Goal: Book appointment/travel/reservation

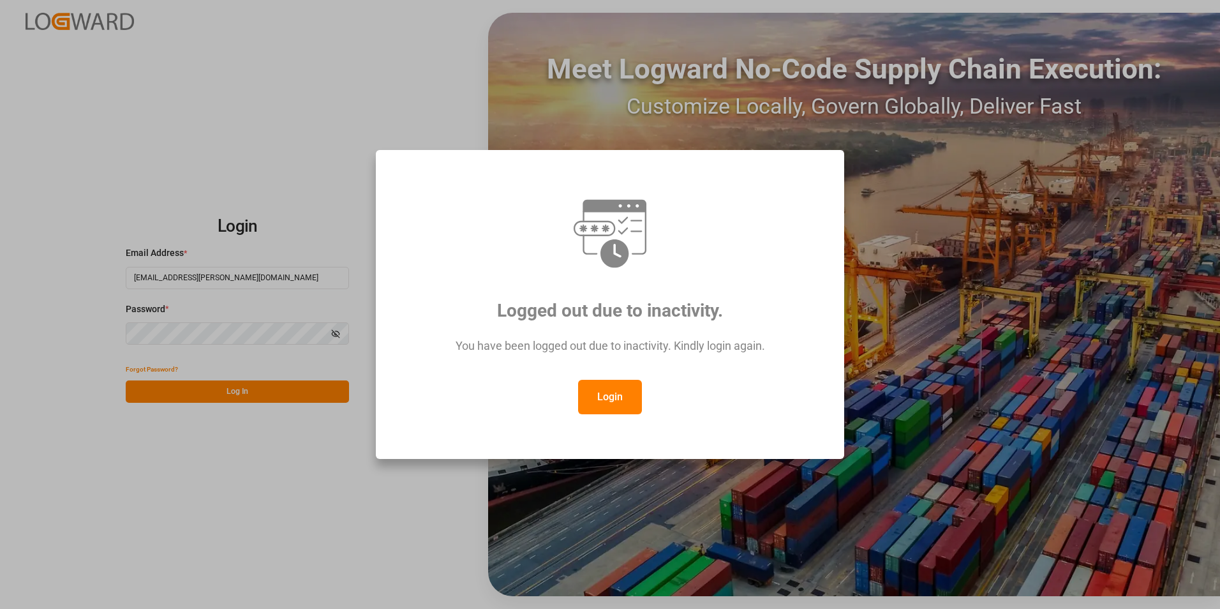
click at [614, 404] on button "Login" at bounding box center [610, 397] width 64 height 34
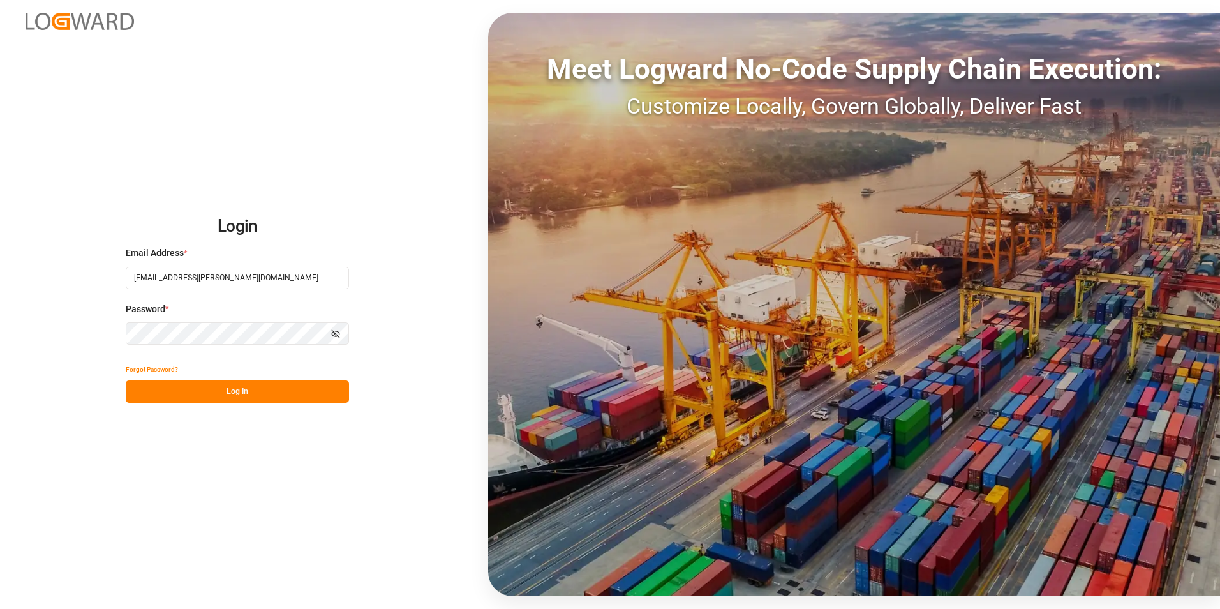
click at [338, 394] on button "Log In" at bounding box center [237, 391] width 223 height 22
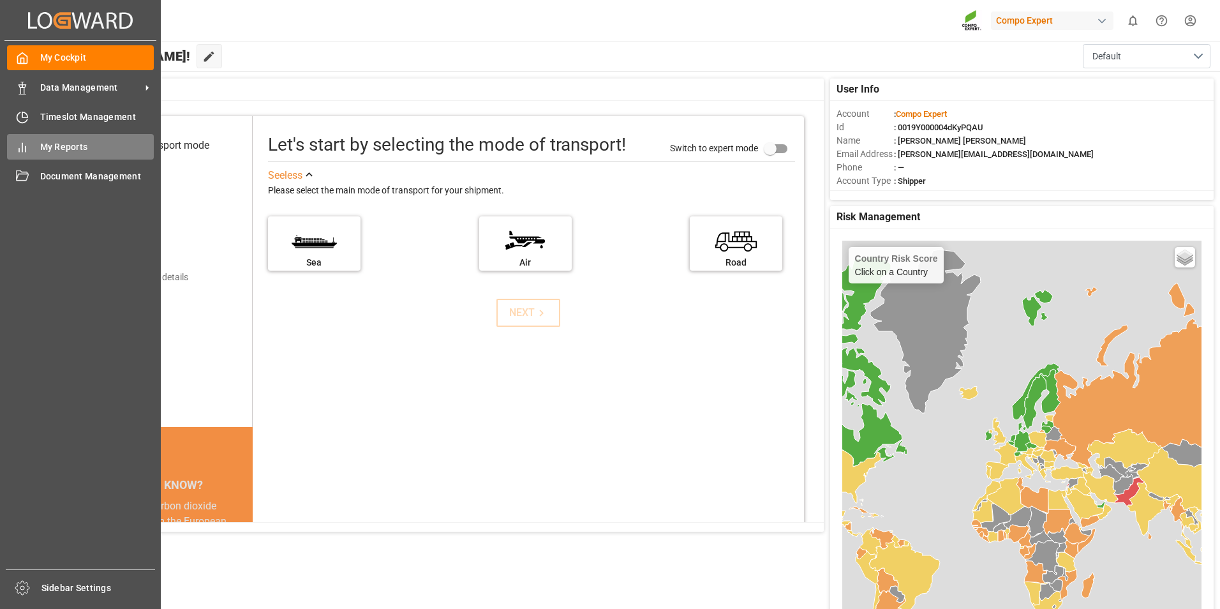
click at [31, 135] on div "My Reports My Reports" at bounding box center [80, 146] width 147 height 25
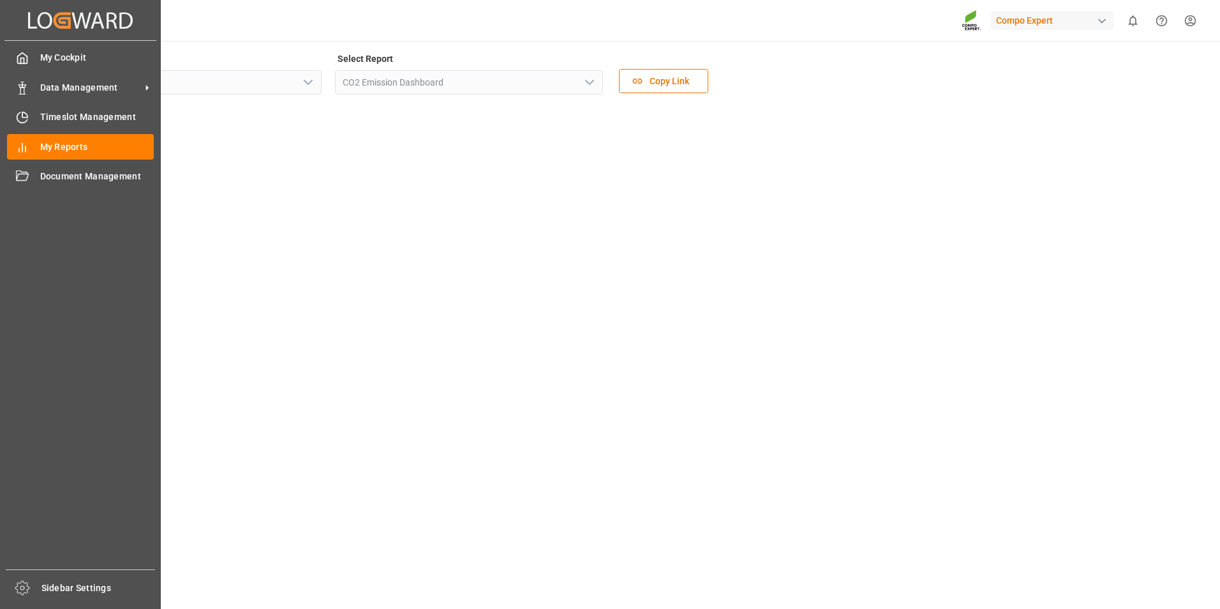
click at [29, 125] on div "Timeslot Management Timeslot Management" at bounding box center [80, 117] width 147 height 25
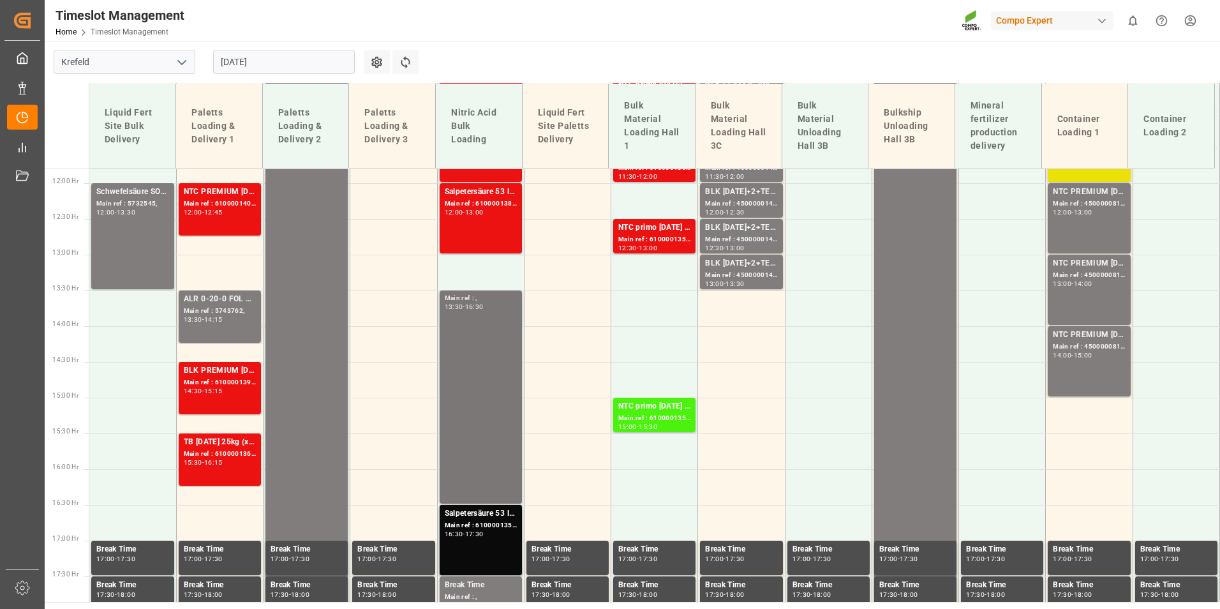
scroll to position [1025, 0]
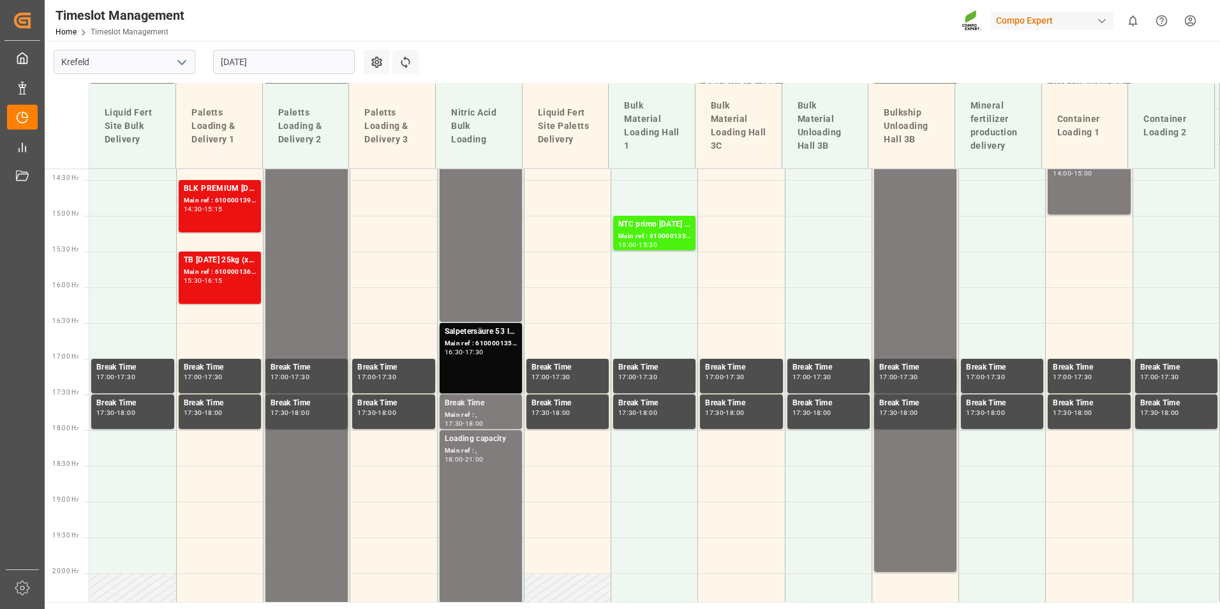
click at [281, 70] on input "[DATE]" at bounding box center [284, 62] width 142 height 24
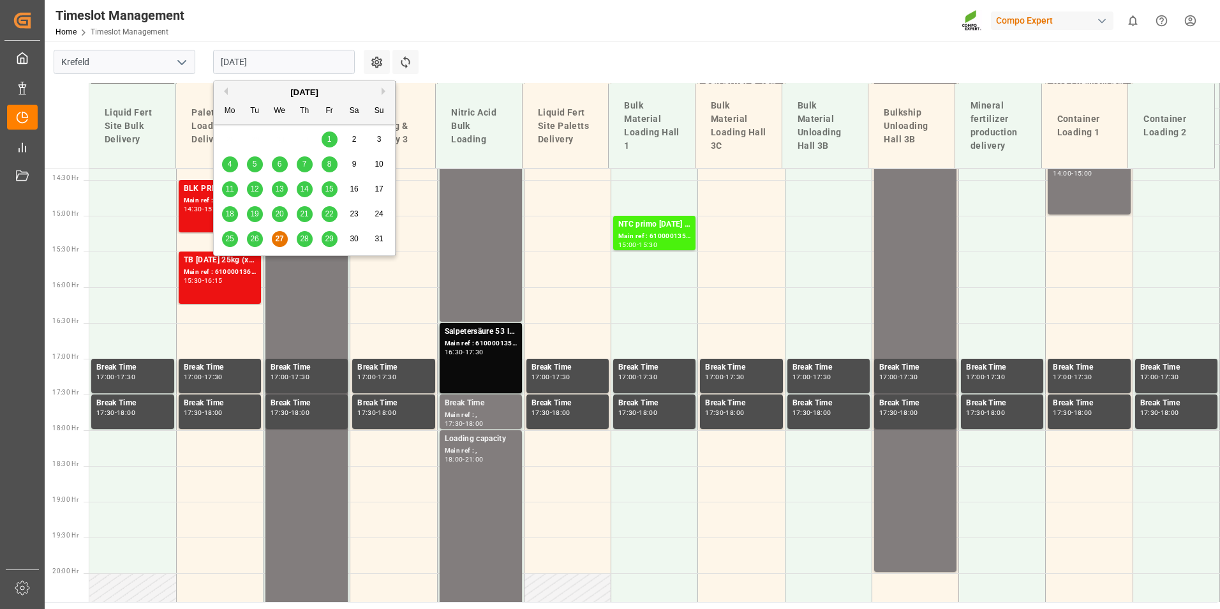
click at [311, 239] on div "28" at bounding box center [305, 239] width 16 height 15
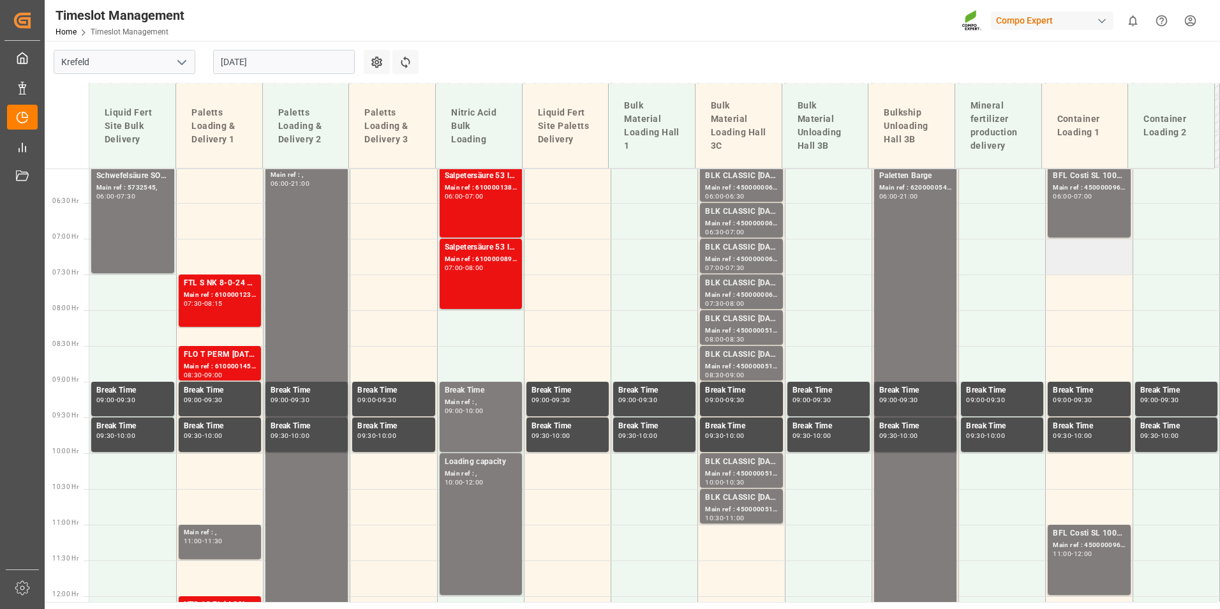
scroll to position [387, 0]
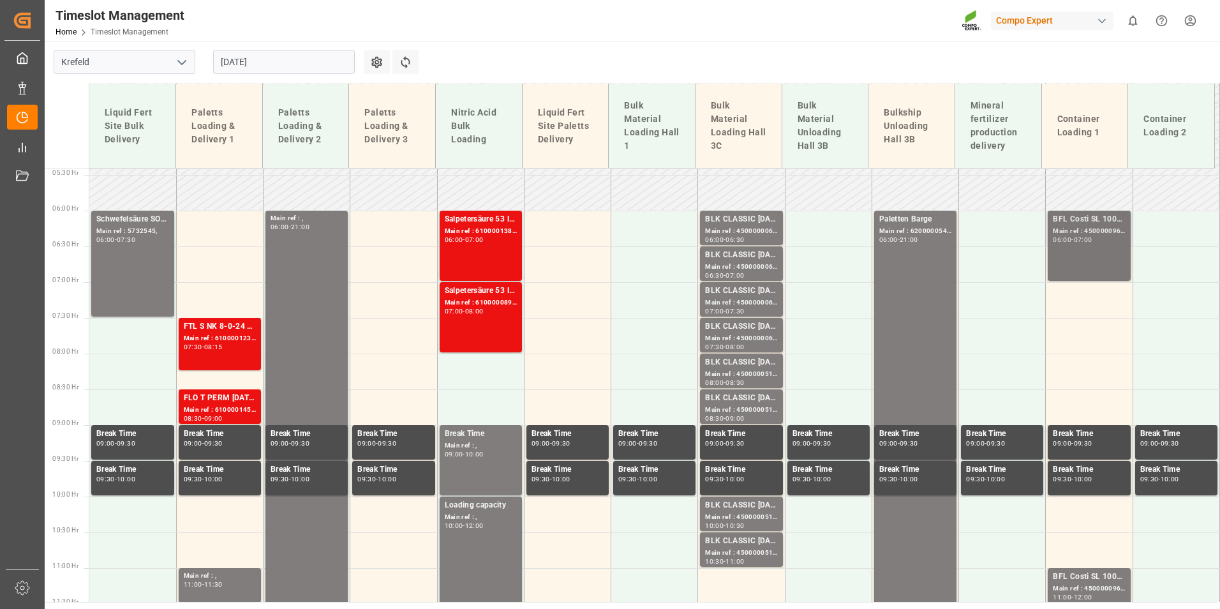
click at [1080, 248] on div "BFL Costi SL 1000L IBC EGY; Main ref : 4500000963, 2000000357; 06:00 - 07:00" at bounding box center [1089, 245] width 72 height 65
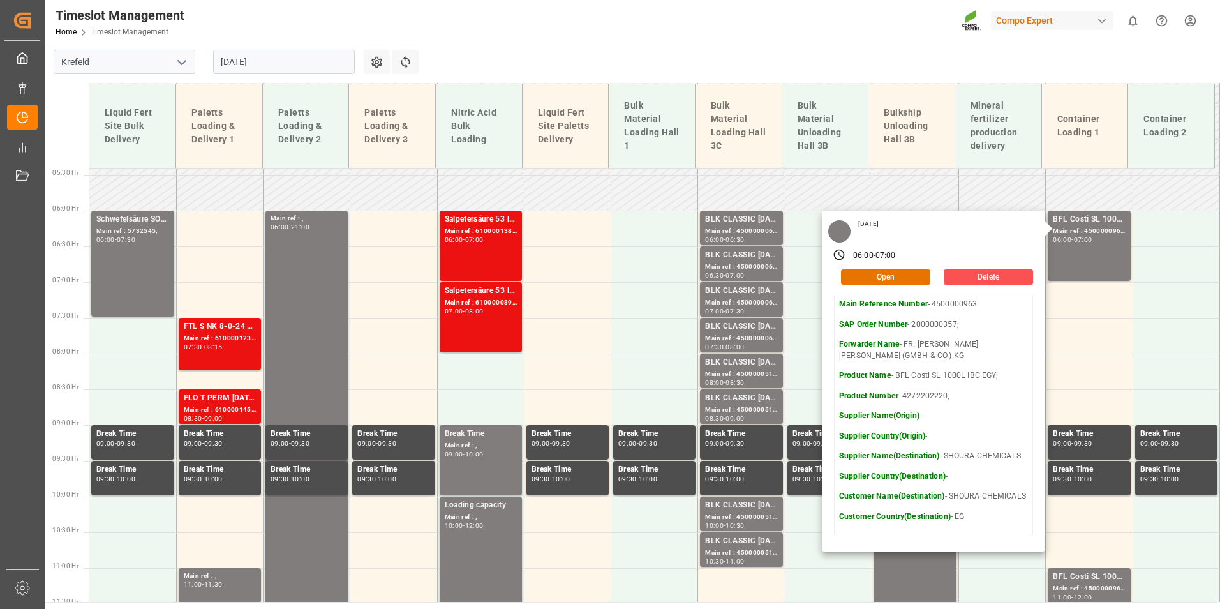
click at [254, 62] on input "[DATE]" at bounding box center [284, 62] width 142 height 24
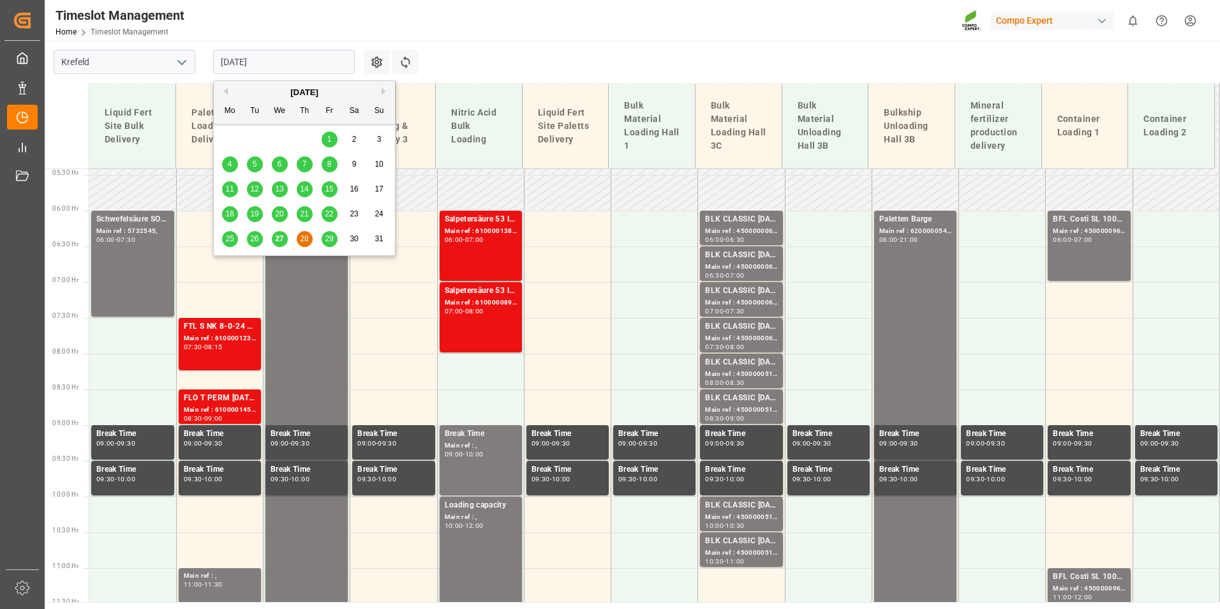
click at [383, 93] on button "Next Month" at bounding box center [386, 91] width 8 height 8
click at [276, 140] on div "3" at bounding box center [280, 139] width 16 height 15
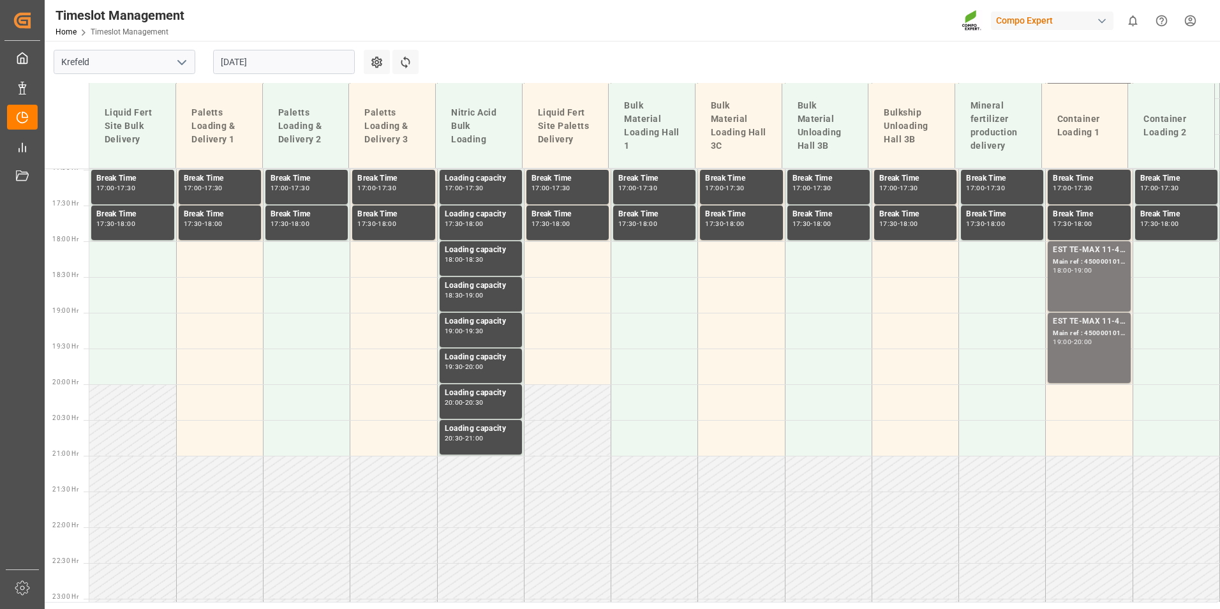
scroll to position [1216, 0]
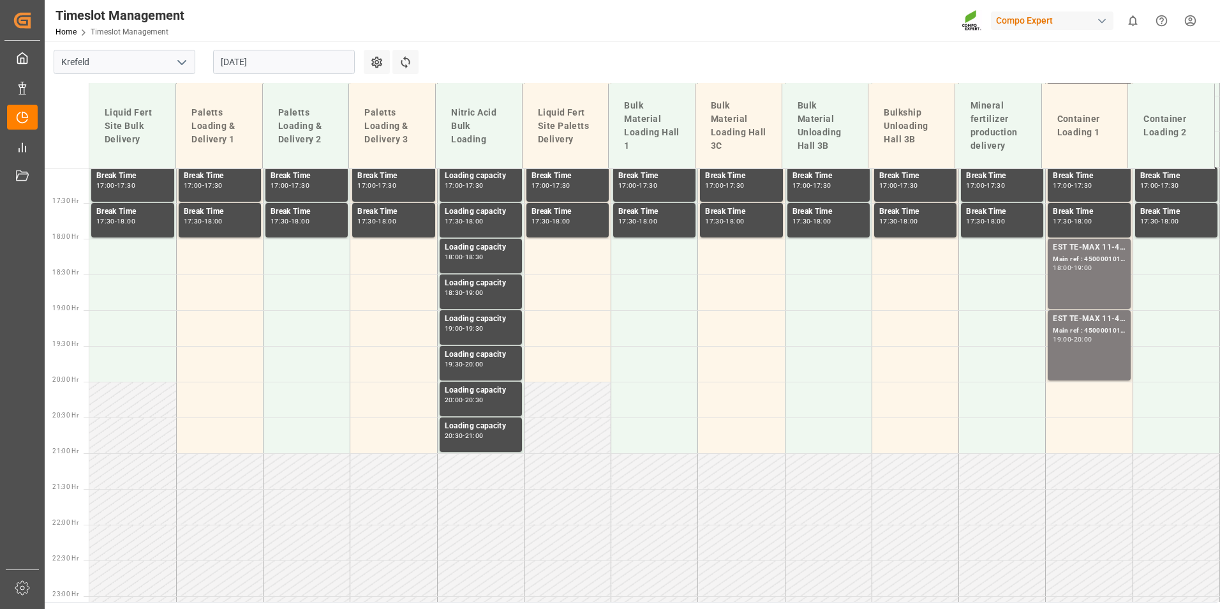
click at [309, 52] on input "[DATE]" at bounding box center [284, 62] width 142 height 24
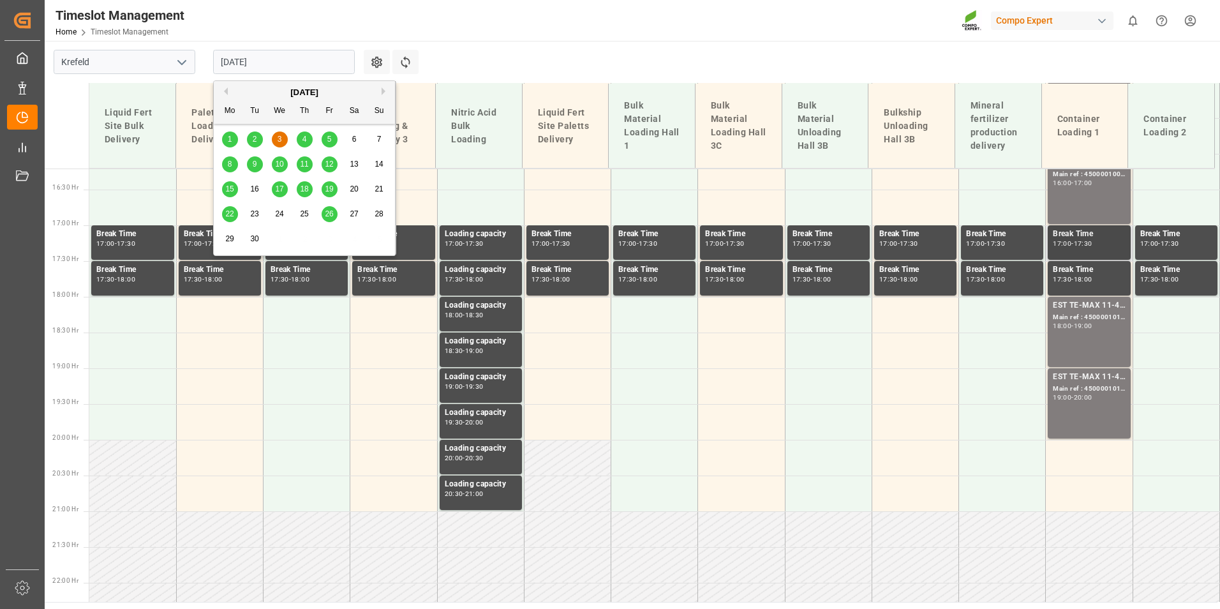
scroll to position [1089, 0]
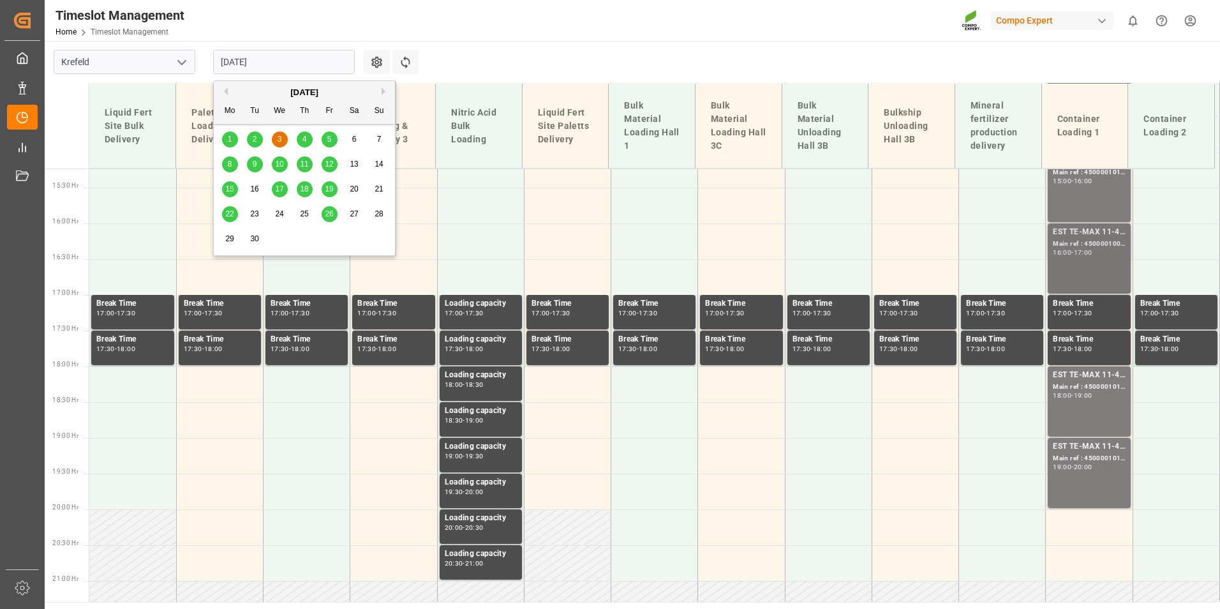
click at [1072, 263] on div "EST TE-MAX 11-48 20kg (x45) ES, PT MTO; Main ref : 4500001009, 2000000381; 16:0…" at bounding box center [1089, 258] width 72 height 65
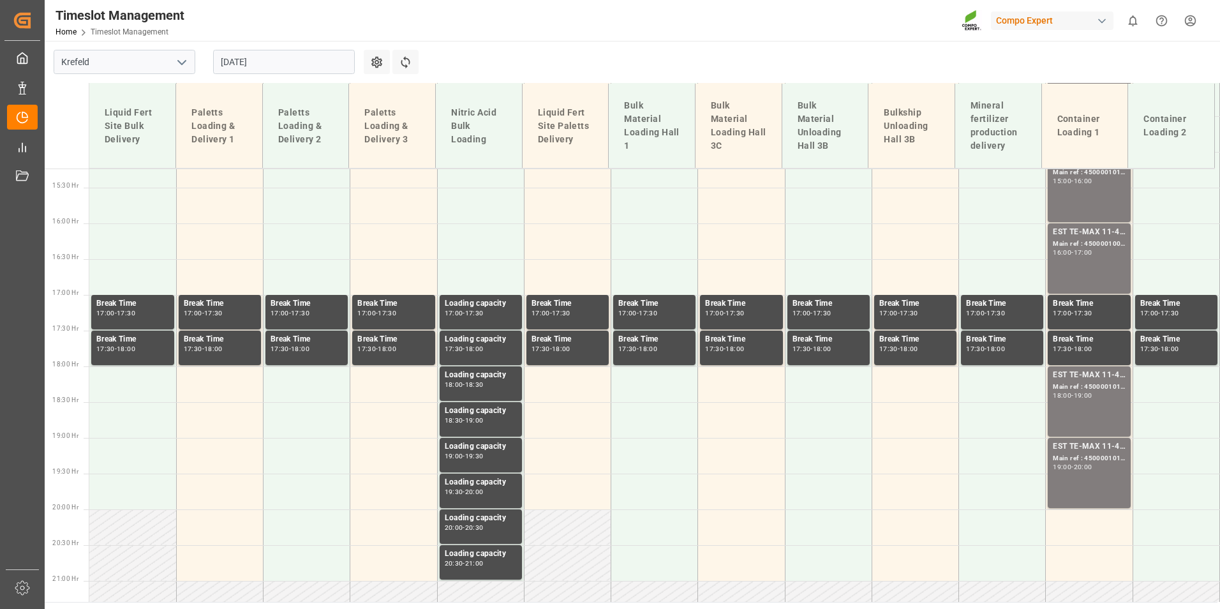
click at [1072, 263] on div "EST TE-MAX 11-48 20kg (x45) ES, PT MTO; Main ref : 4500001009, 2000000381; 16:0…" at bounding box center [1089, 258] width 72 height 65
click at [1053, 398] on div "18:00" at bounding box center [1062, 395] width 19 height 6
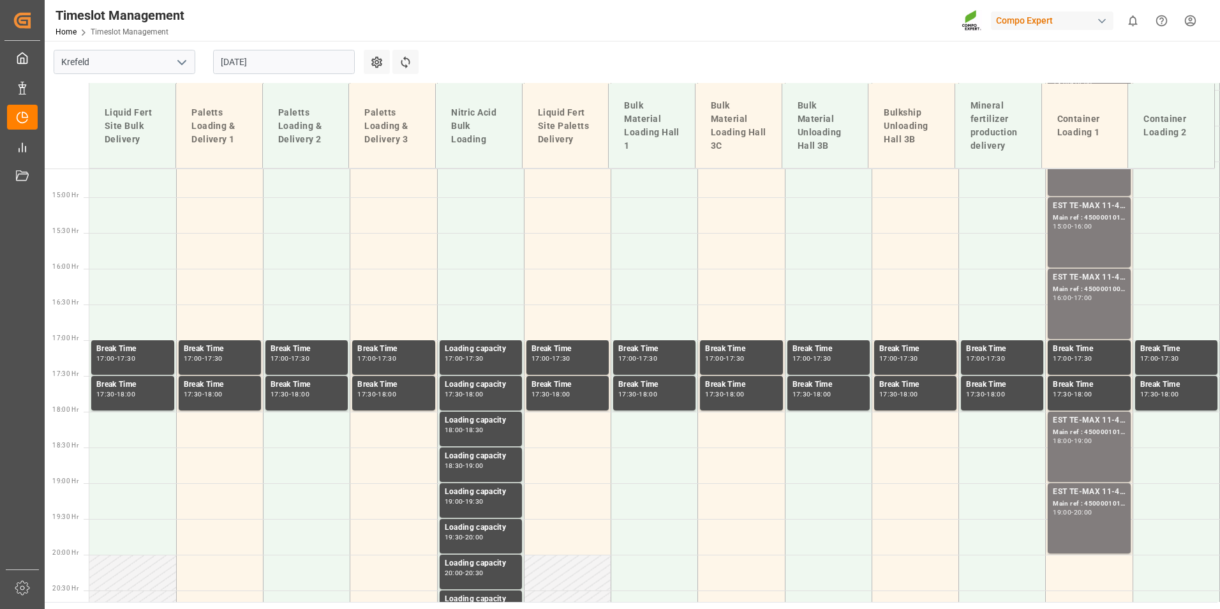
scroll to position [1025, 0]
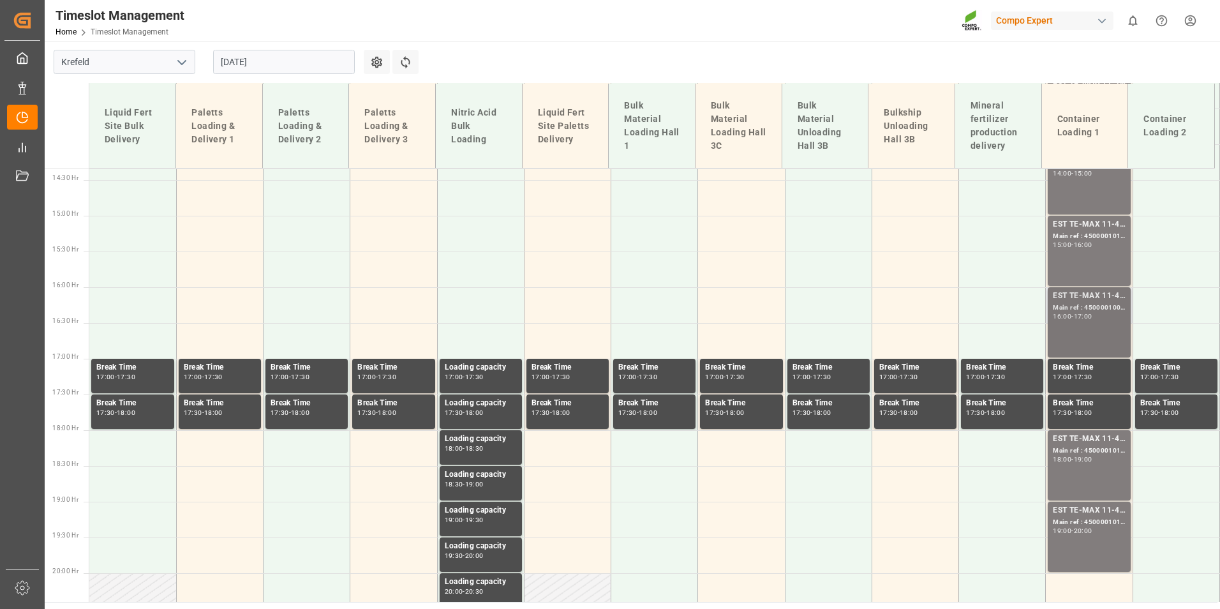
click at [1080, 347] on div "EST TE-MAX 11-48 20kg (x45) ES, PT MTO; Main ref : 4500001009, 2000000381; 16:0…" at bounding box center [1089, 322] width 72 height 65
click at [331, 67] on input "[DATE]" at bounding box center [284, 62] width 142 height 24
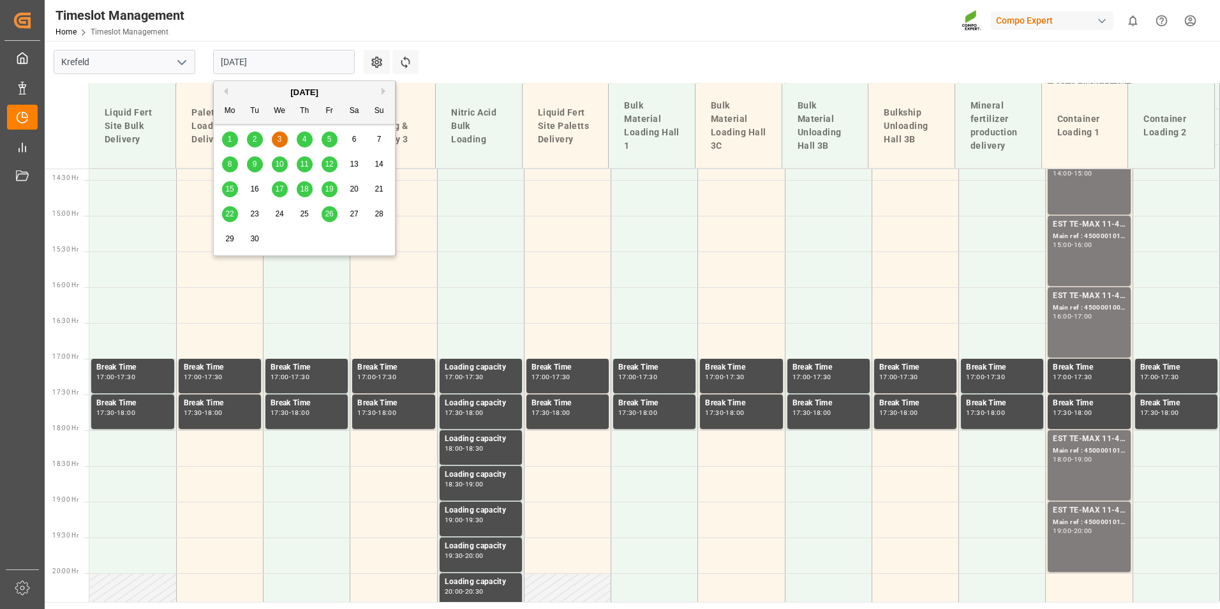
click at [257, 144] on div "2" at bounding box center [255, 139] width 16 height 15
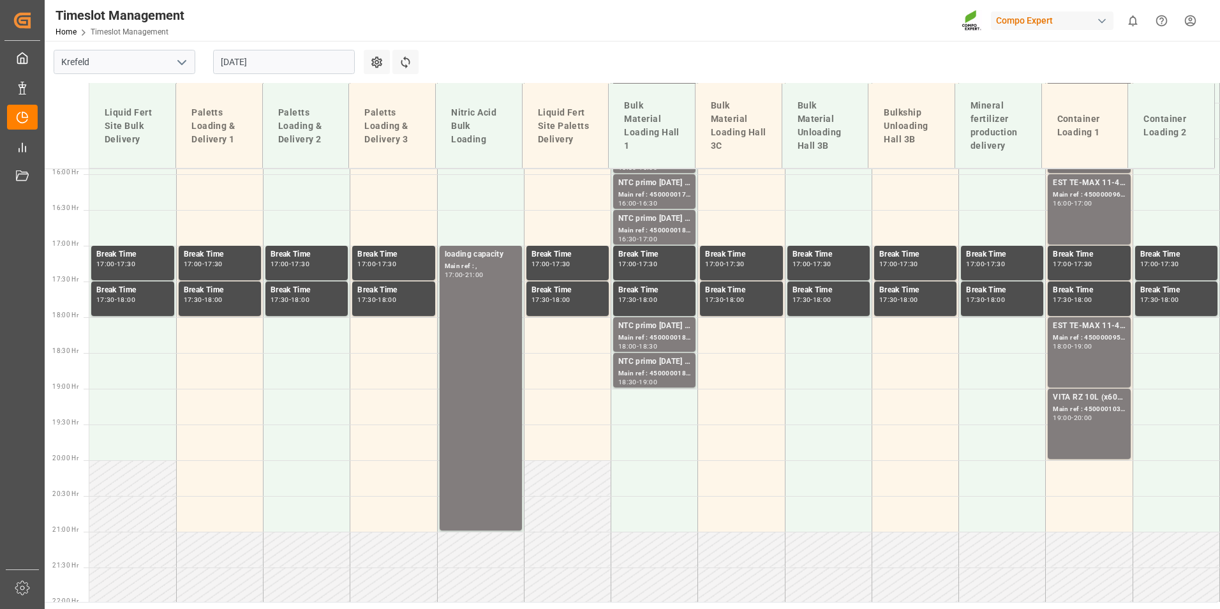
scroll to position [1216, 0]
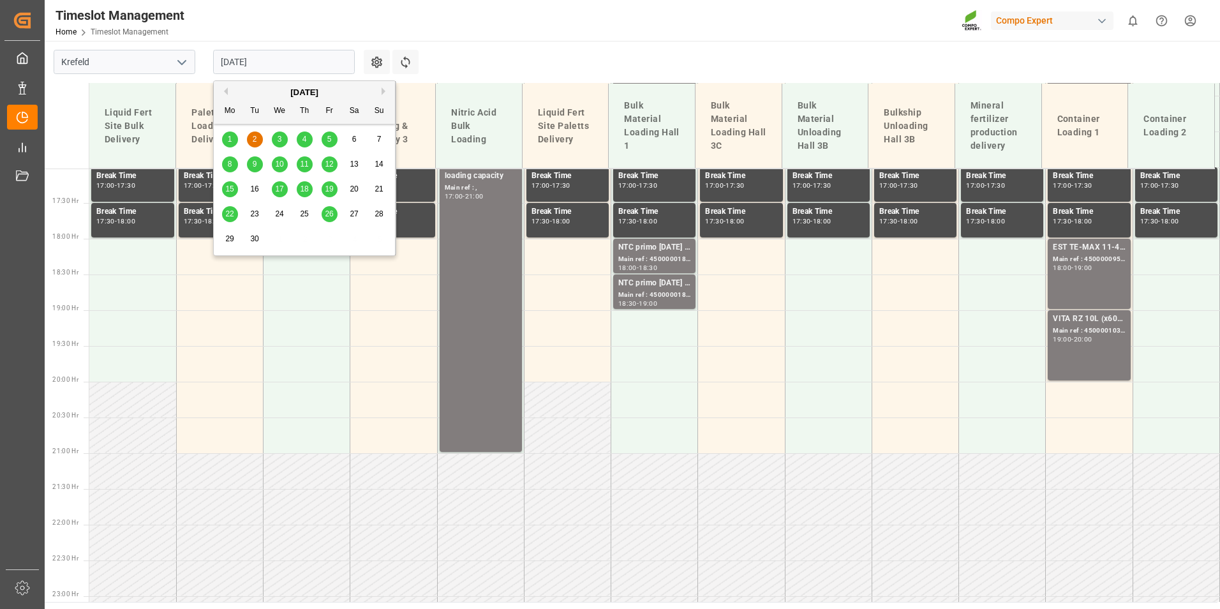
click at [305, 60] on input "[DATE]" at bounding box center [284, 62] width 142 height 24
click at [234, 134] on div "1" at bounding box center [230, 139] width 16 height 15
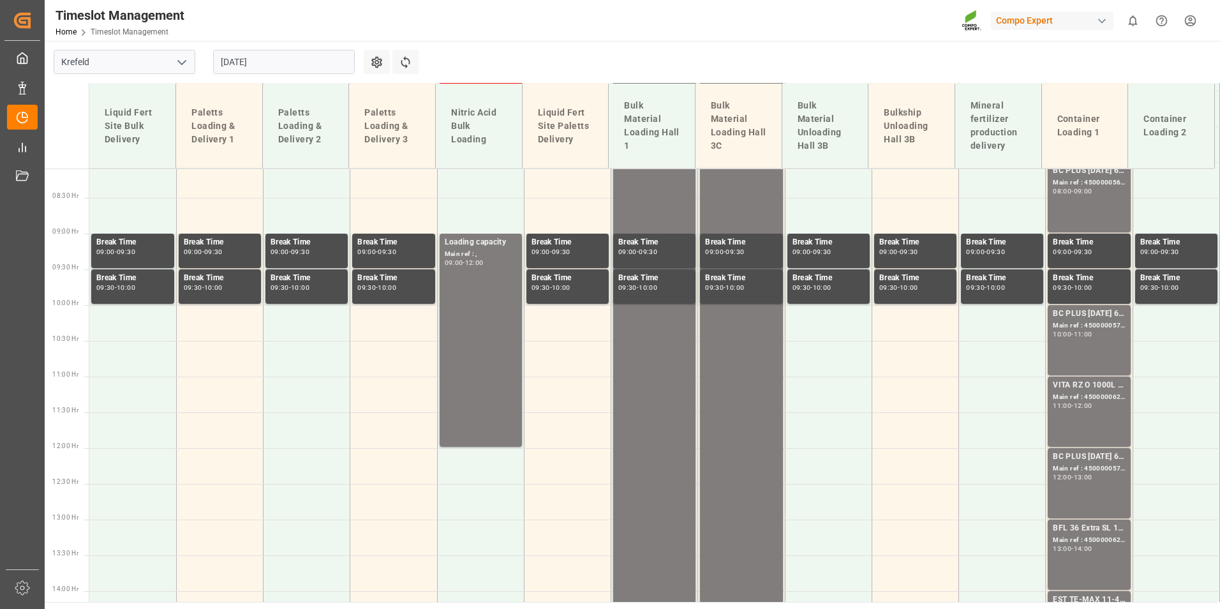
scroll to position [387, 0]
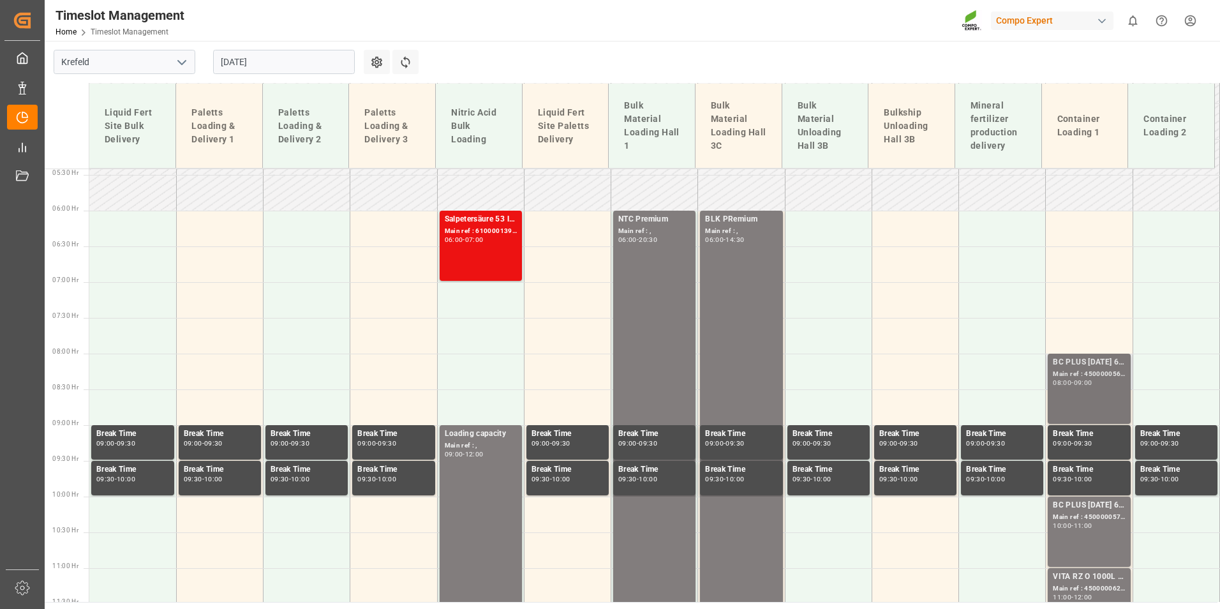
click at [1084, 387] on div "BC PLUS [DATE] 6M 25kg (x42) WW; Main ref : 4500000569, 2000000524; 08:00 - 09:…" at bounding box center [1089, 388] width 72 height 65
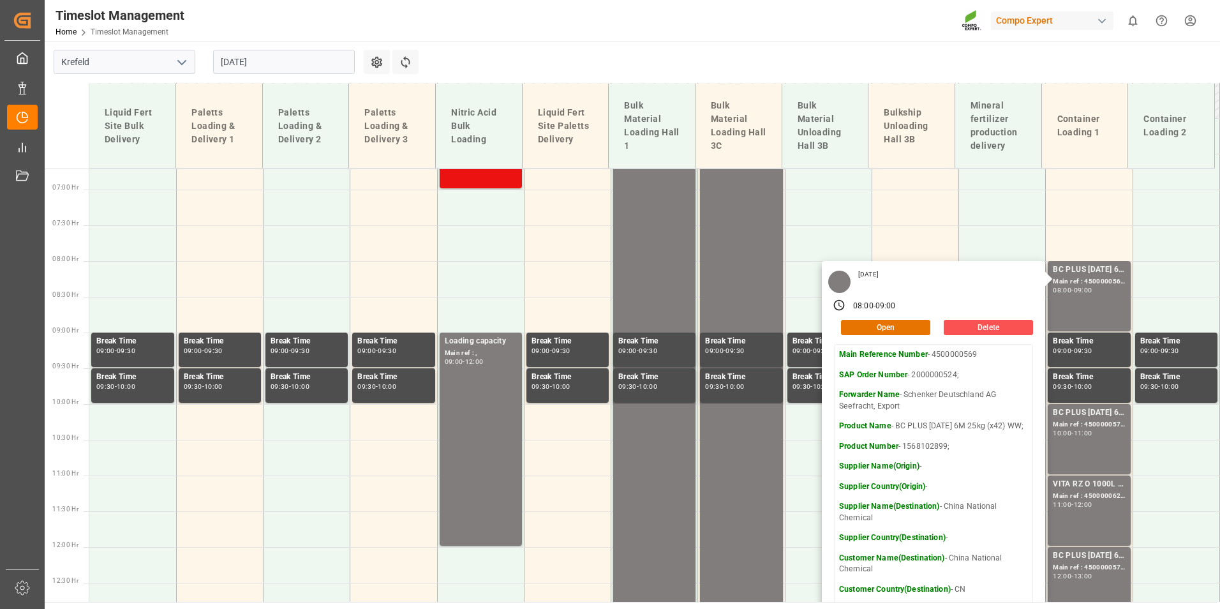
scroll to position [323, 0]
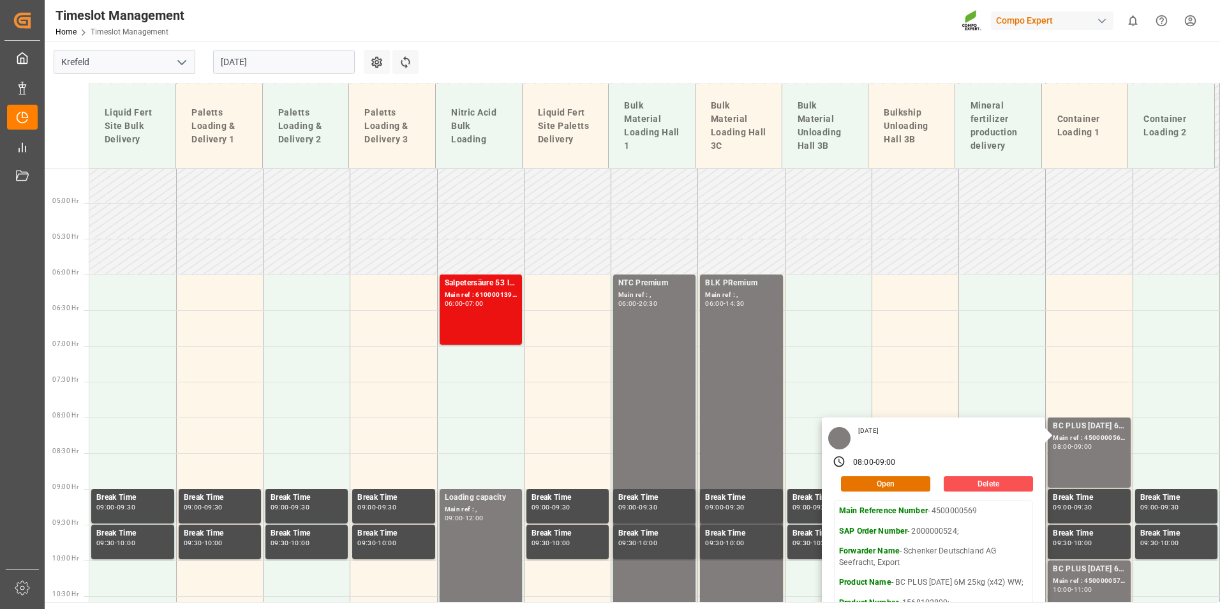
click at [274, 60] on input "[DATE]" at bounding box center [284, 62] width 142 height 24
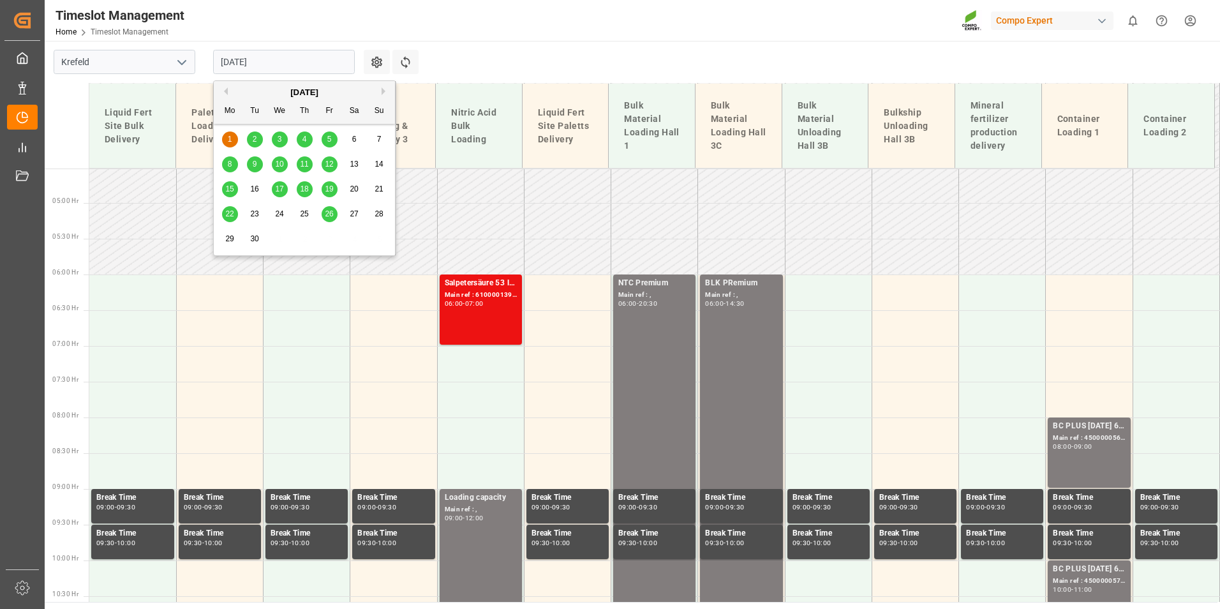
click at [304, 141] on span "4" at bounding box center [304, 139] width 4 height 9
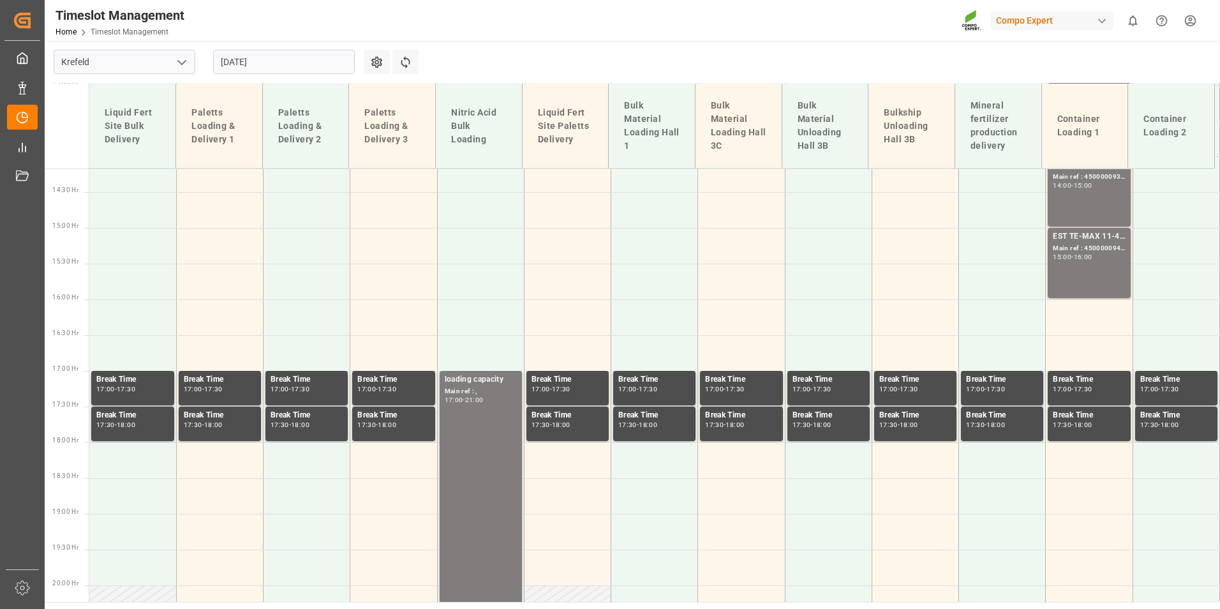
scroll to position [1025, 0]
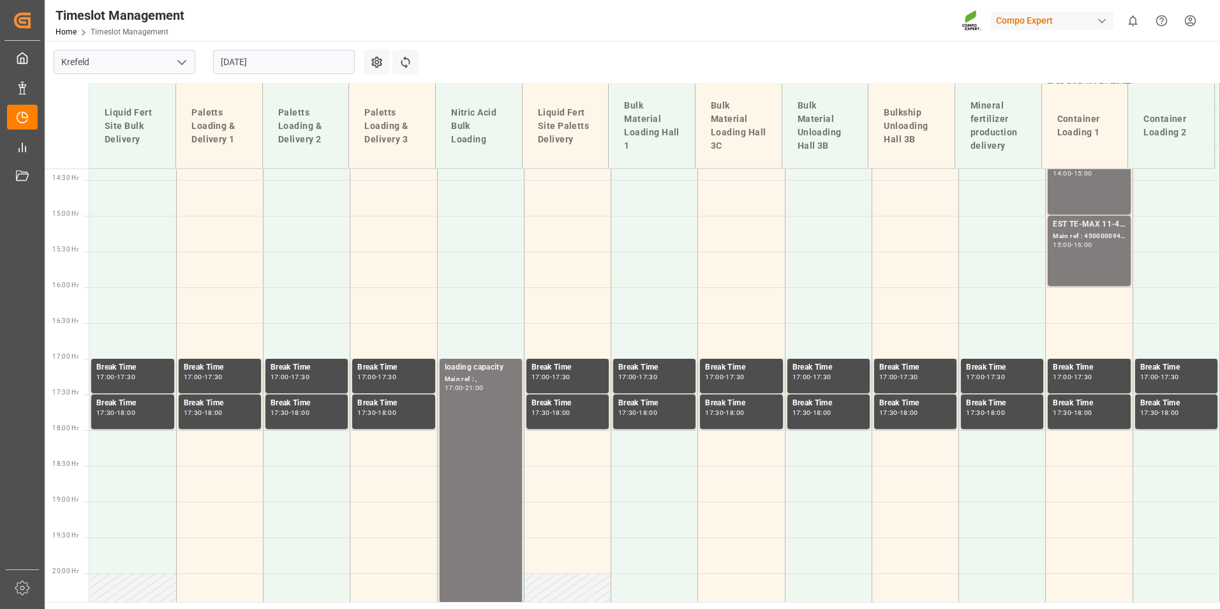
click at [317, 67] on input "[DATE]" at bounding box center [284, 62] width 142 height 24
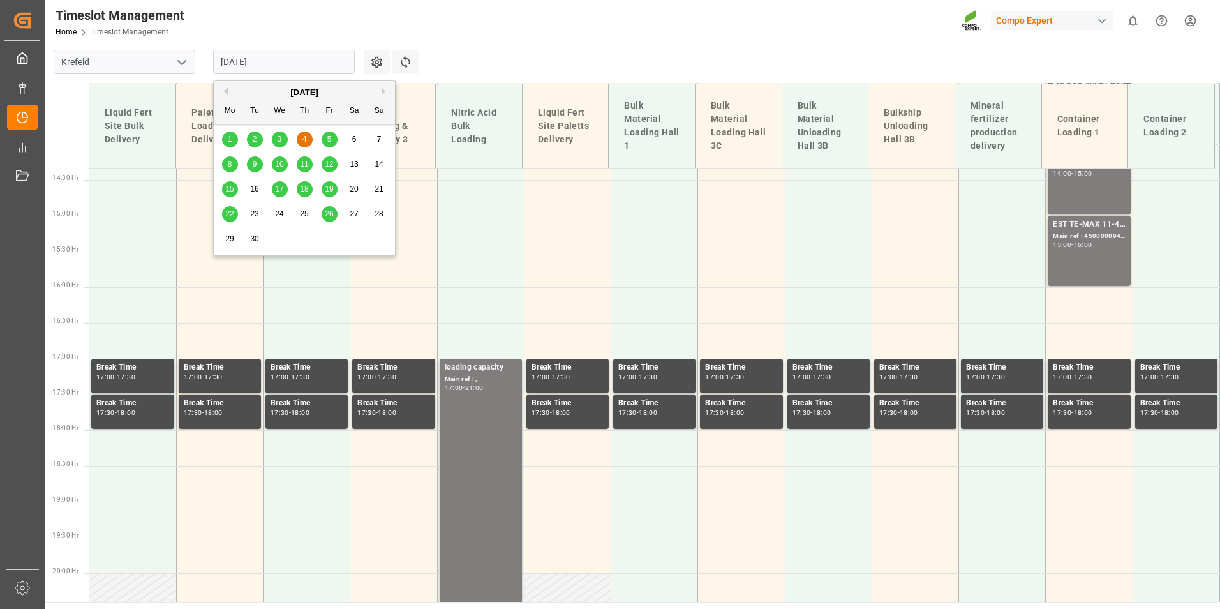
click at [327, 140] on span "5" at bounding box center [329, 139] width 4 height 9
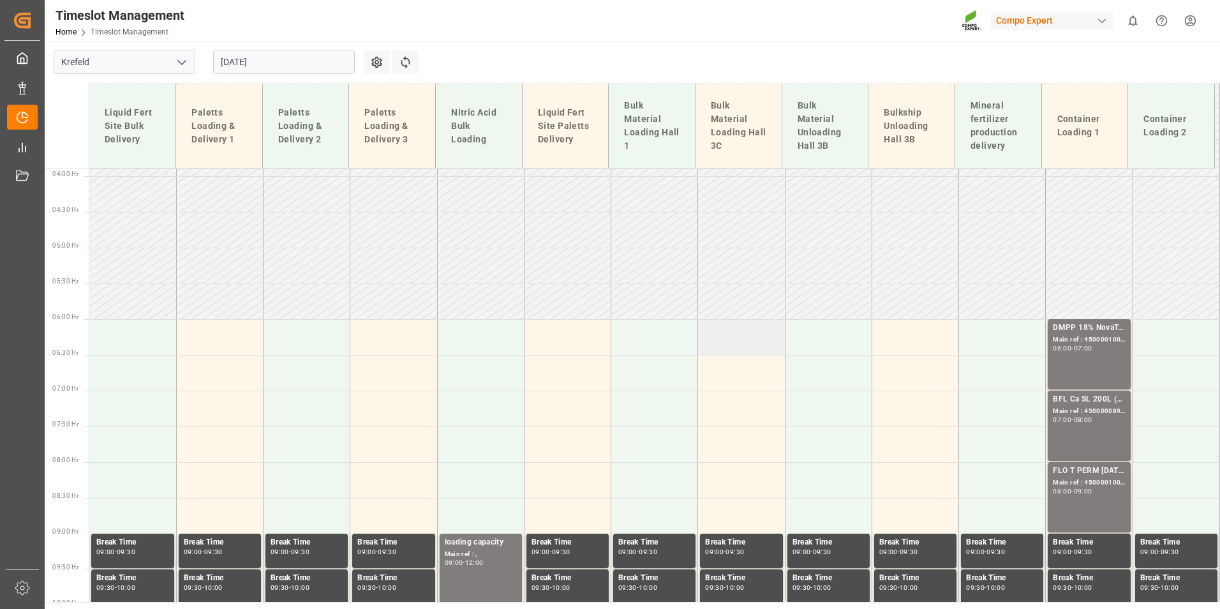
scroll to position [259, 0]
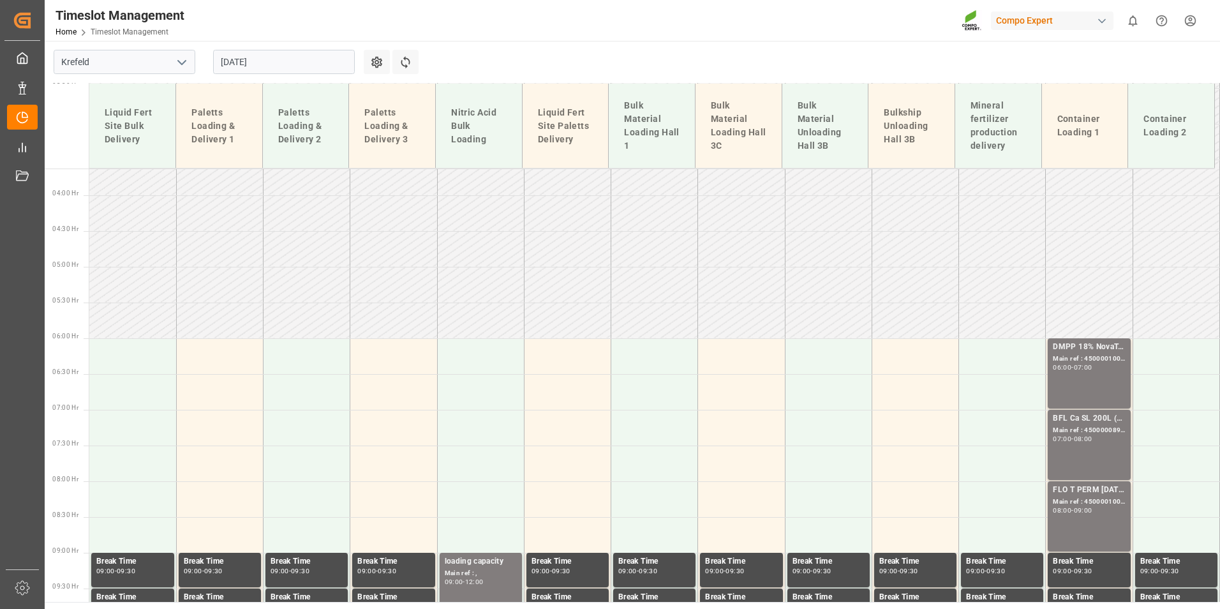
click at [299, 54] on input "[DATE]" at bounding box center [284, 62] width 142 height 24
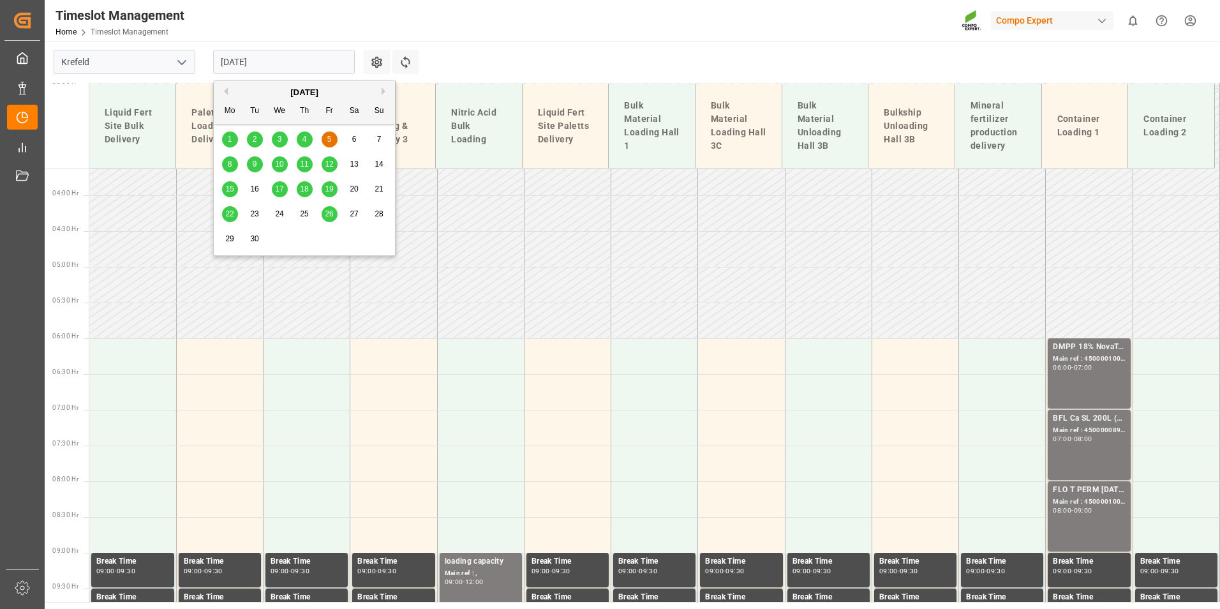
click at [302, 144] on div "4" at bounding box center [305, 139] width 16 height 15
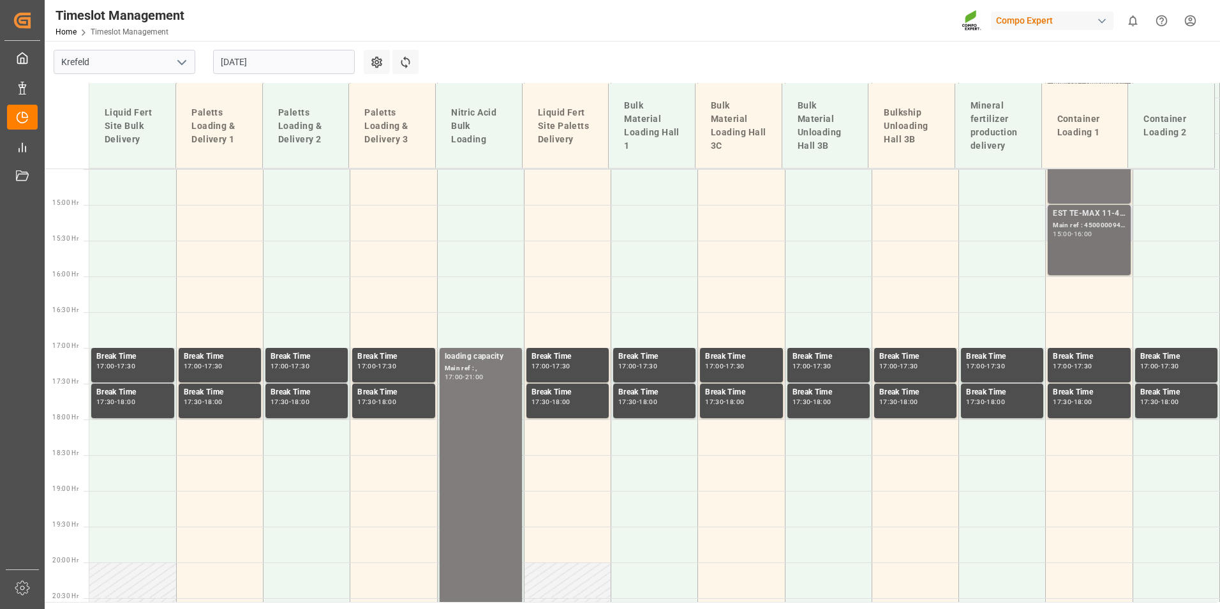
scroll to position [1025, 0]
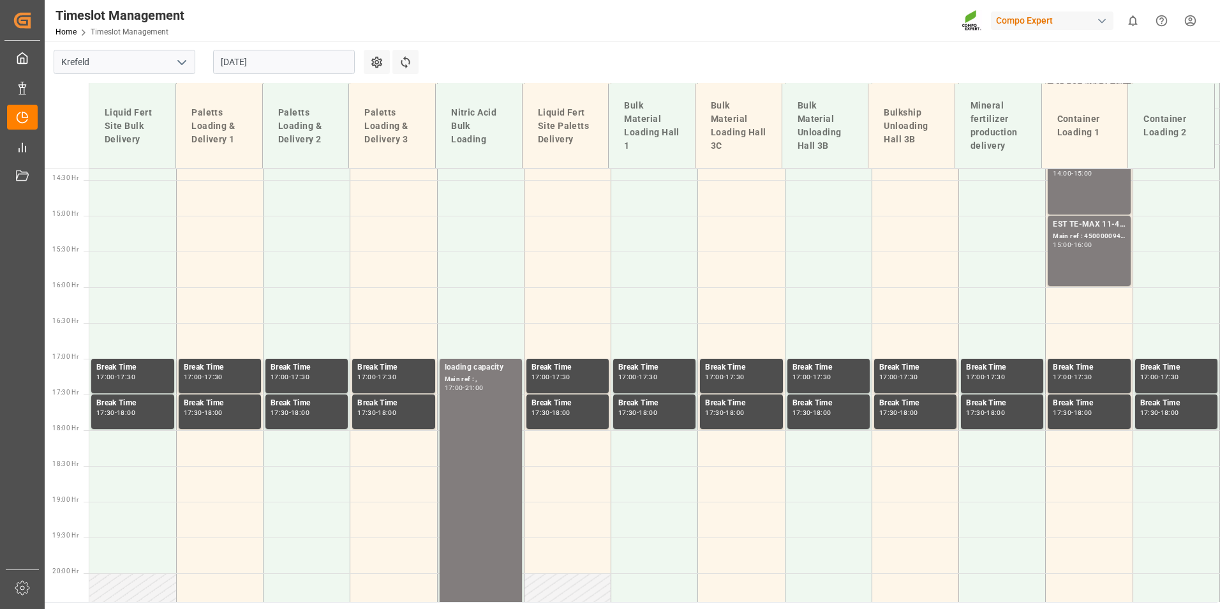
drag, startPoint x: 292, startPoint y: 59, endPoint x: 288, endPoint y: 75, distance: 16.0
click at [292, 59] on input "[DATE]" at bounding box center [284, 62] width 142 height 24
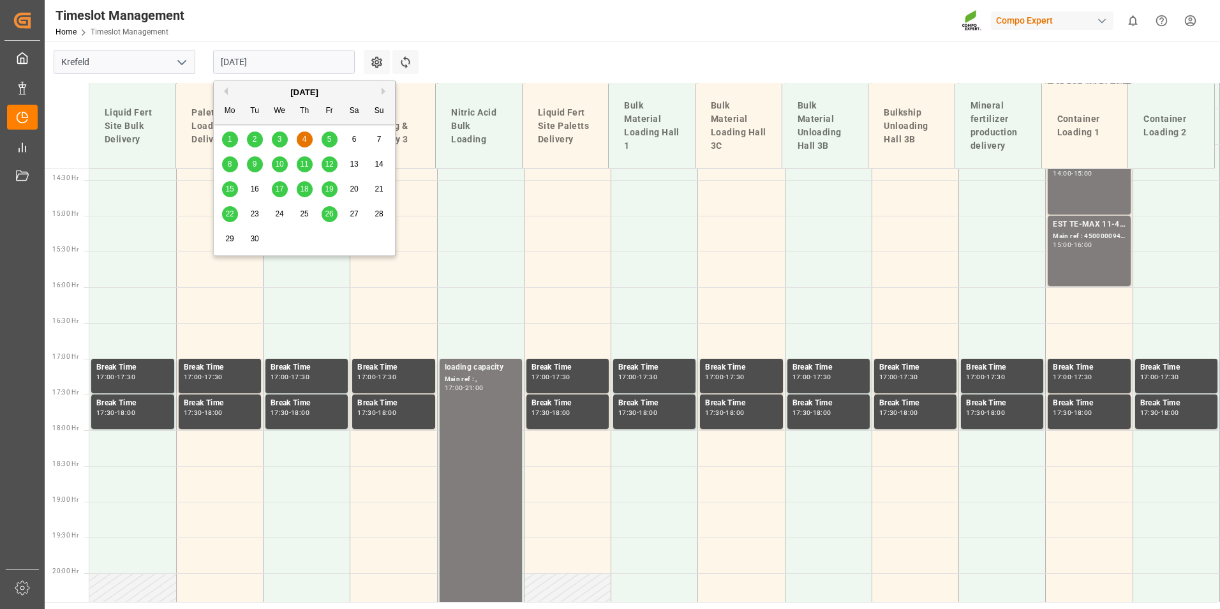
click at [234, 137] on div "1" at bounding box center [230, 139] width 16 height 15
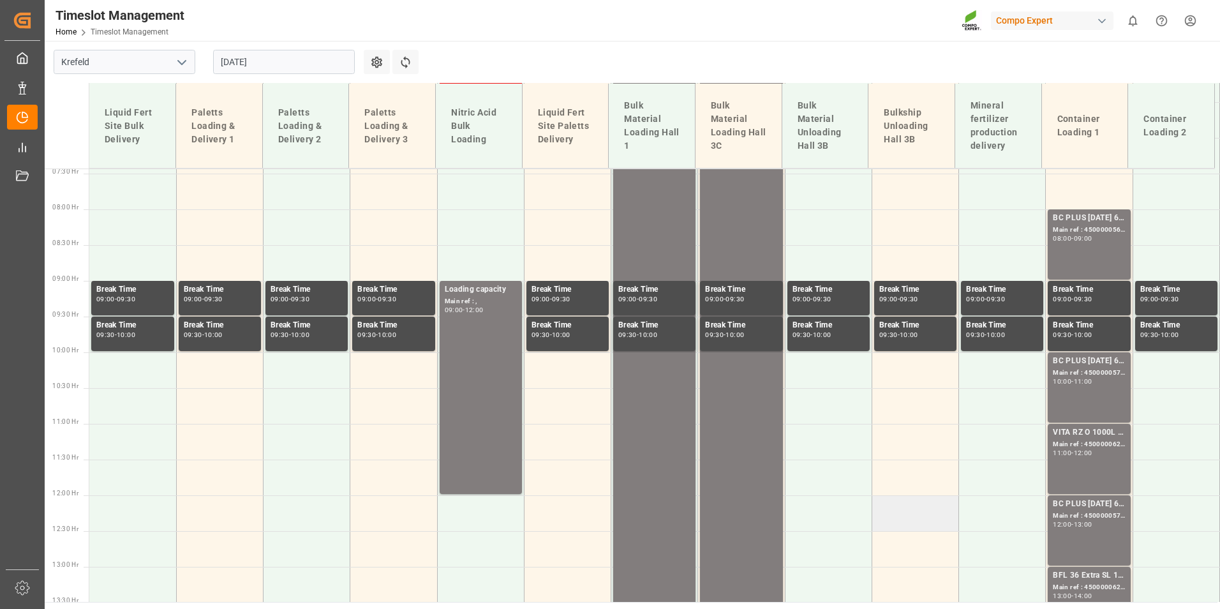
scroll to position [387, 0]
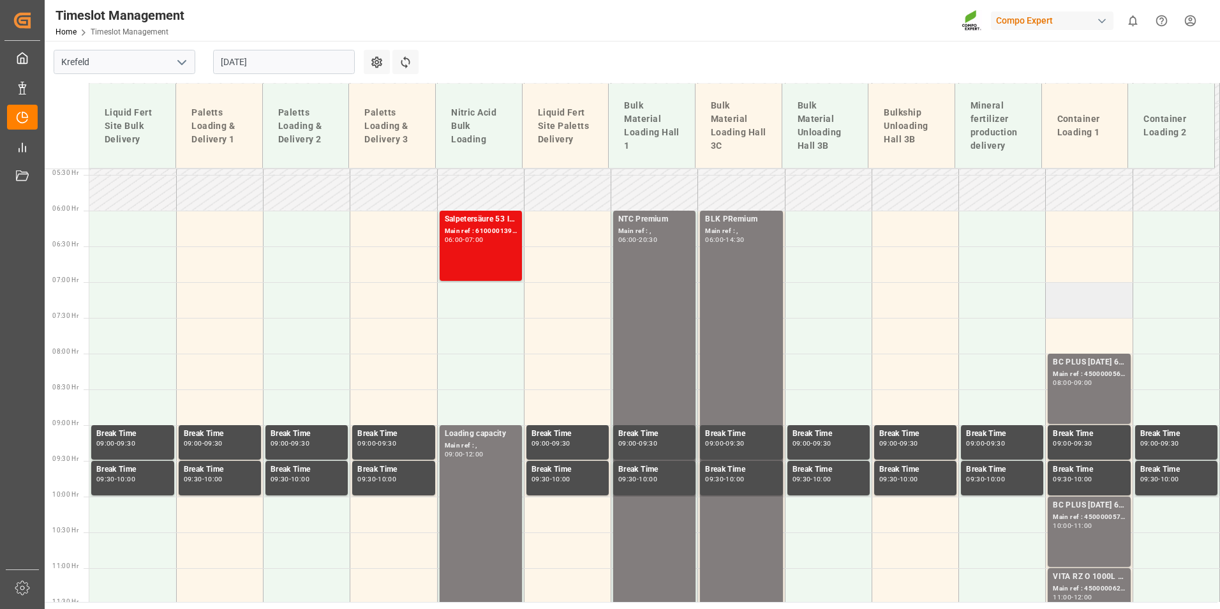
click at [1090, 299] on td at bounding box center [1089, 300] width 87 height 36
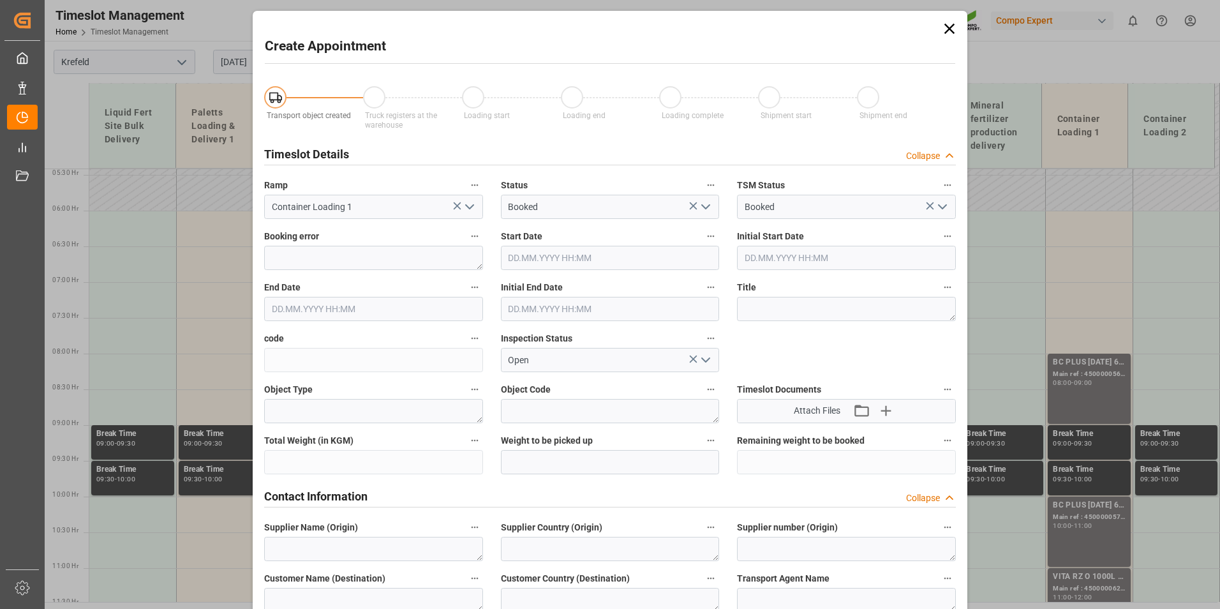
type input "[DATE] 07:00"
type input "[DATE] 07:30"
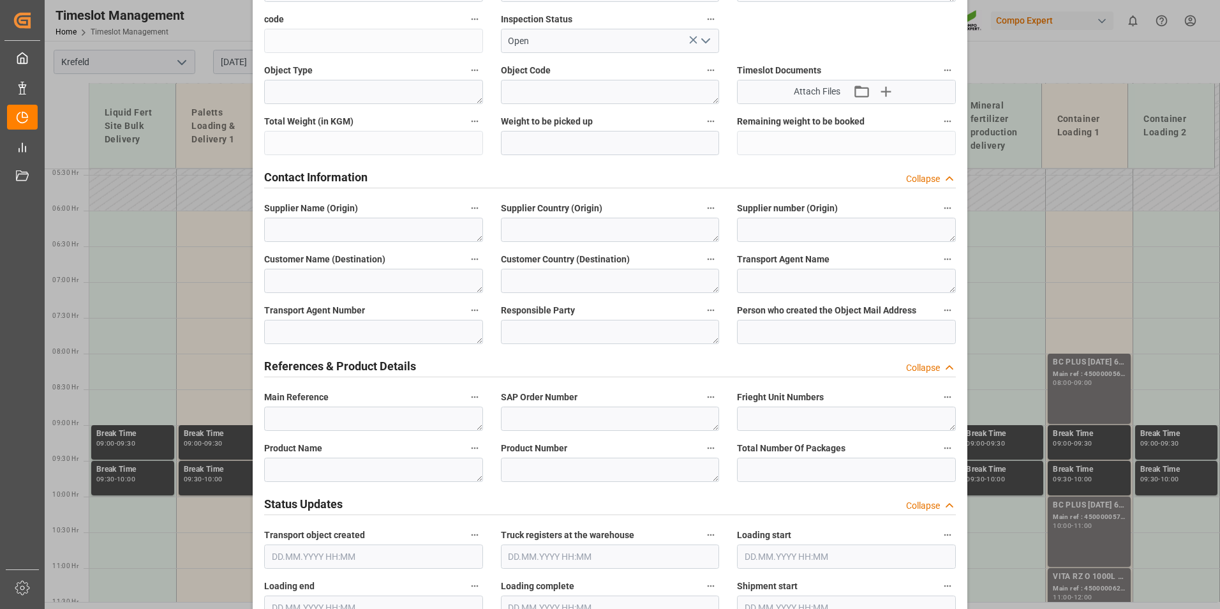
scroll to position [383, 0]
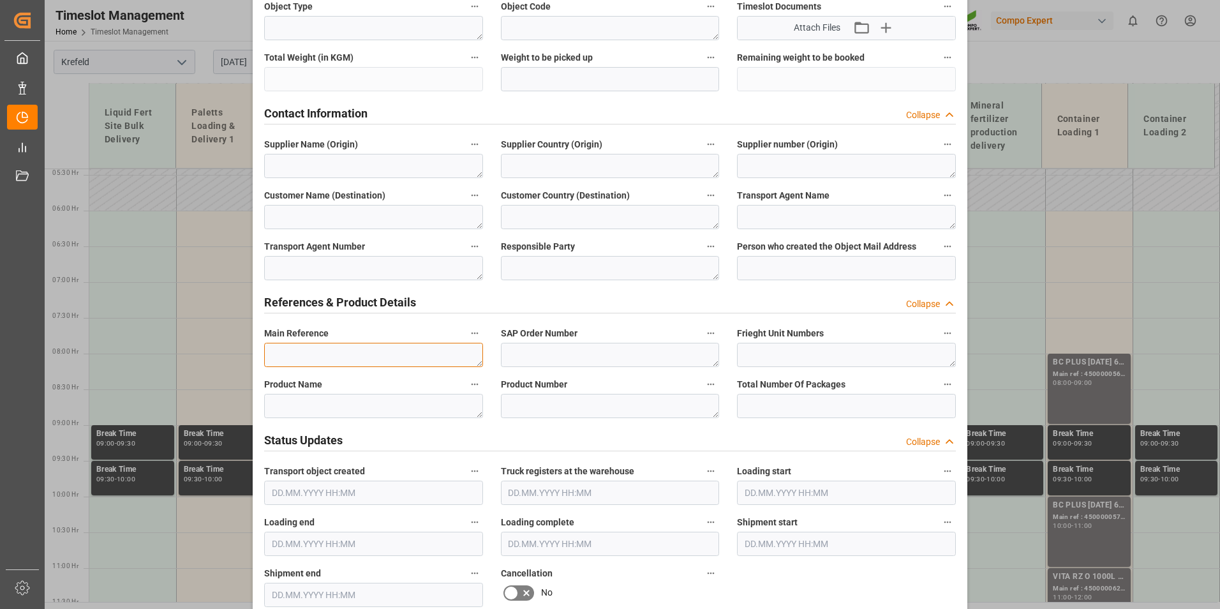
click at [298, 359] on textarea at bounding box center [373, 355] width 219 height 24
click at [280, 351] on textarea "BCBlocker" at bounding box center [373, 355] width 219 height 24
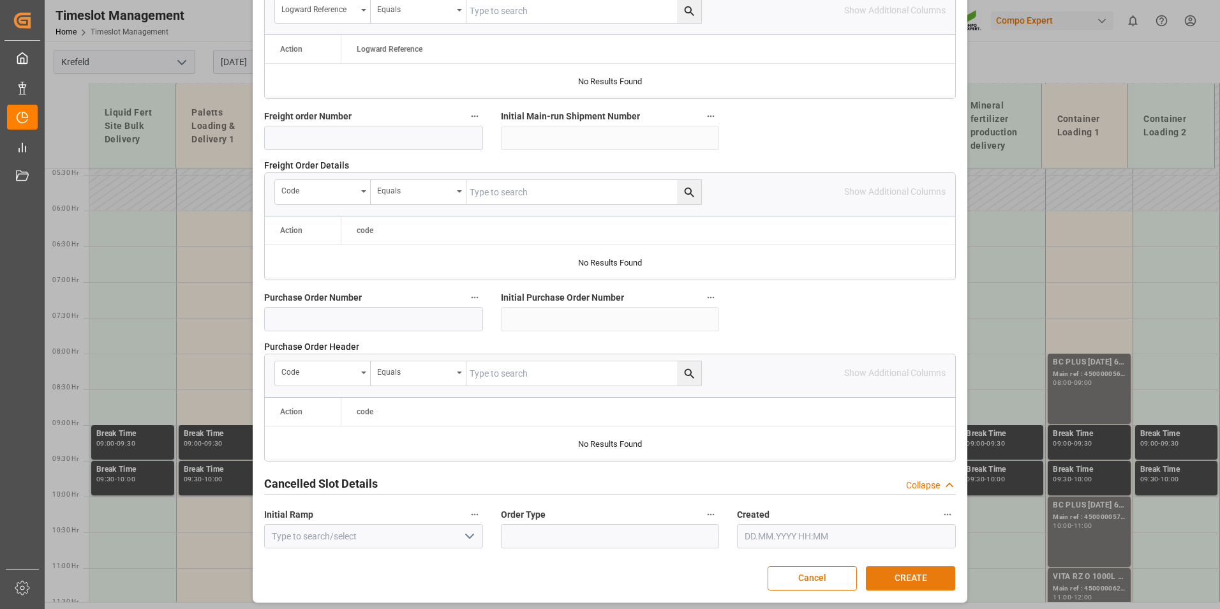
scroll to position [1162, 0]
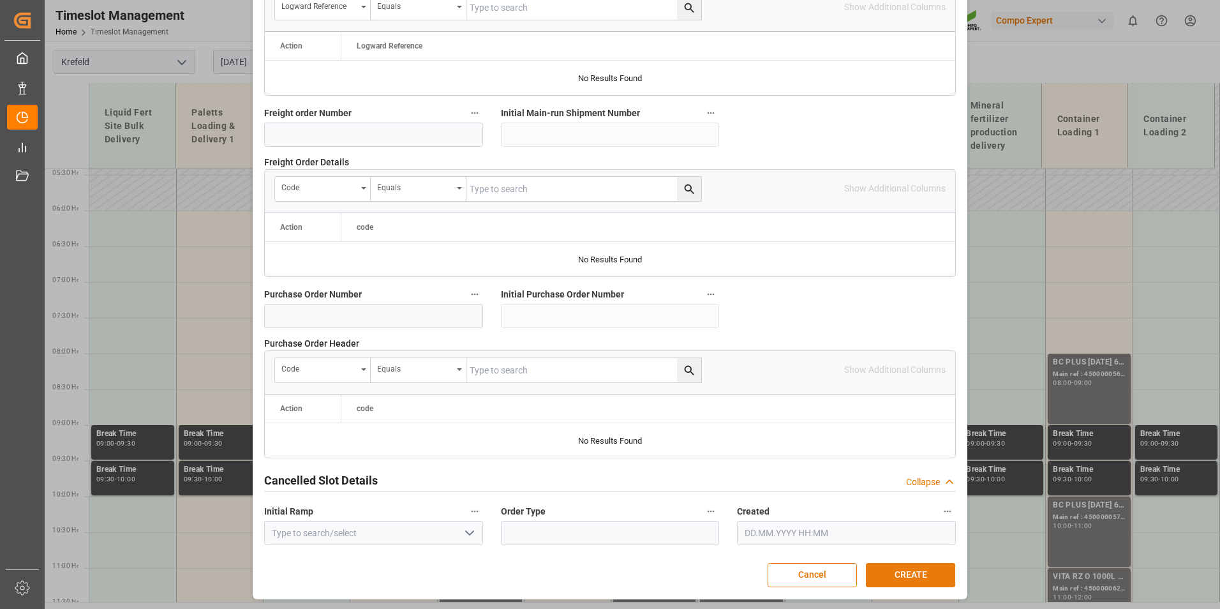
type textarea "[PERSON_NAME]"
click at [936, 567] on button "CREATE" at bounding box center [910, 575] width 89 height 24
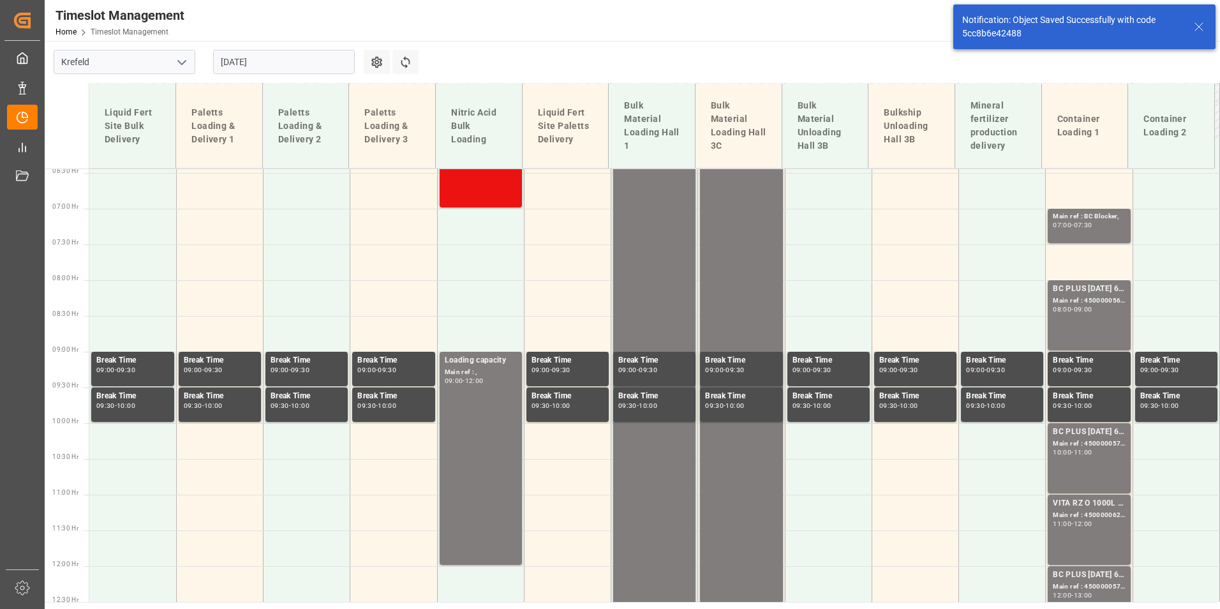
scroll to position [461, 0]
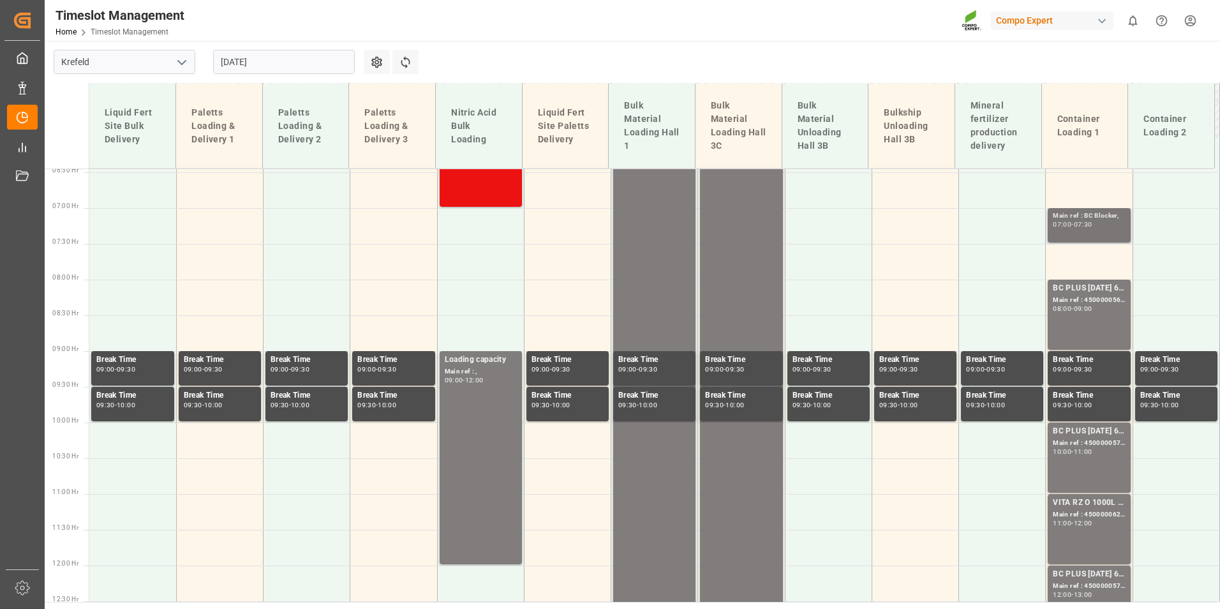
click at [1084, 225] on div "07:30" at bounding box center [1083, 224] width 19 height 6
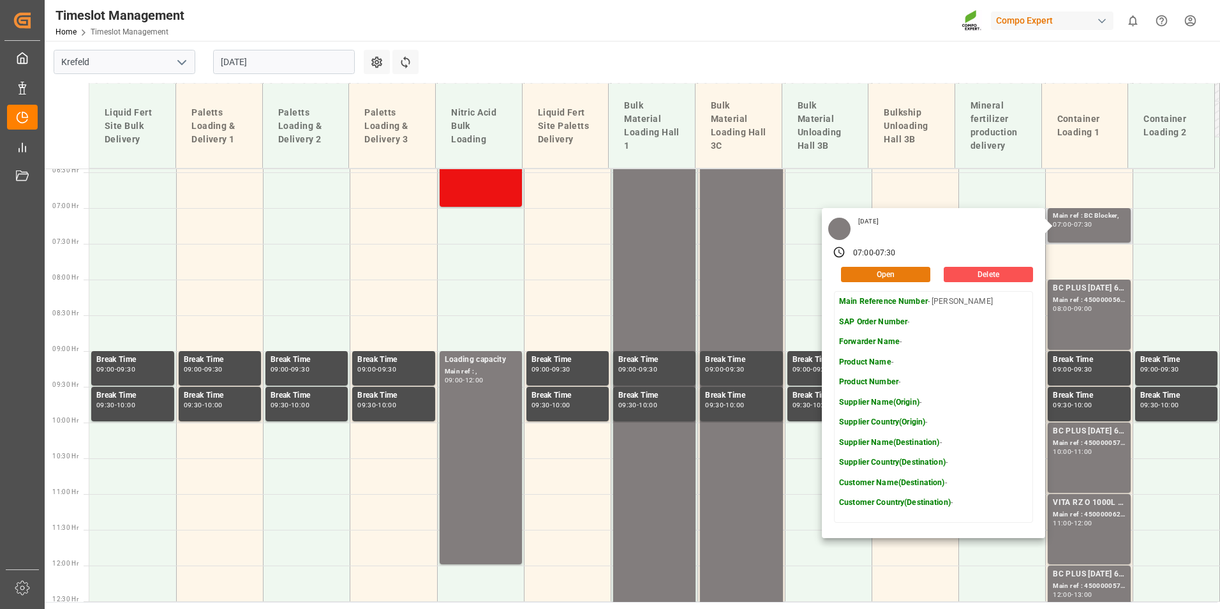
click at [911, 278] on button "Open" at bounding box center [885, 274] width 89 height 15
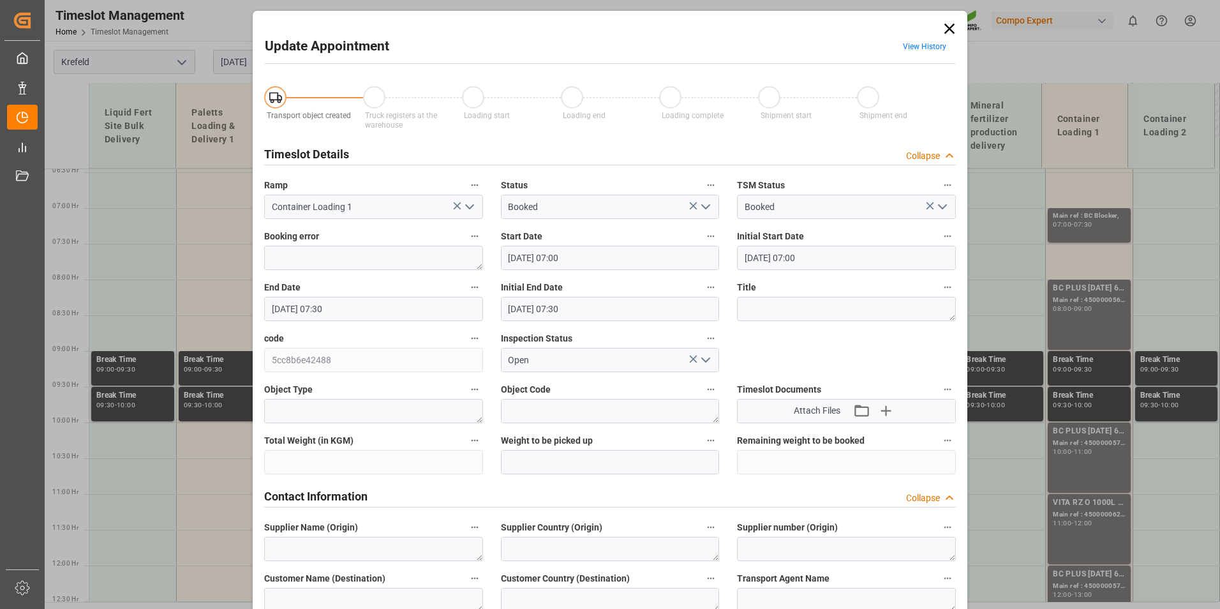
type input "[DATE] 07:00"
type input "[DATE] 07:30"
type input "[DATE] 11:50"
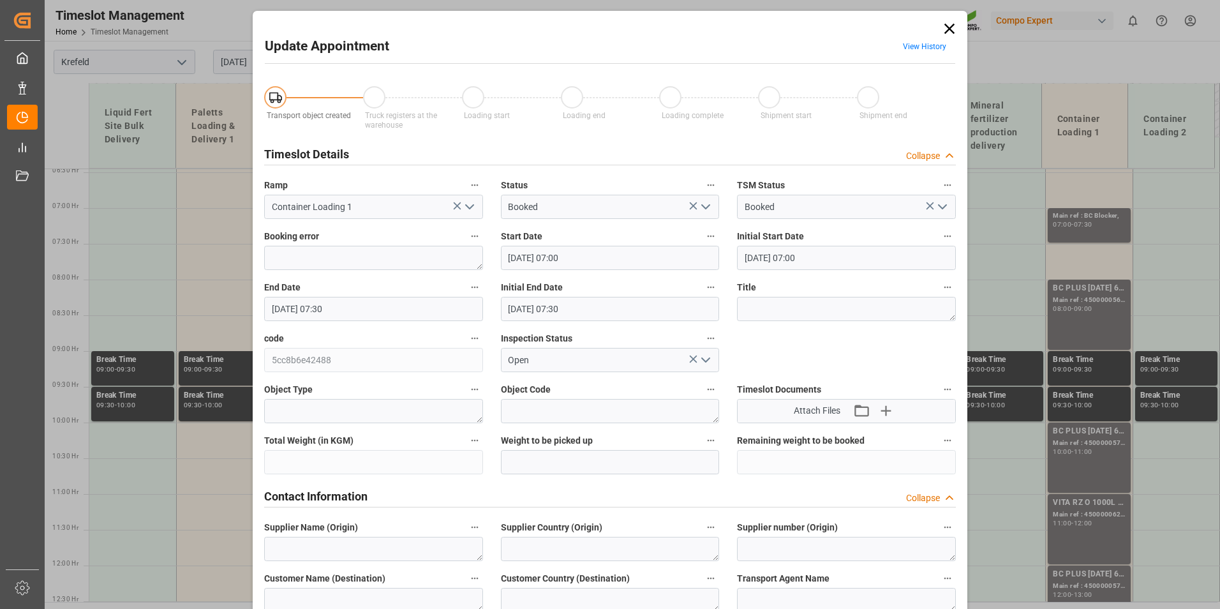
click at [410, 294] on label "End Date" at bounding box center [373, 288] width 219 height 18
click at [466, 294] on button "End Date" at bounding box center [474, 287] width 17 height 17
click at [406, 306] on div at bounding box center [610, 304] width 1220 height 609
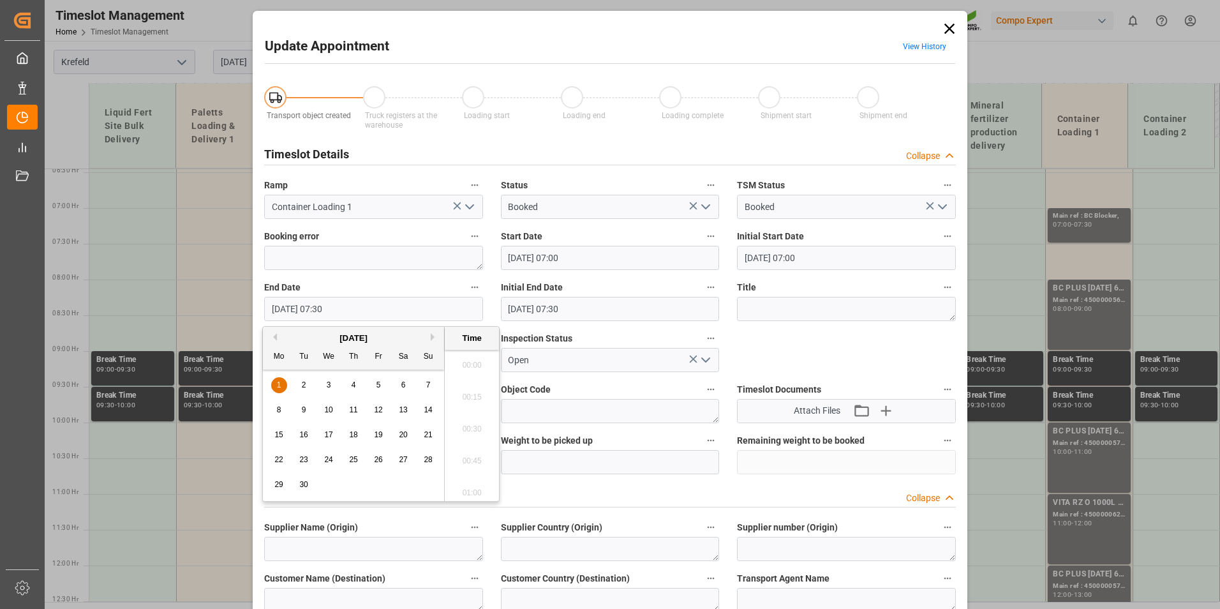
click at [370, 302] on input "[DATE] 07:30" at bounding box center [373, 309] width 219 height 24
click at [279, 382] on span "1" at bounding box center [279, 384] width 4 height 9
click at [458, 481] on li "08:00" at bounding box center [472, 489] width 54 height 32
type input "[DATE] 08:00"
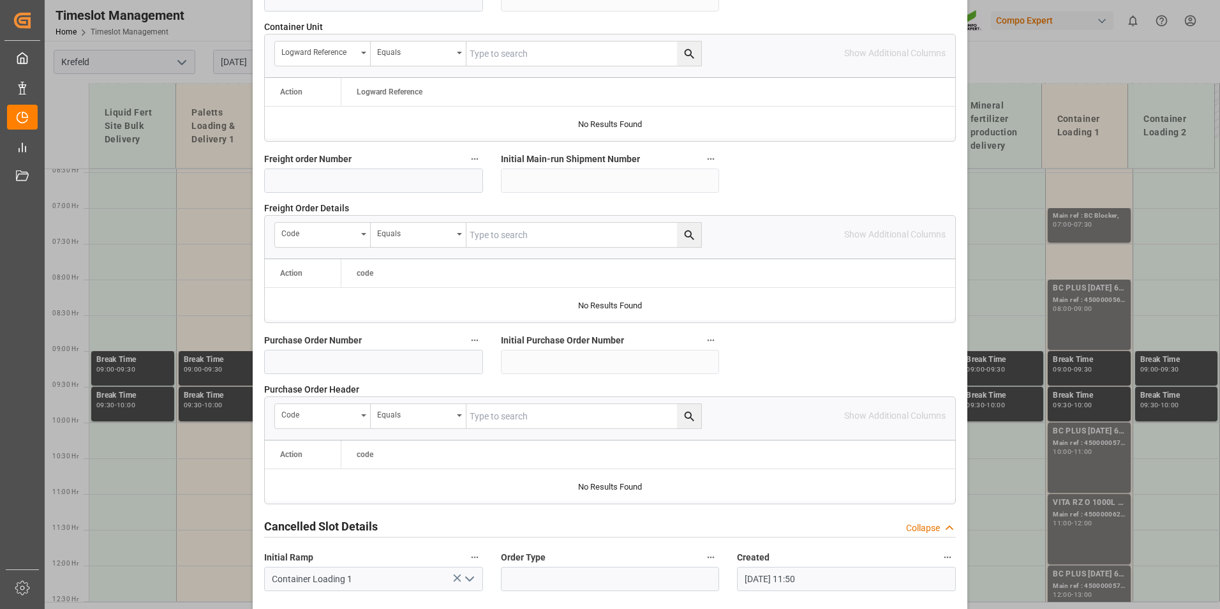
scroll to position [1162, 0]
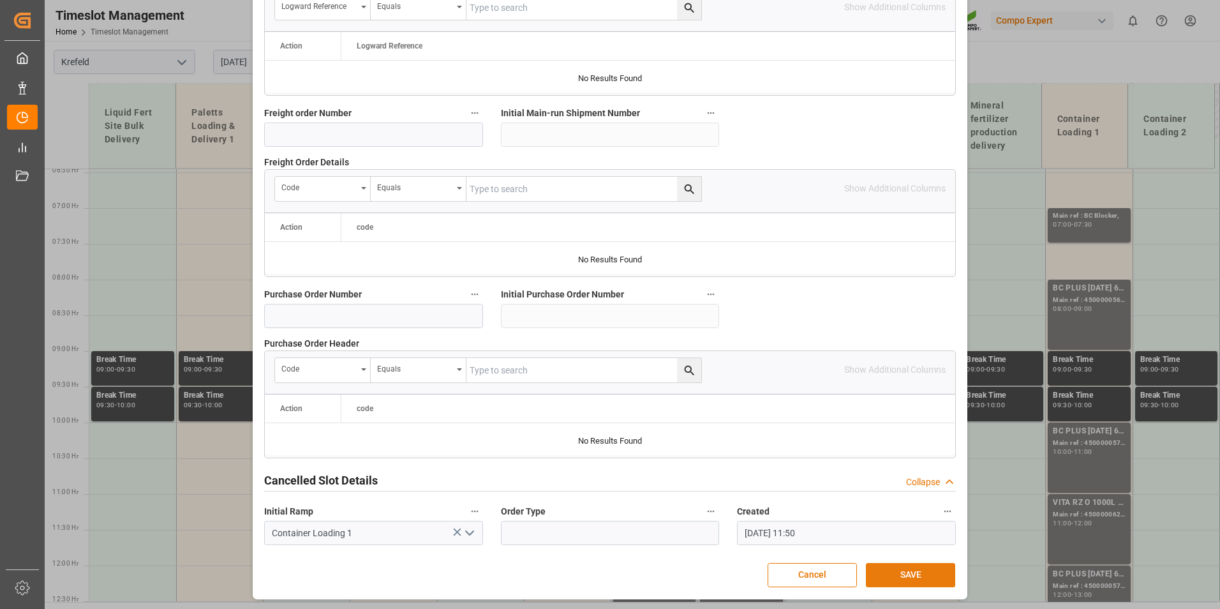
click at [902, 568] on button "SAVE" at bounding box center [910, 575] width 89 height 24
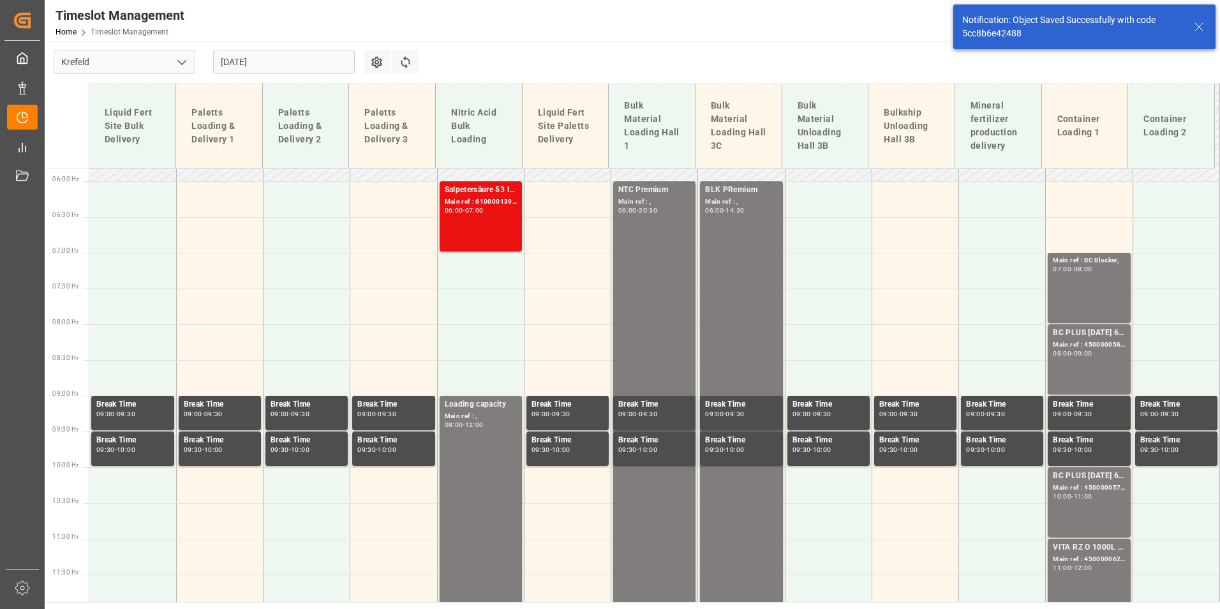
scroll to position [461, 0]
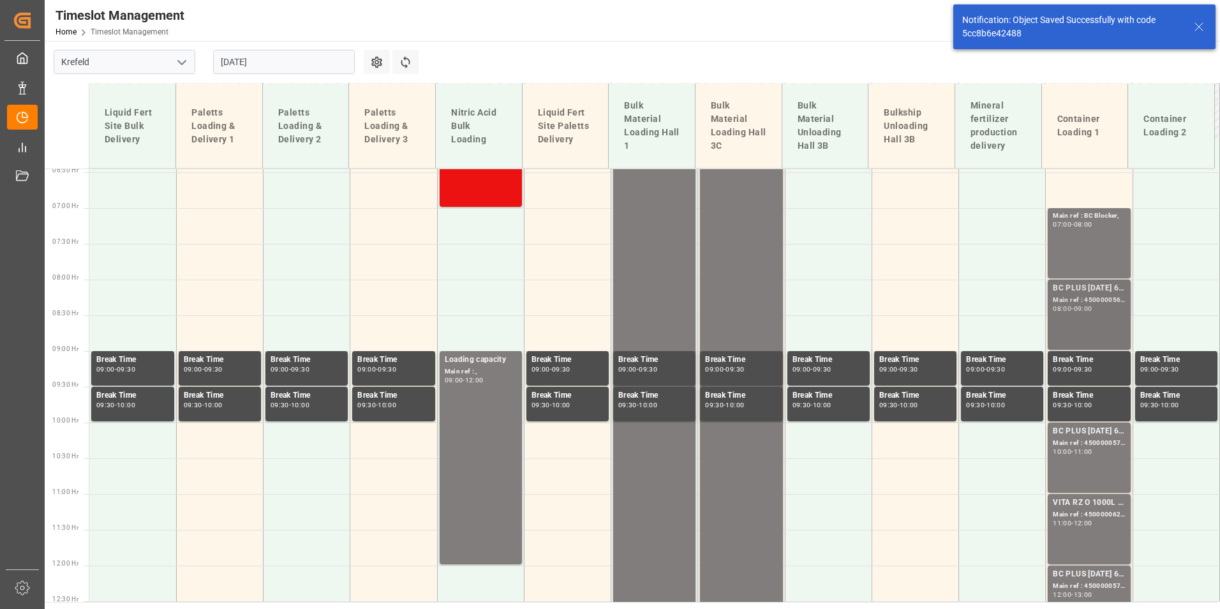
click at [1068, 299] on div "Main ref : 4500000569, 2000000524;" at bounding box center [1089, 300] width 72 height 11
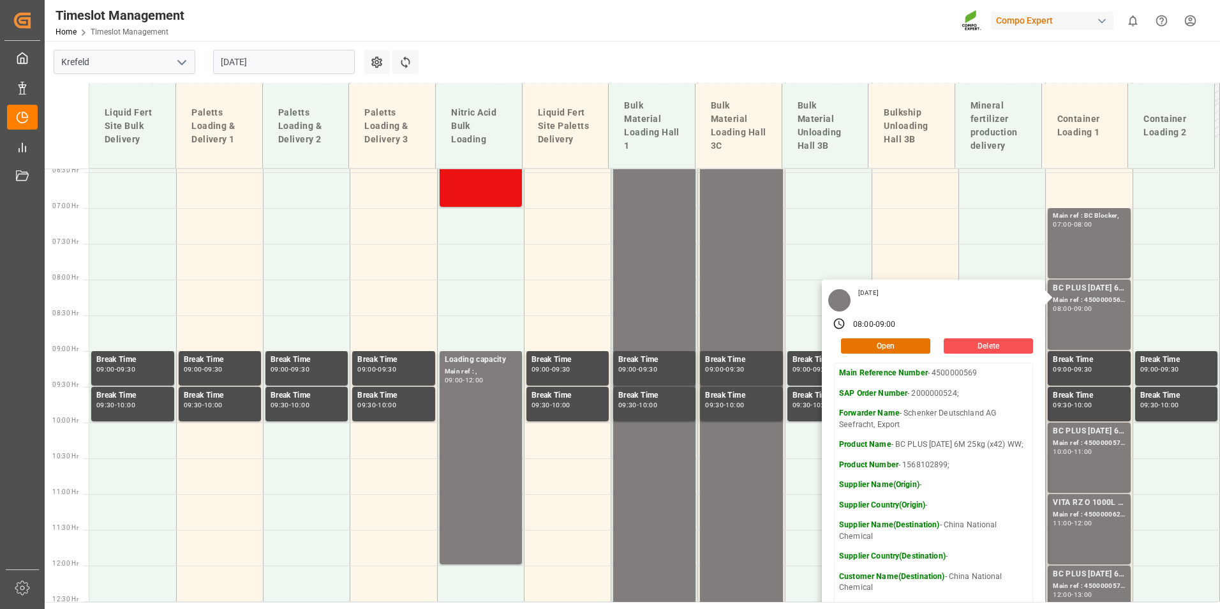
scroll to position [525, 0]
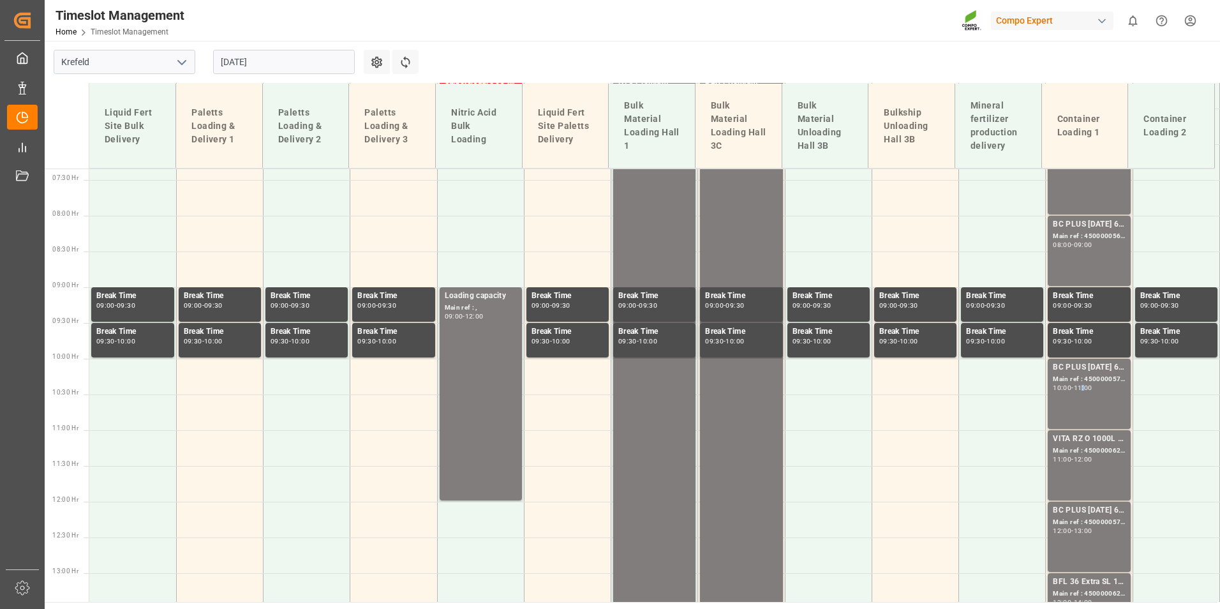
click at [1083, 389] on div "11:00" at bounding box center [1083, 388] width 19 height 6
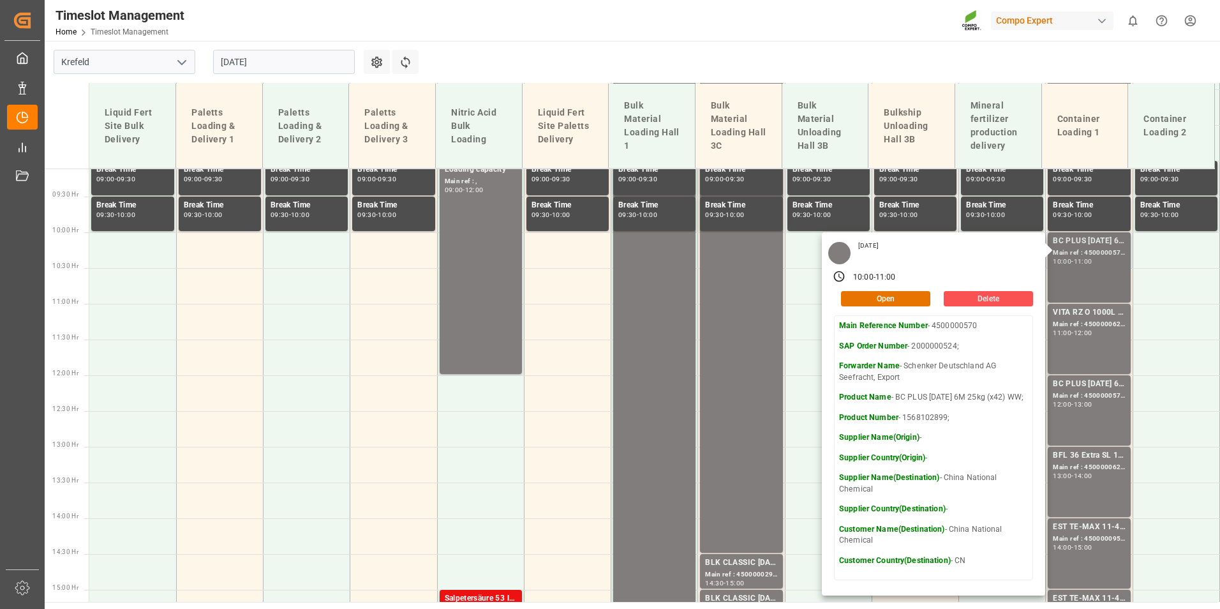
scroll to position [652, 0]
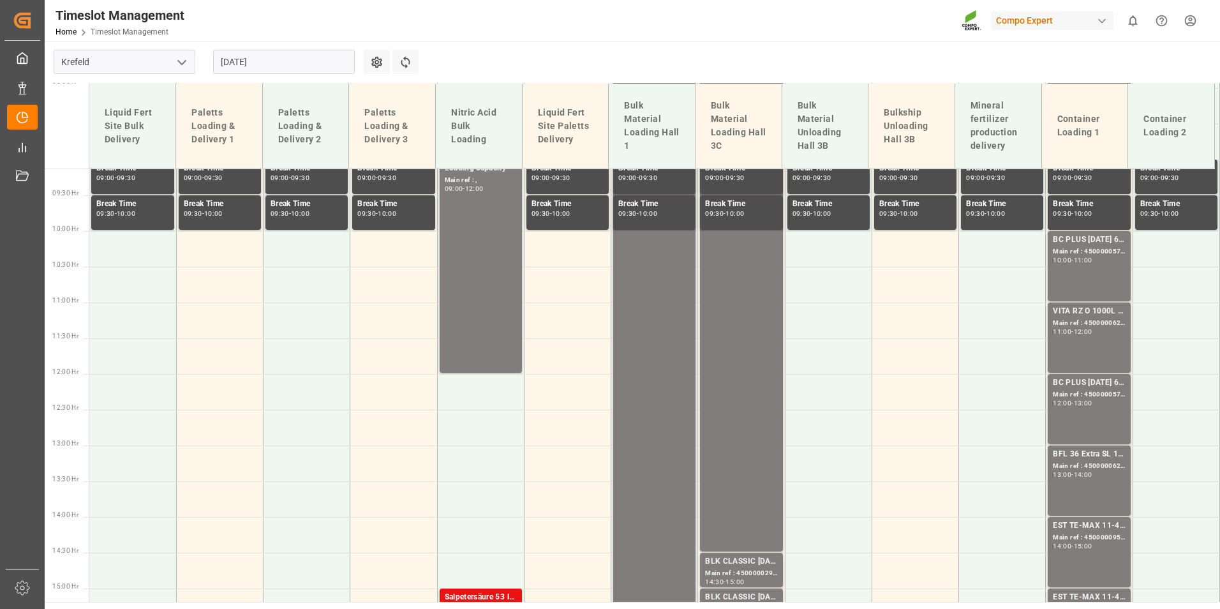
click at [1076, 344] on div "VITA RZ O 1000L IBC MTO; Main ref : 4500000628, 2000000545; 11:00 - 12:00" at bounding box center [1089, 337] width 72 height 65
click at [1081, 405] on div "13:00" at bounding box center [1083, 403] width 19 height 6
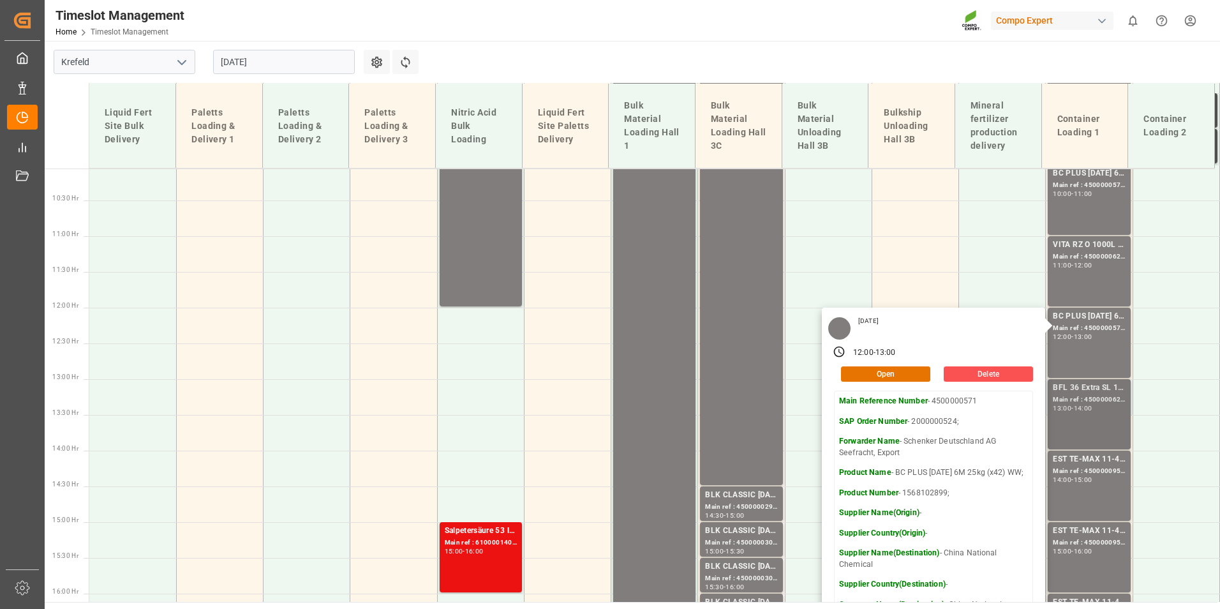
scroll to position [780, 0]
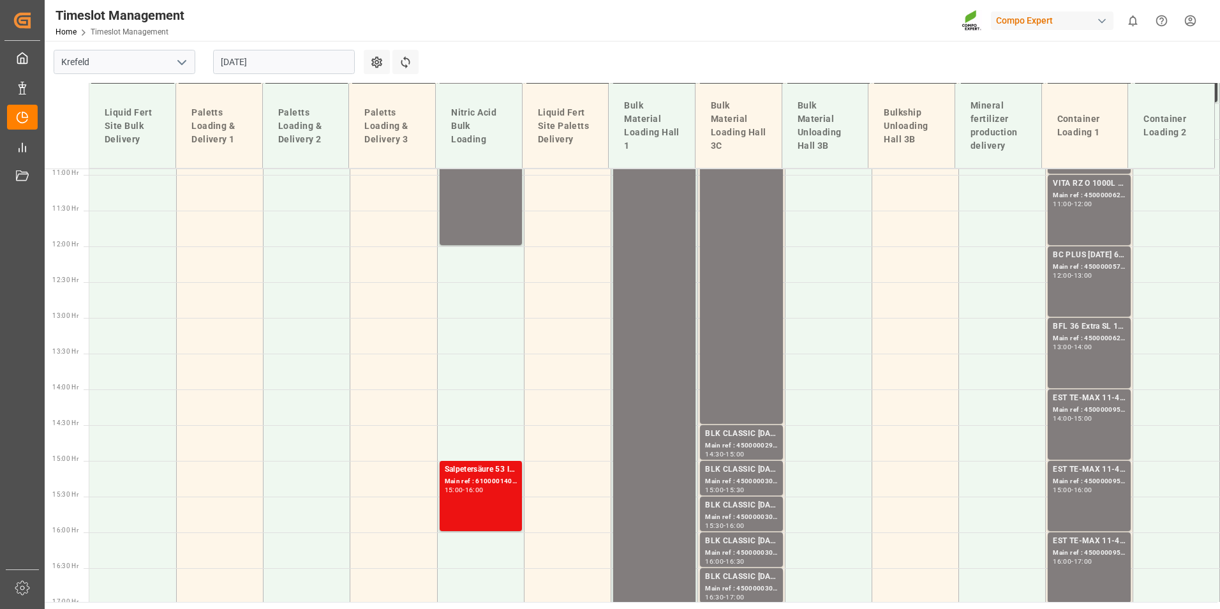
click at [1080, 366] on div "BFL 36 Extra SL 1000L IBC; Main ref : 4500000627, 2000000544; 13:00 - 14:00" at bounding box center [1089, 352] width 72 height 65
click at [1103, 413] on div "Main ref : 4500000955, 2000000378;" at bounding box center [1089, 410] width 72 height 11
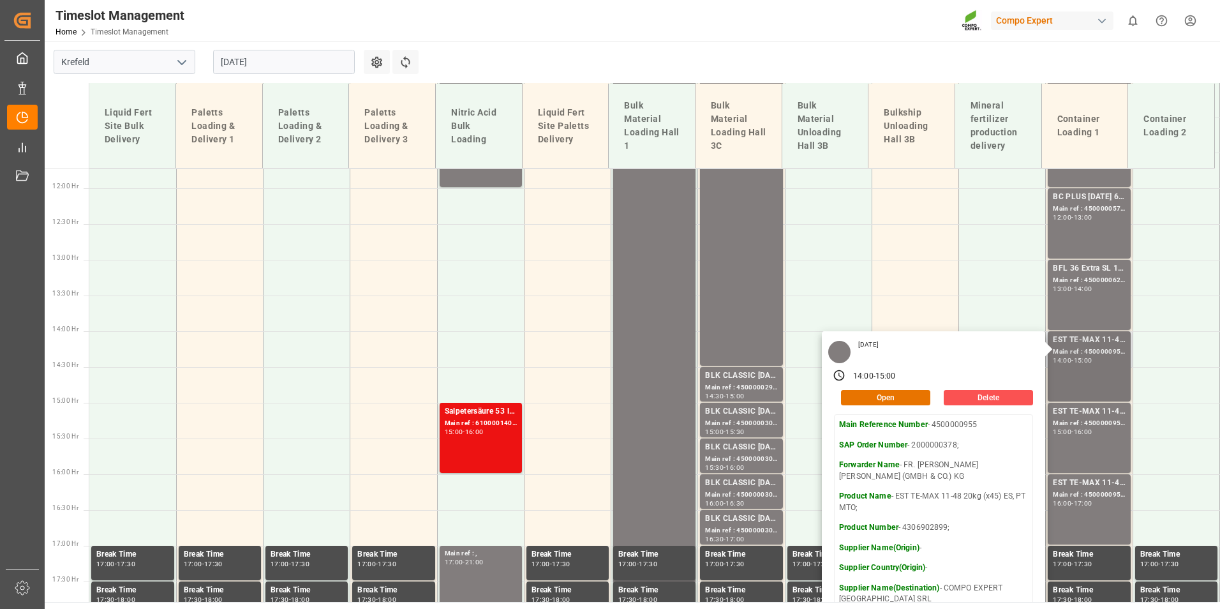
scroll to position [907, 0]
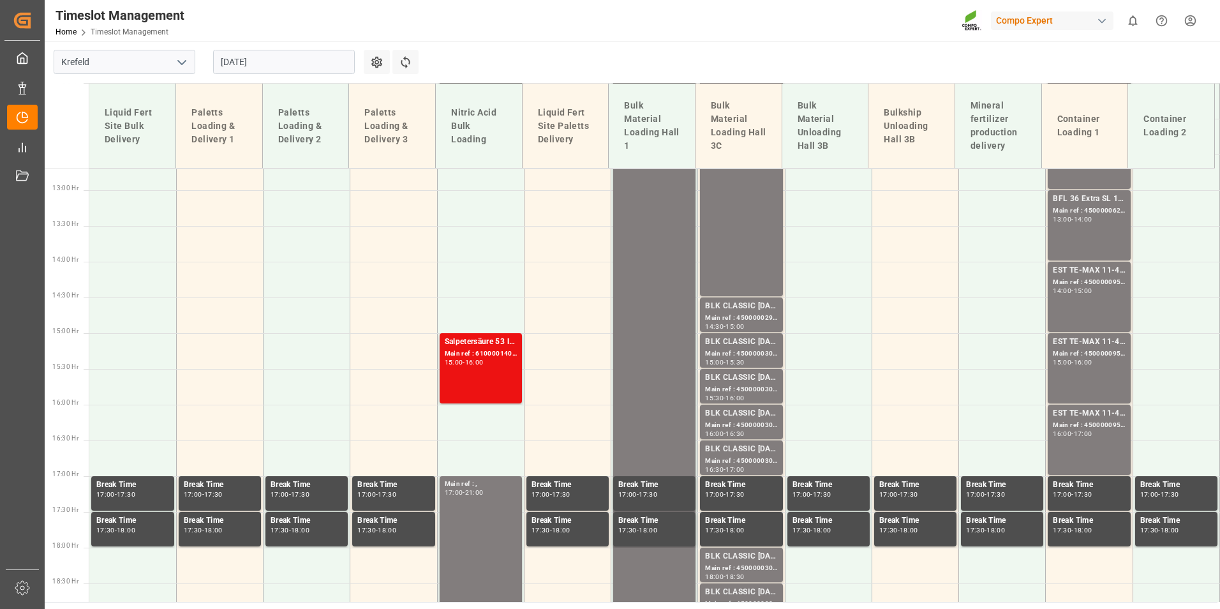
click at [1091, 373] on div "EST TE-MAX 11-48 20kg (x45) ES, PT MTO; Main ref : 4500000956, 2000000378; 15:0…" at bounding box center [1089, 368] width 72 height 65
click at [1097, 433] on div "16:00 - 17:00" at bounding box center [1089, 434] width 72 height 7
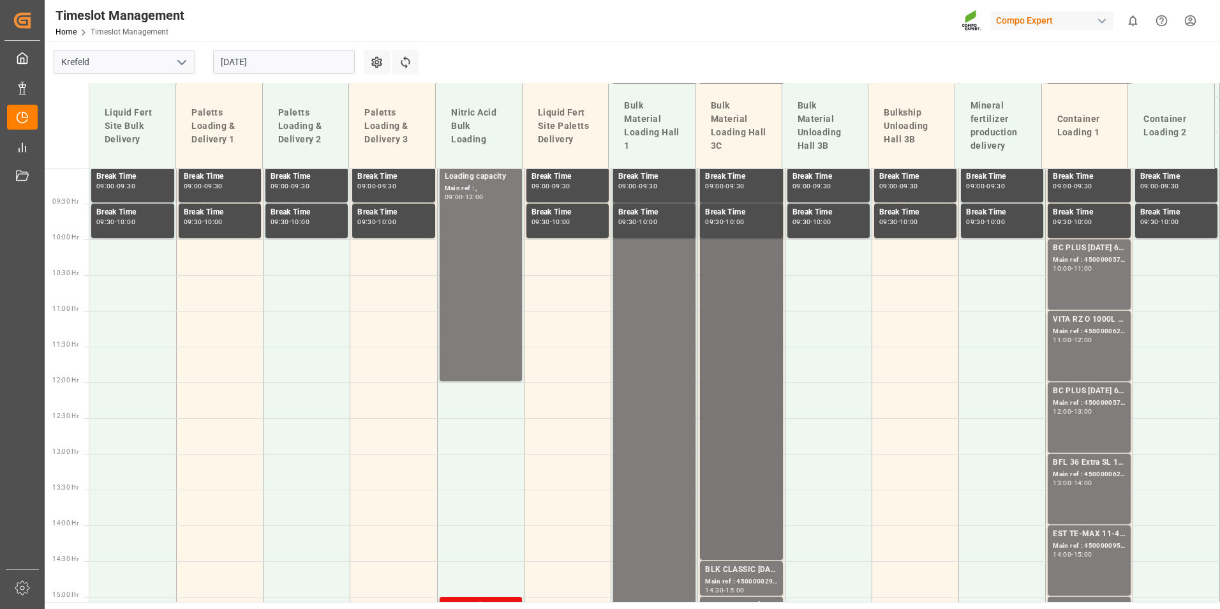
scroll to position [461, 0]
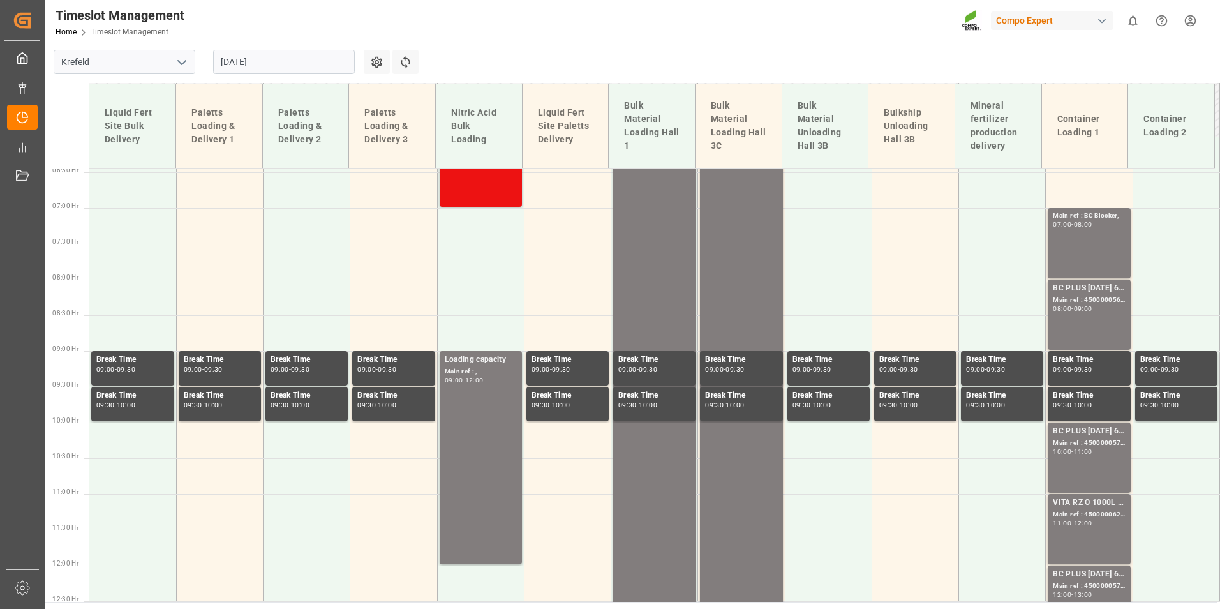
click at [267, 66] on input "[DATE]" at bounding box center [284, 62] width 142 height 24
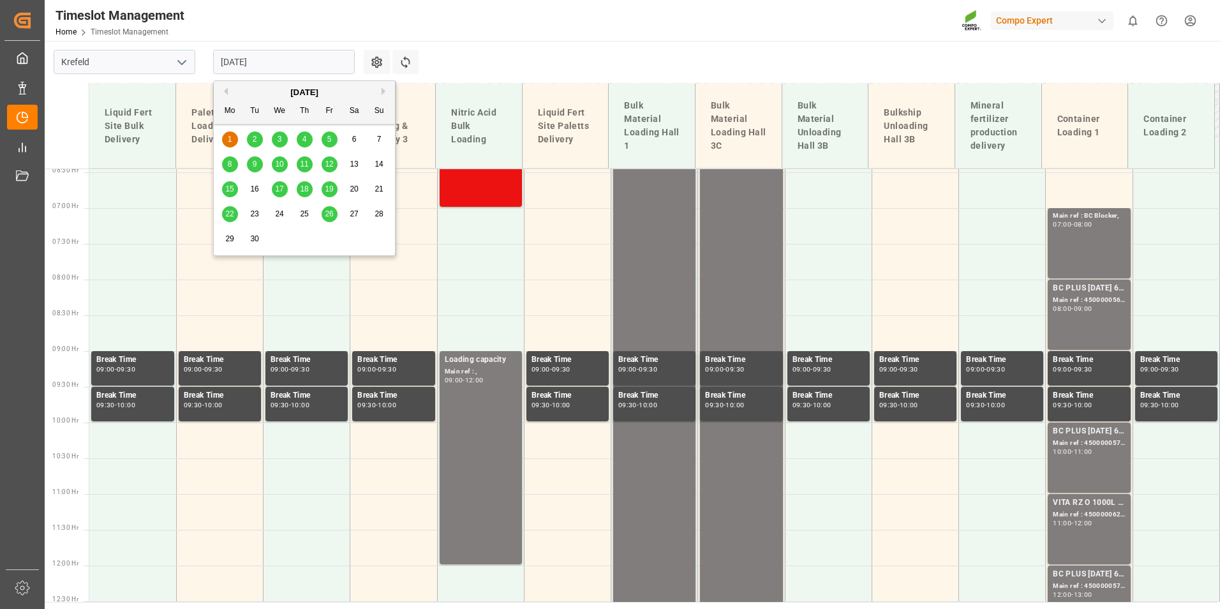
click at [256, 142] on span "2" at bounding box center [255, 139] width 4 height 9
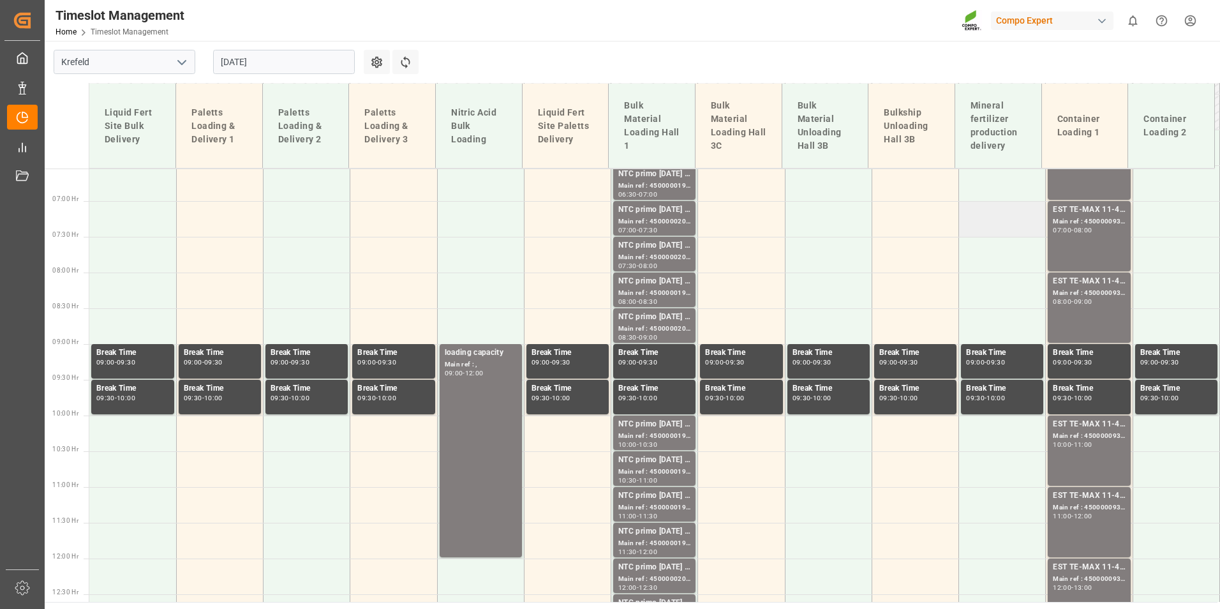
scroll to position [387, 0]
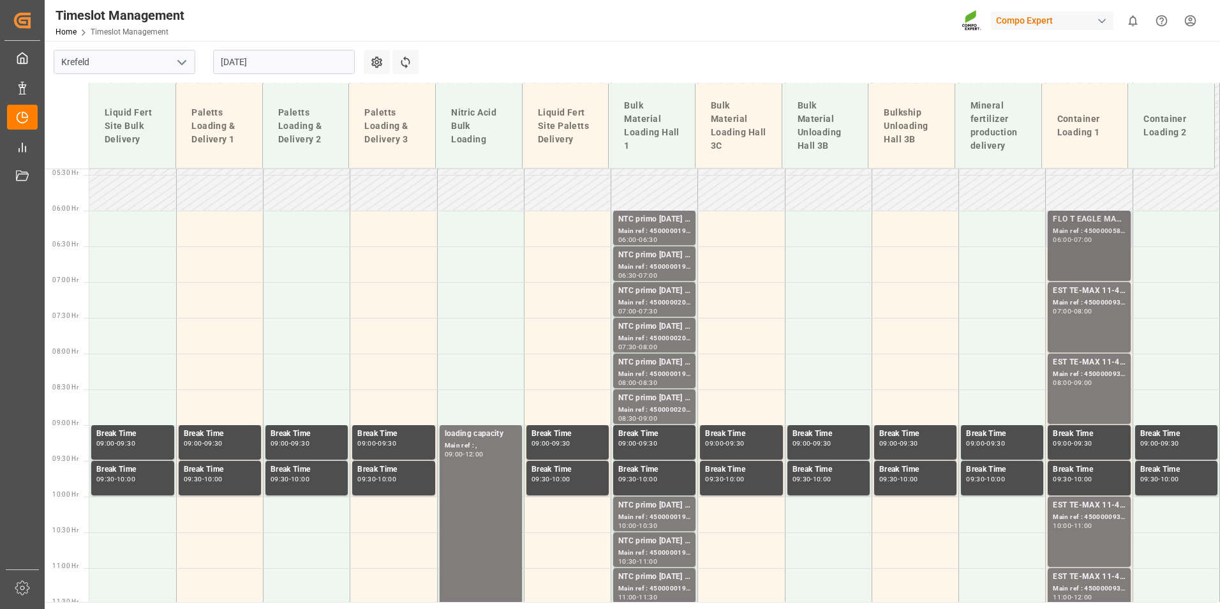
click at [1083, 221] on div "FLO T EAGLE MASTER [DATE] 25kg (x42) WW;" at bounding box center [1089, 219] width 72 height 13
click at [1087, 299] on div "Main ref : 4500000931, 2000000976;" at bounding box center [1089, 302] width 72 height 11
click at [1078, 362] on div "EST TE-MAX 11-48 20kg (x56) WW;" at bounding box center [1089, 362] width 72 height 13
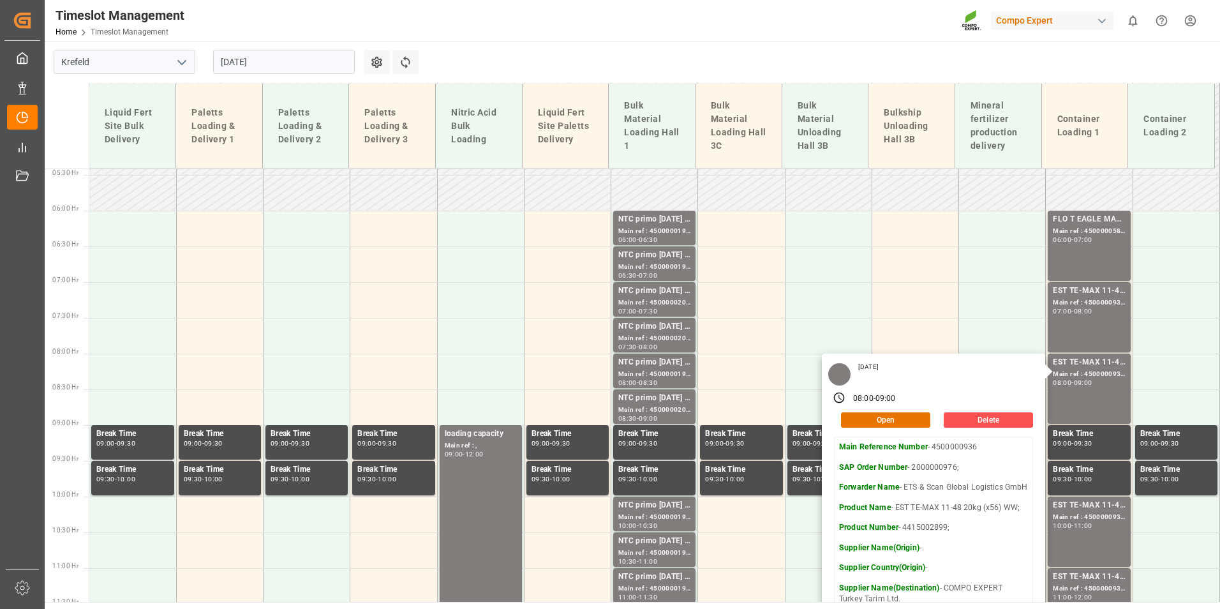
scroll to position [578, 0]
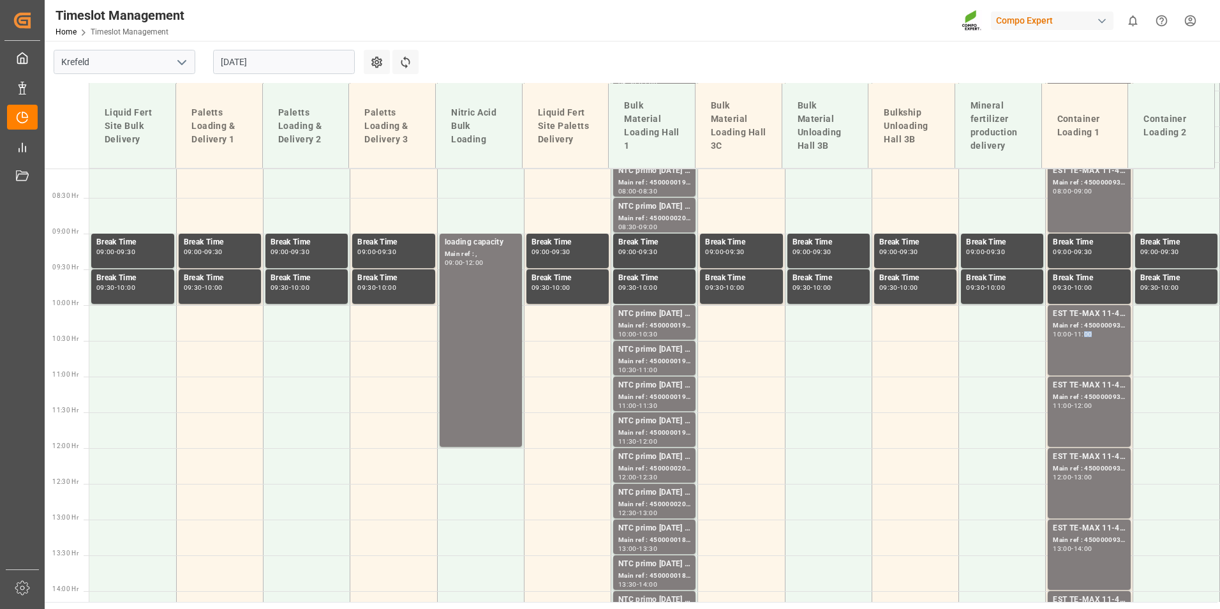
click at [1088, 335] on div "11:00" at bounding box center [1083, 334] width 19 height 6
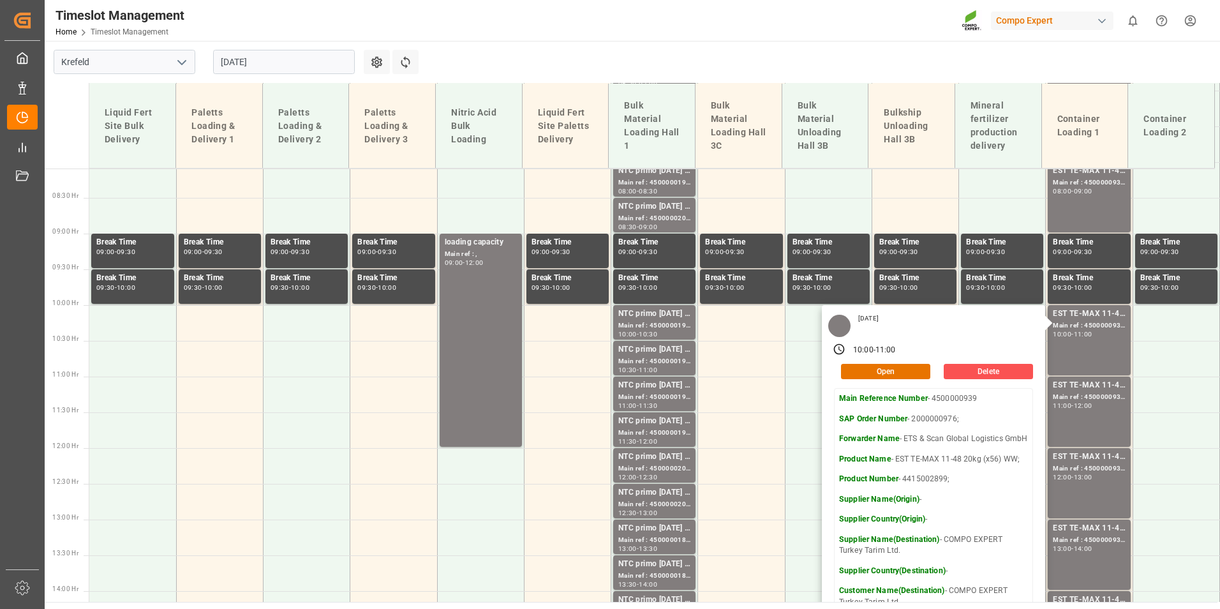
scroll to position [642, 0]
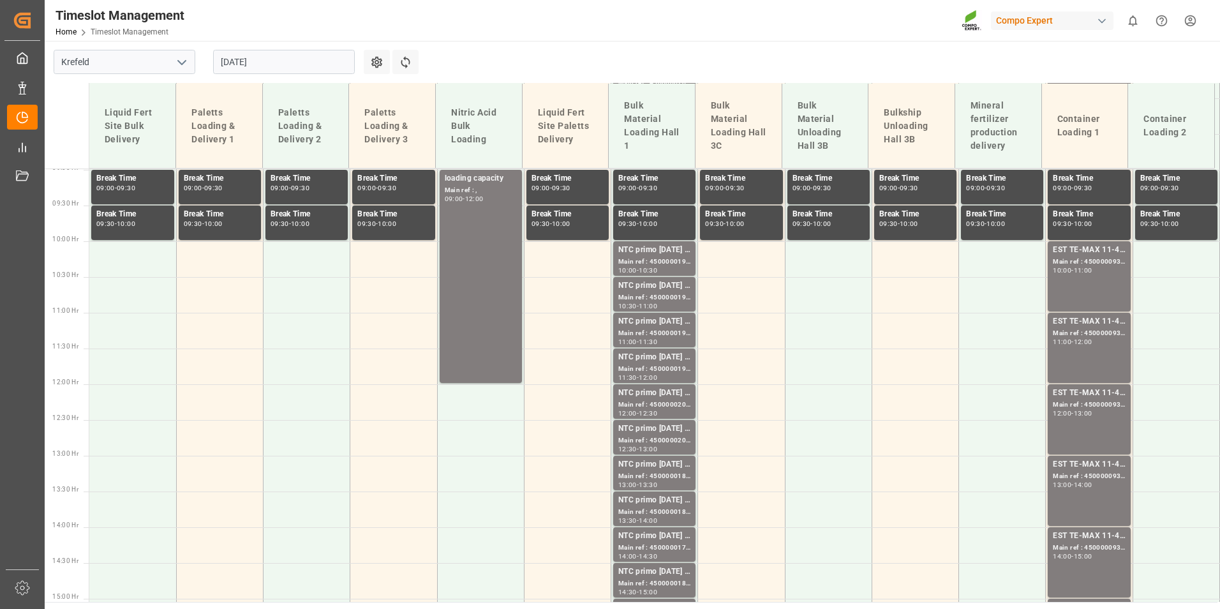
click at [1090, 347] on div "EST TE-MAX 11-48 20kg (x56) WW; Main ref : 4500000935, 2000000976; 11:00 - 12:00" at bounding box center [1089, 347] width 72 height 65
click at [1083, 392] on div "EST TE-MAX 11-48 20kg (x56) WW;" at bounding box center [1089, 393] width 72 height 13
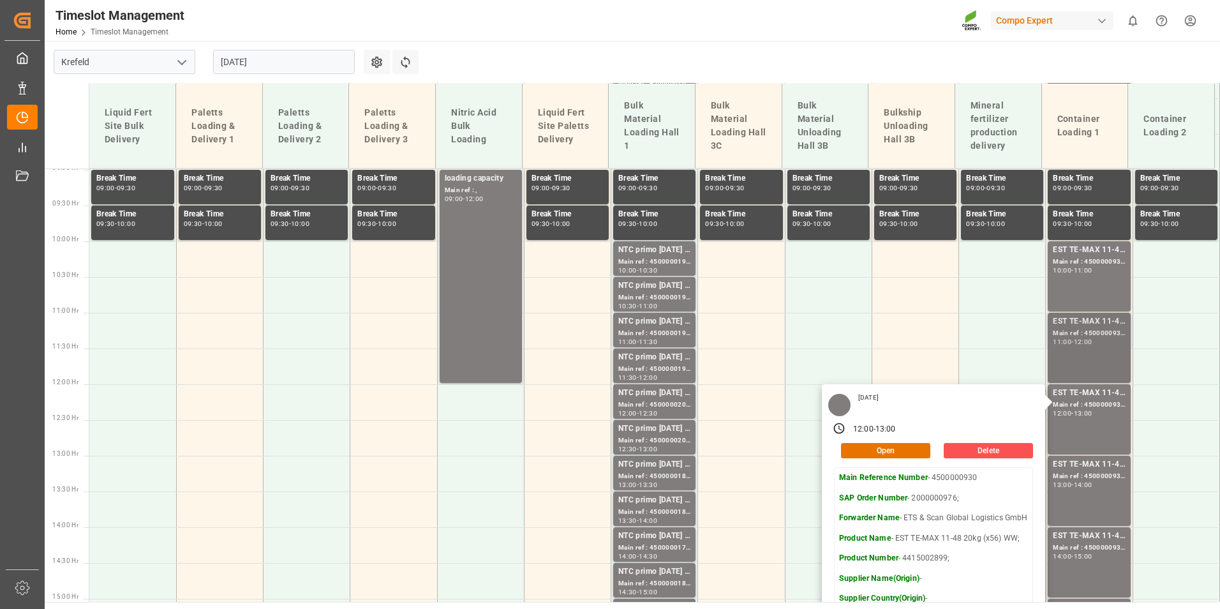
scroll to position [897, 0]
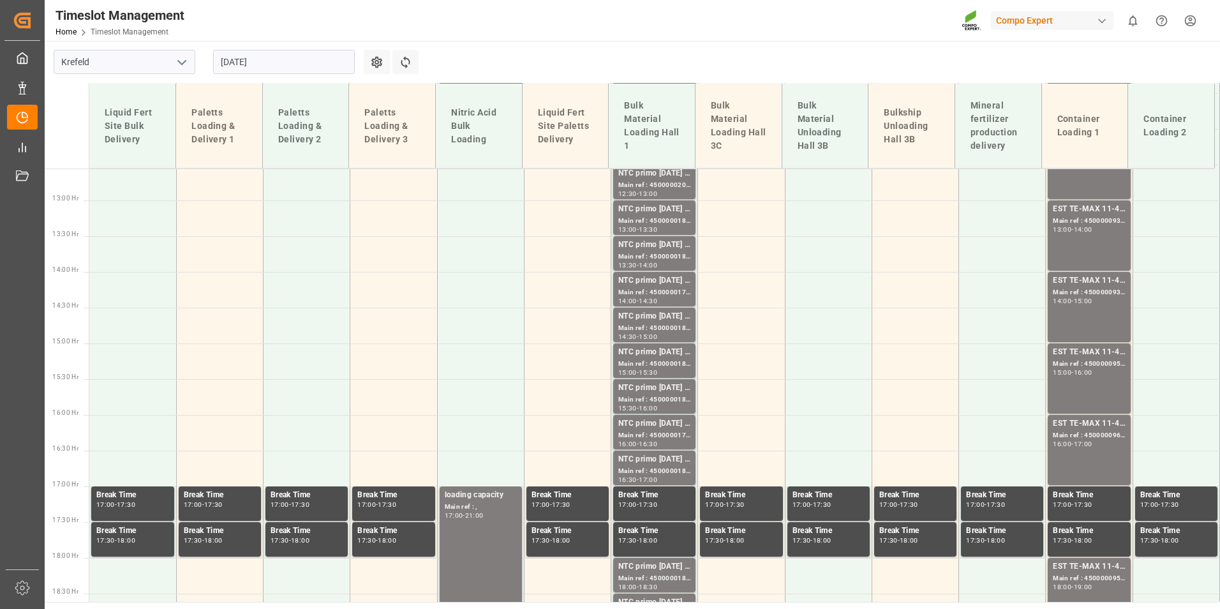
click at [1070, 246] on div "EST TE-MAX 11-48 20kg (x56) WW; Main ref : 4500000937, 2000000976; 13:00 - 14:00" at bounding box center [1089, 235] width 72 height 65
click at [1076, 275] on div "EST TE-MAX 11-48 20kg (x56) WW;" at bounding box center [1089, 280] width 72 height 13
click at [1082, 362] on div "Main ref : 4500000959, 2000000379;" at bounding box center [1089, 364] width 72 height 11
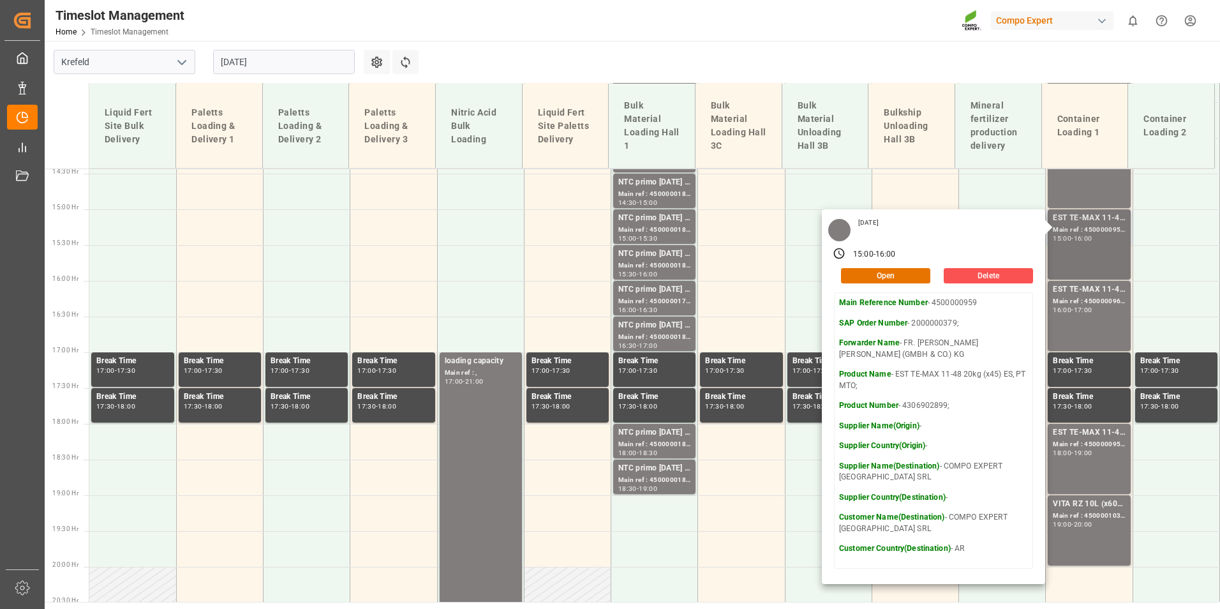
scroll to position [961, 0]
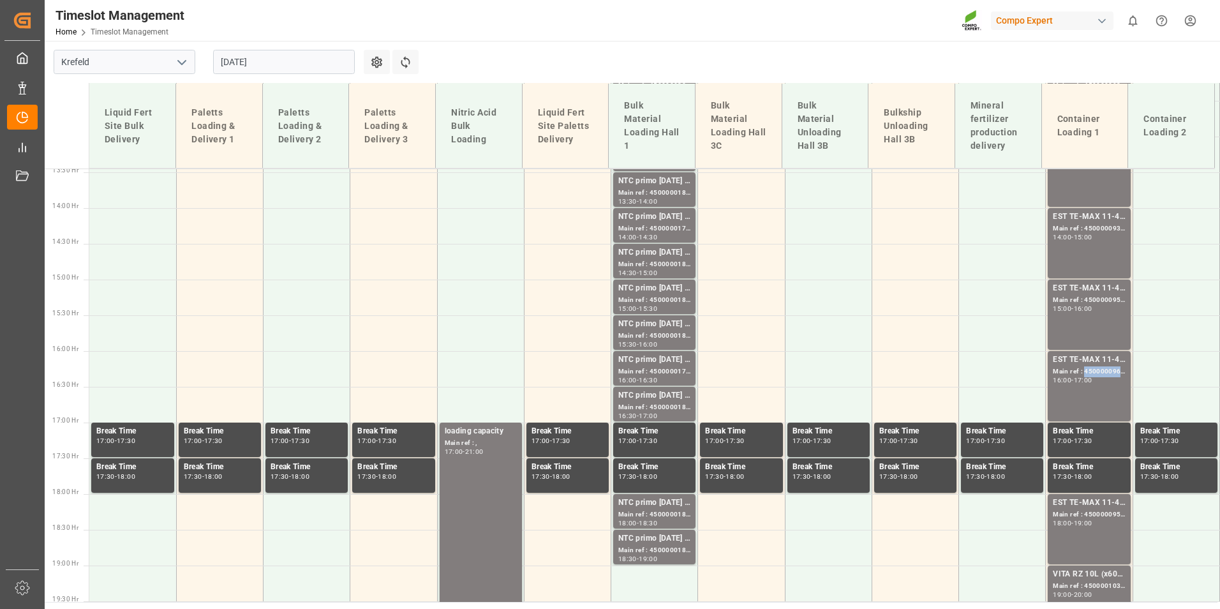
click at [1081, 374] on div "Main ref : 4500000960, 2000000379;" at bounding box center [1089, 371] width 72 height 11
click at [1071, 315] on div "EST TE-MAX 11-48 20kg (x45) ES, PT MTO; Main ref : 4500000959, 2000000379; 15:0…" at bounding box center [1089, 314] width 72 height 65
click at [1069, 255] on div "EST TE-MAX 11-48 20kg (x56) WW; Main ref : 4500000932, 2000000976; 14:00 - 15:00" at bounding box center [1089, 243] width 72 height 65
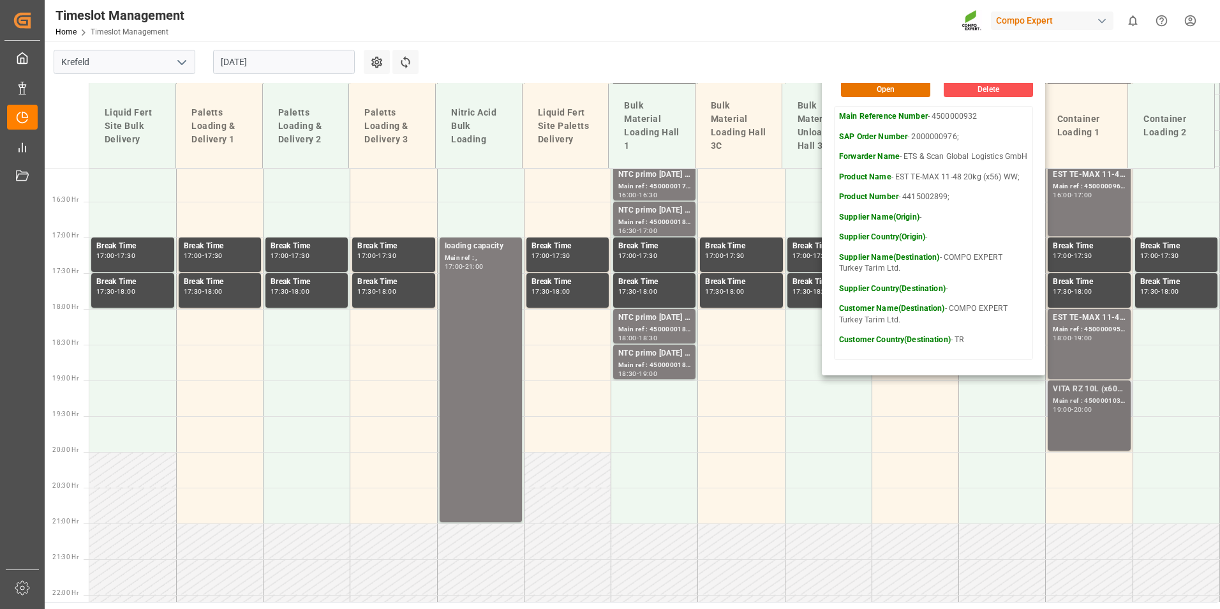
scroll to position [1152, 0]
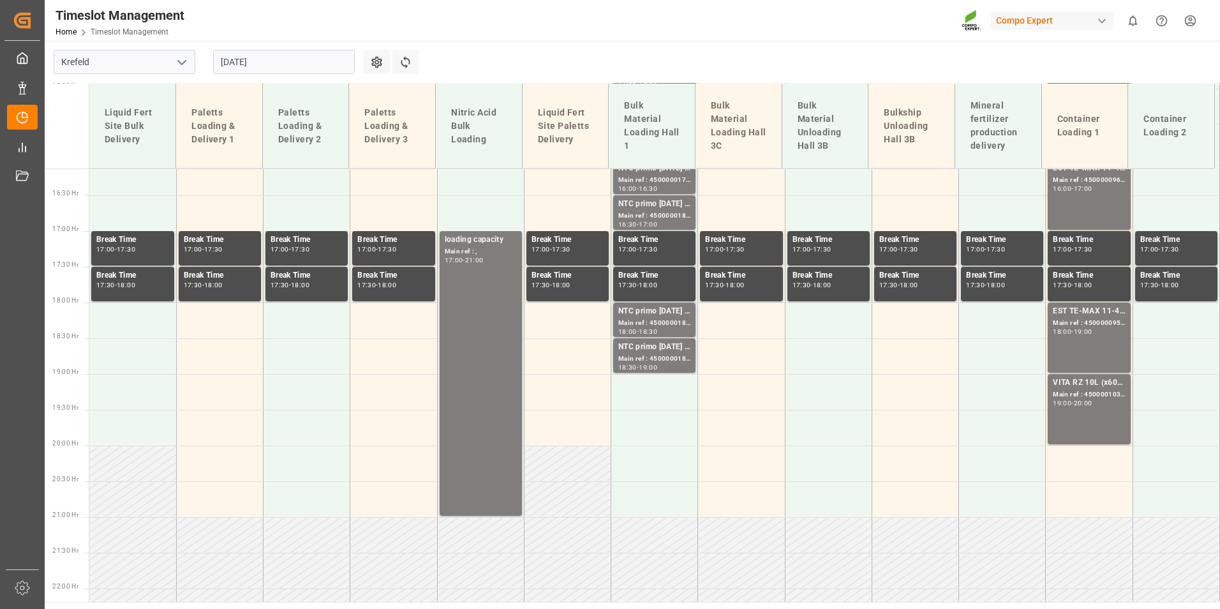
click at [1101, 351] on div "EST TE-MAX 11-48 20kg (x45) ES, PT MTO; Main ref : 4500000958, 2000000379; 18:0…" at bounding box center [1089, 337] width 72 height 65
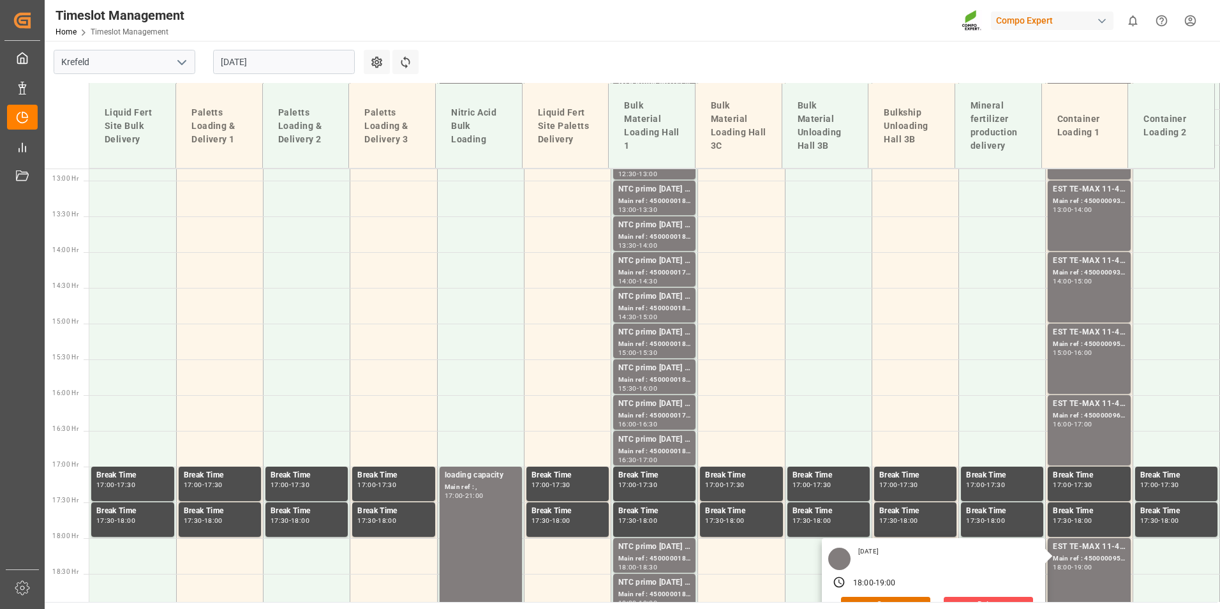
scroll to position [833, 0]
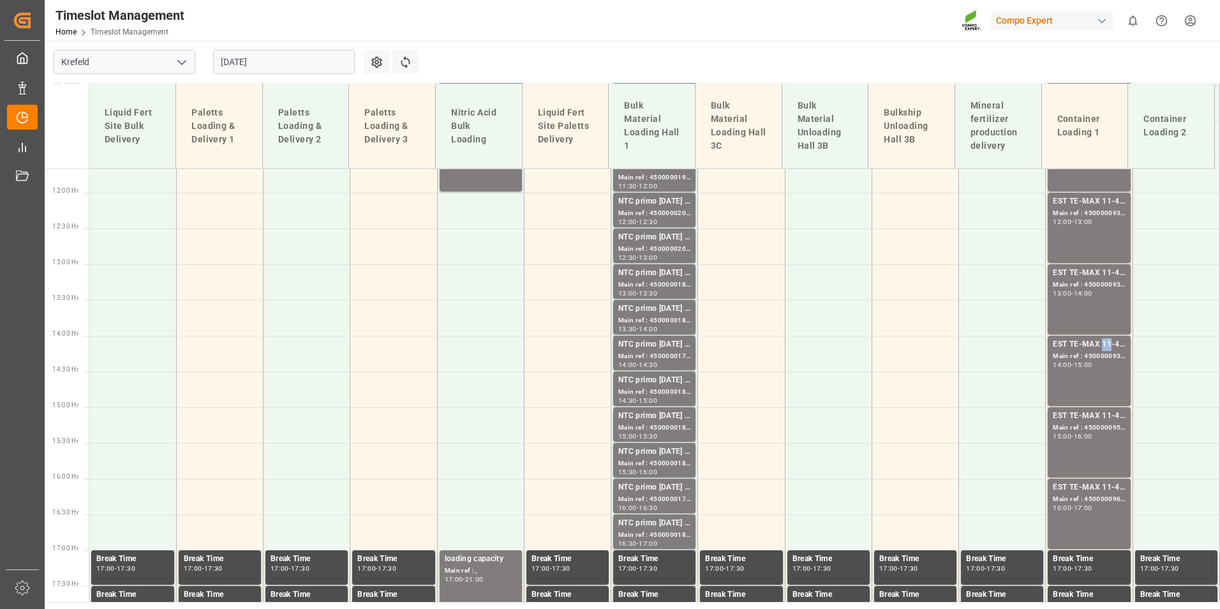
click at [1098, 350] on div "EST TE-MAX 11-48 20kg (x56) WW;" at bounding box center [1089, 344] width 72 height 13
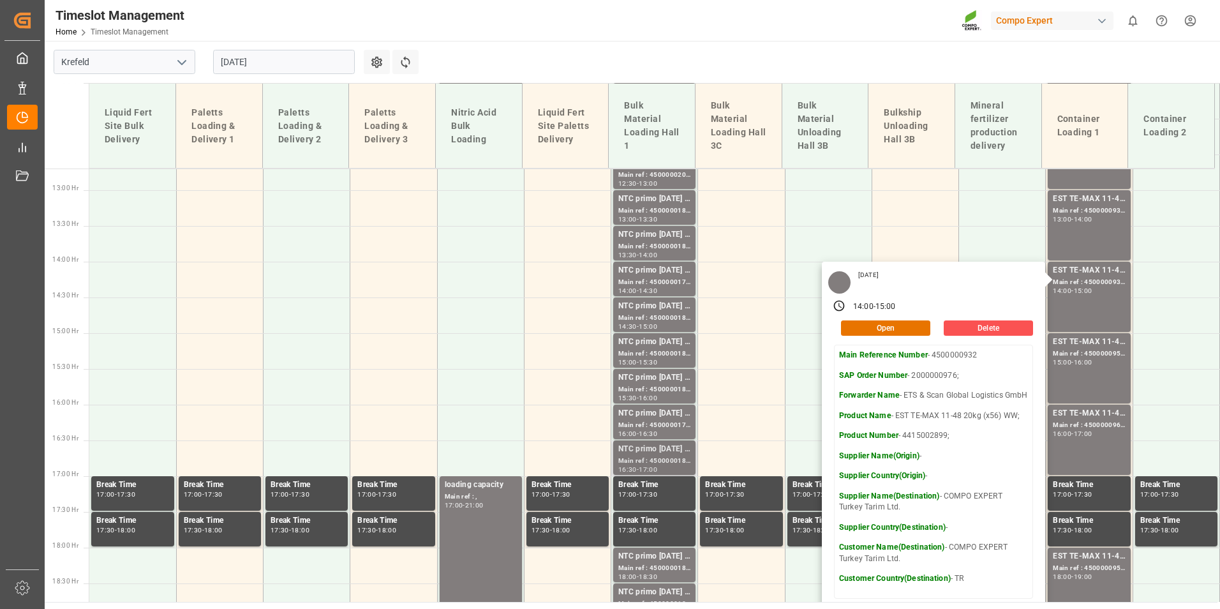
scroll to position [1089, 0]
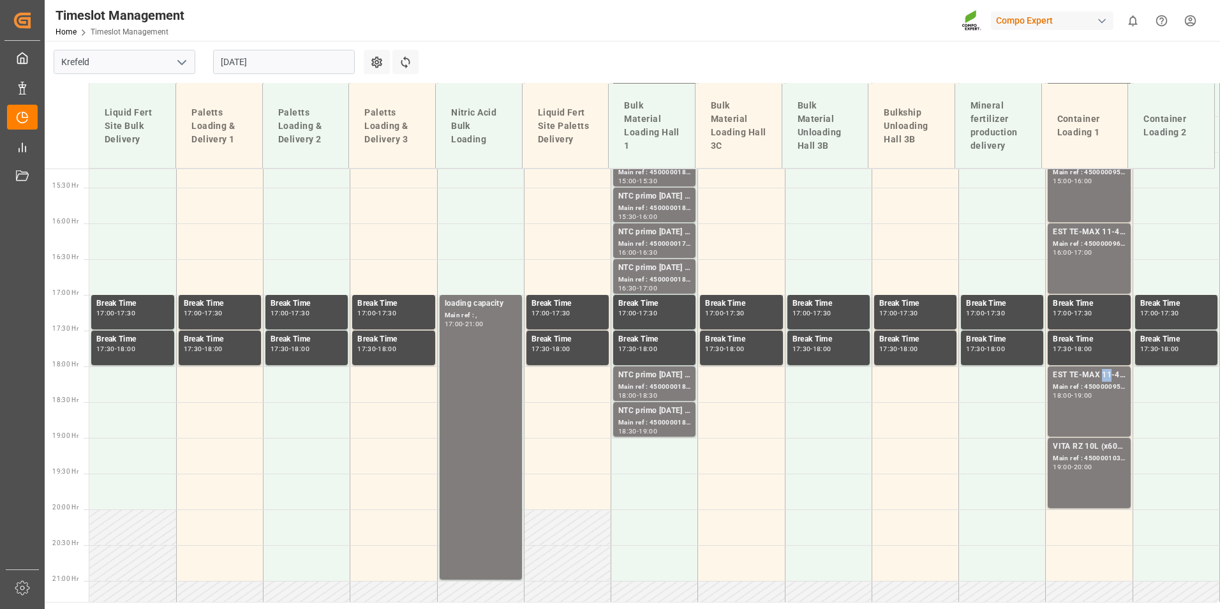
click at [1097, 378] on div "EST TE-MAX 11-48 20kg (x45) ES, PT MTO;" at bounding box center [1089, 375] width 72 height 13
click at [1067, 276] on div "EST TE-MAX 11-48 20kg (x45) ES, PT MTO; Main ref : 4500000960, 2000000379; 16:0…" at bounding box center [1089, 258] width 72 height 65
click at [1073, 373] on div "EST TE-MAX 11-48 20kg (x45) ES, PT MTO;" at bounding box center [1089, 375] width 72 height 13
click at [1076, 480] on div "VITA RZ 10L (x60) ARG MTO; Main ref : 4500001030, 2000001017; 19:00 - 20:00" at bounding box center [1089, 472] width 72 height 65
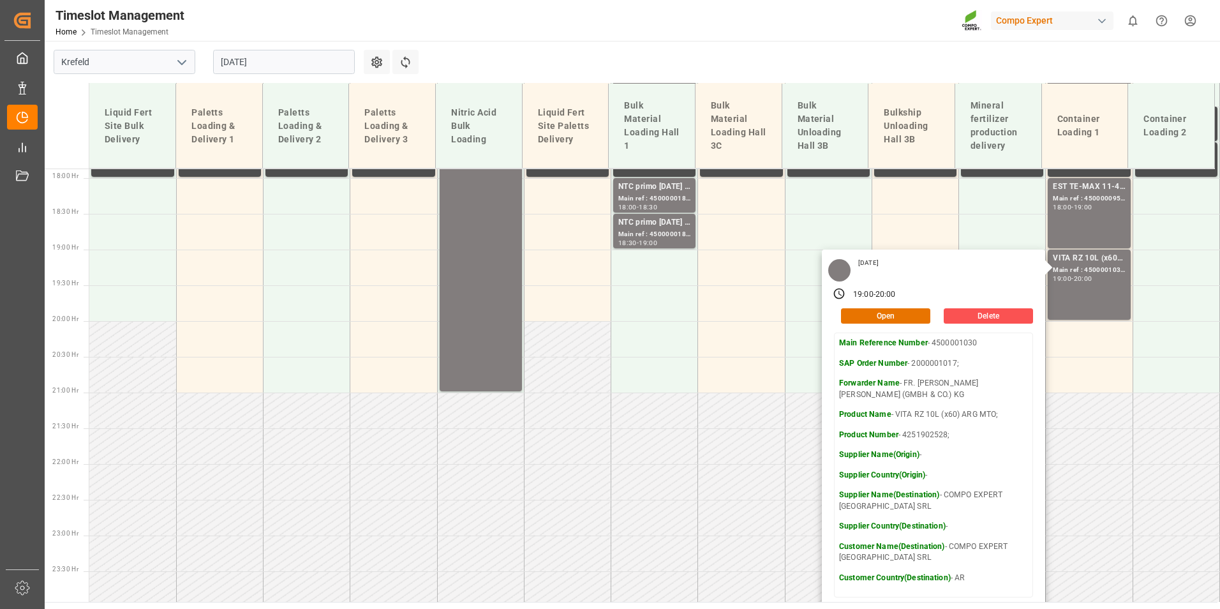
scroll to position [1280, 0]
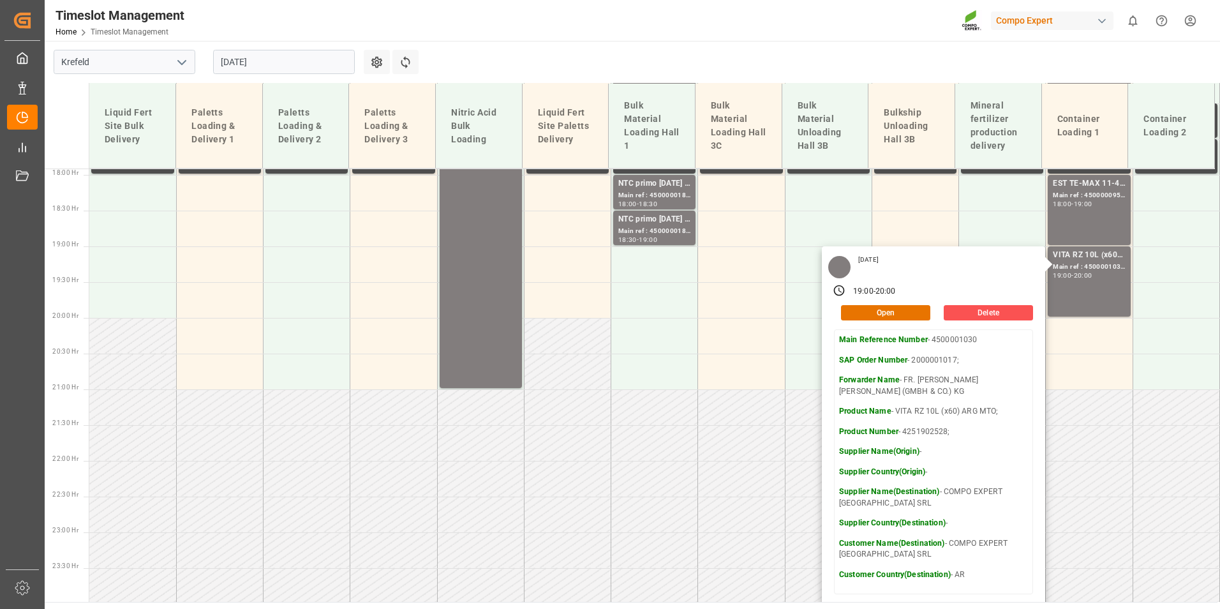
click at [278, 71] on input "[DATE]" at bounding box center [284, 62] width 142 height 24
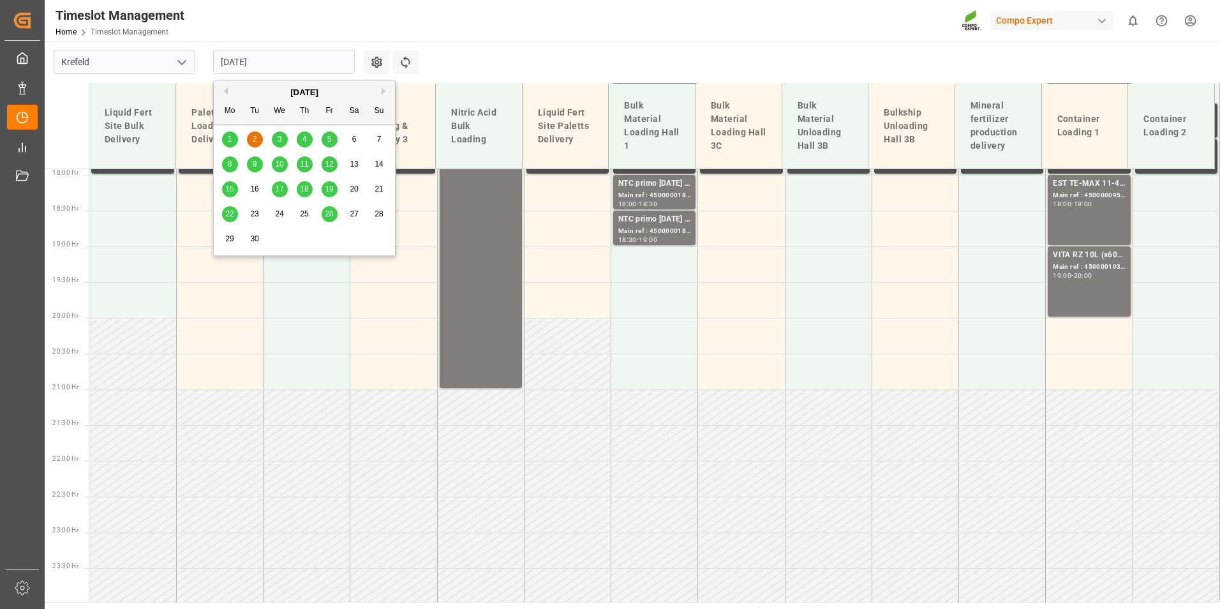
click at [279, 144] on span "3" at bounding box center [280, 139] width 4 height 9
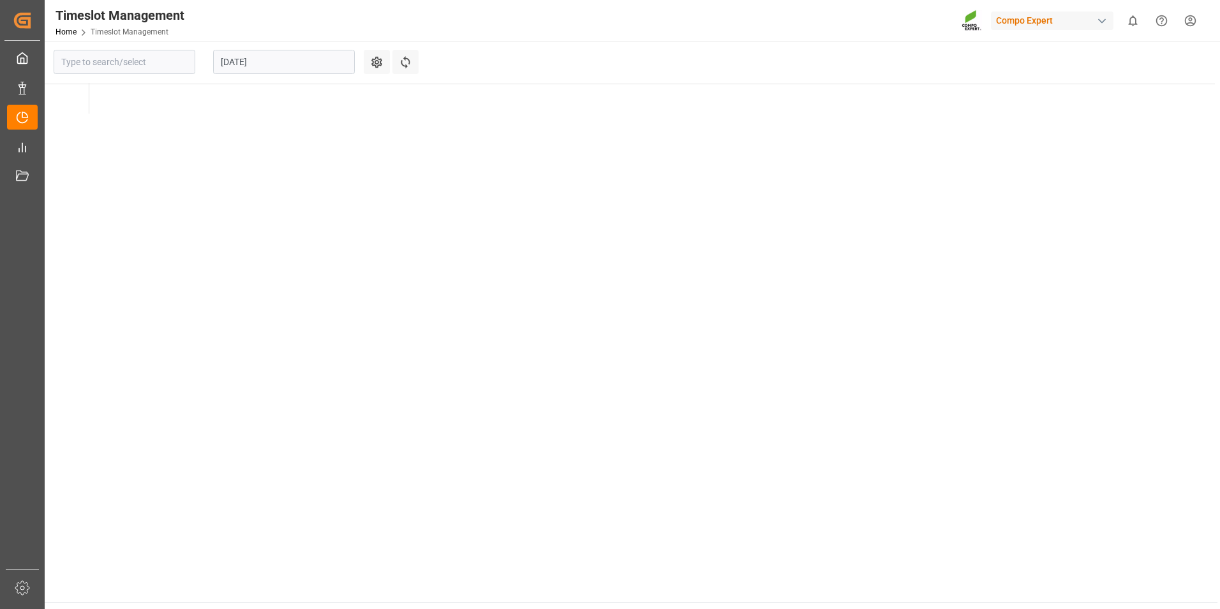
type input "Krefeld"
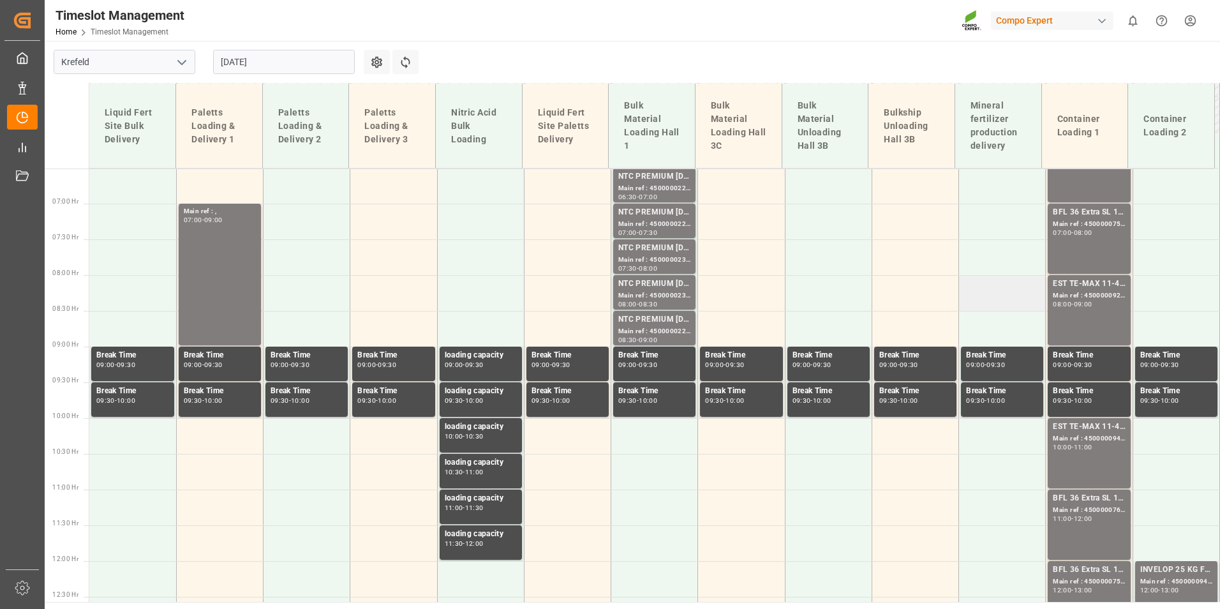
scroll to position [387, 0]
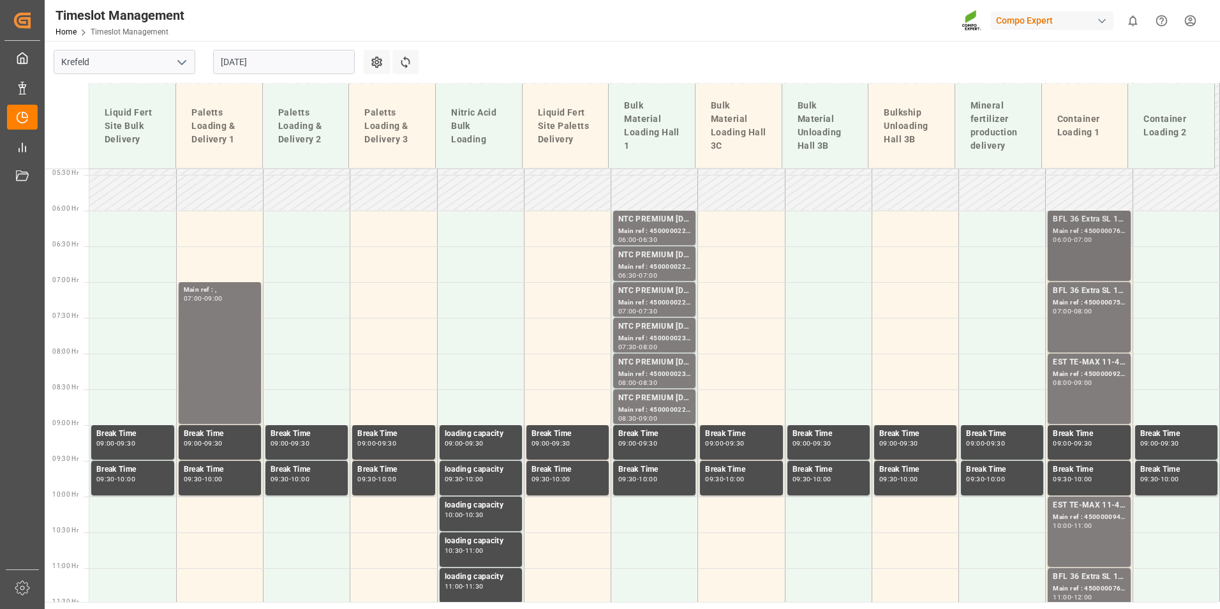
click at [1066, 253] on div "BFL 36 Extra SL 10L (x60) EN,TR MTO; Main ref : 4500000761, 2000000600; 06:00 -…" at bounding box center [1089, 245] width 72 height 65
click at [1073, 301] on div "Main ref : 4500000757, 2000000600;" at bounding box center [1089, 302] width 72 height 11
click at [1077, 375] on div "Main ref : 4500000929, 2000000976;" at bounding box center [1089, 374] width 72 height 11
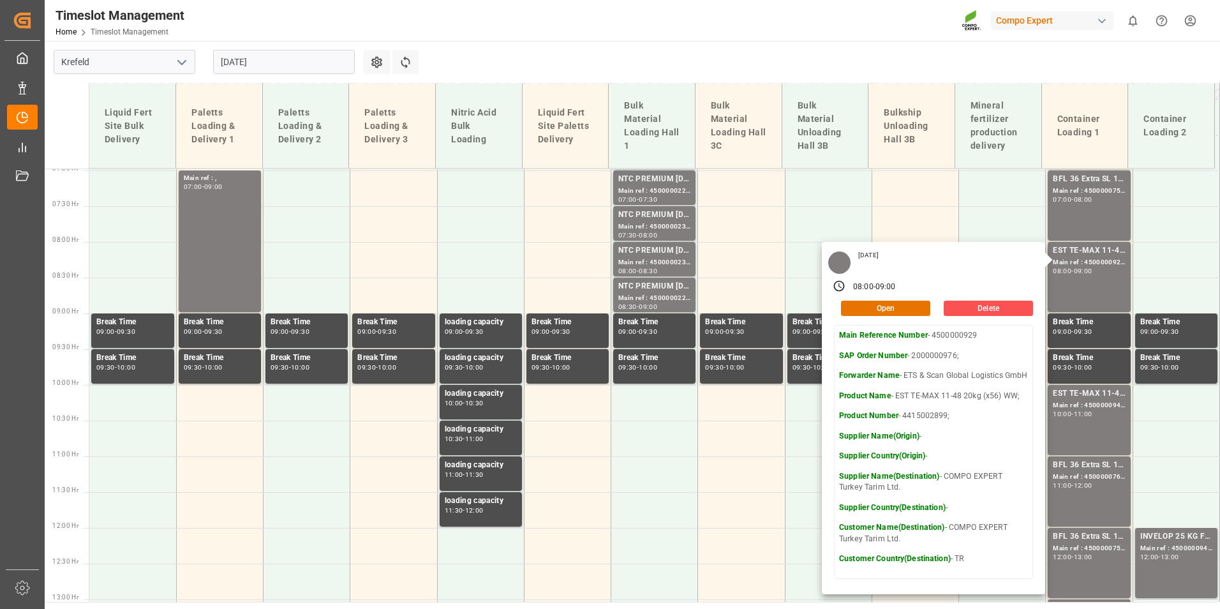
scroll to position [578, 0]
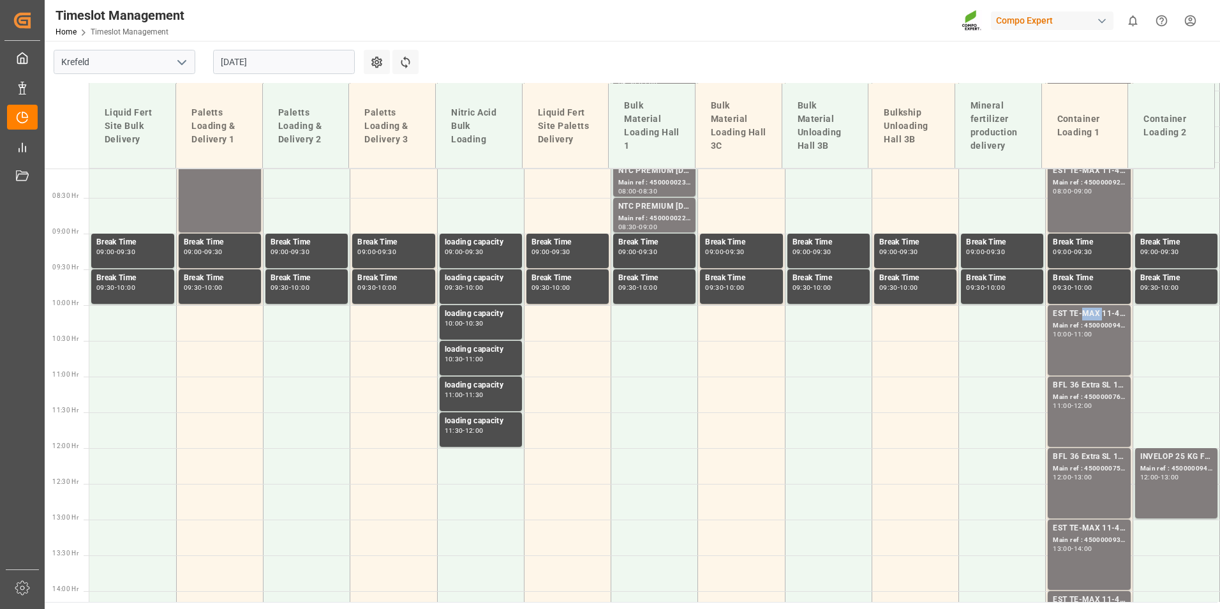
click at [1088, 316] on div "EST TE-MAX 11-48 20kg (x56) WW;" at bounding box center [1089, 314] width 72 height 13
click at [1086, 395] on div "Main ref : 4500000760, 2000000600;" at bounding box center [1089, 397] width 72 height 11
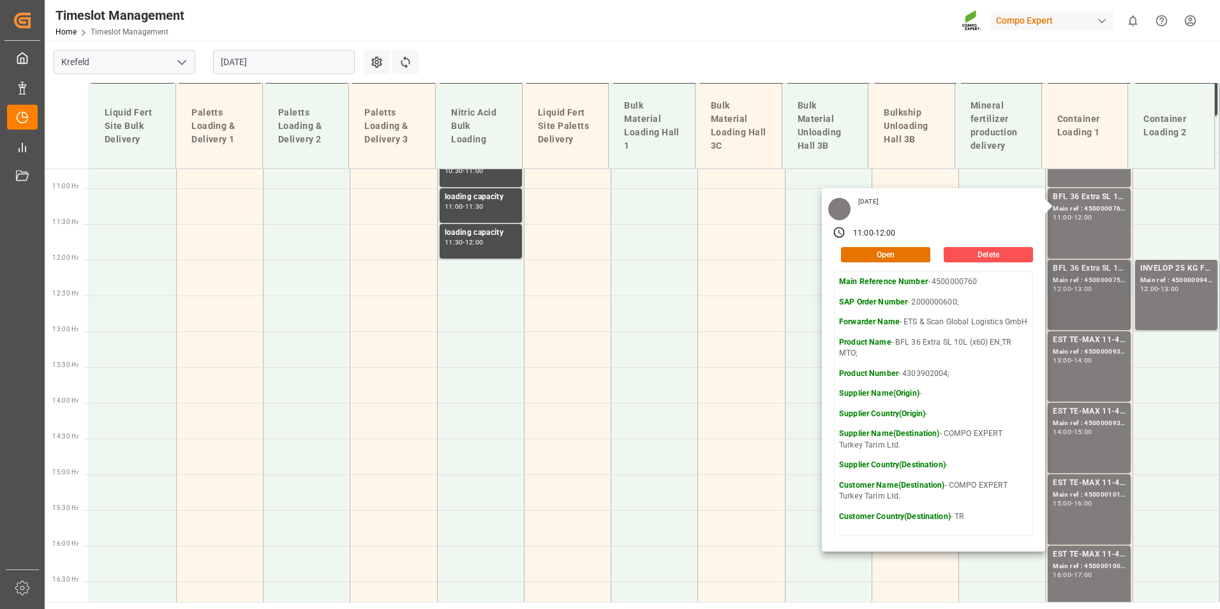
scroll to position [770, 0]
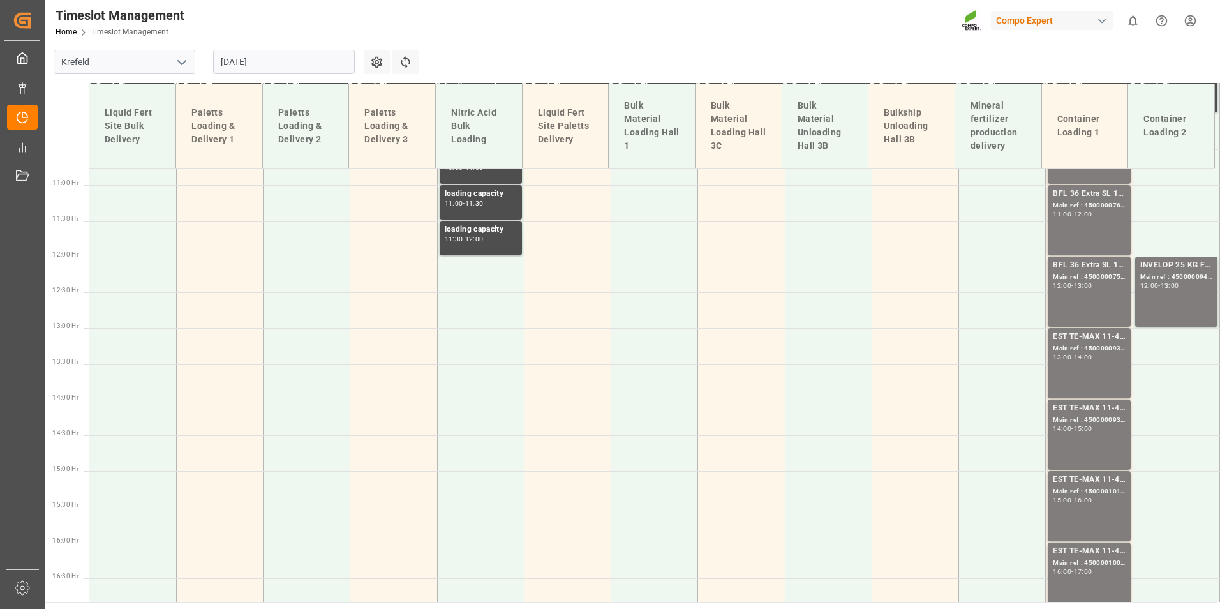
click at [1087, 292] on div "BFL 36 Extra SL 10L (x60) EN,TR MTO; Main ref : 4500000759, 2000000600; 12:00 -…" at bounding box center [1089, 291] width 72 height 65
click at [1091, 225] on div "BFL 36 Extra SL 10L (x60) EN,TR MTO; Main ref : 4500000760, 2000000600; 11:00 -…" at bounding box center [1089, 220] width 72 height 65
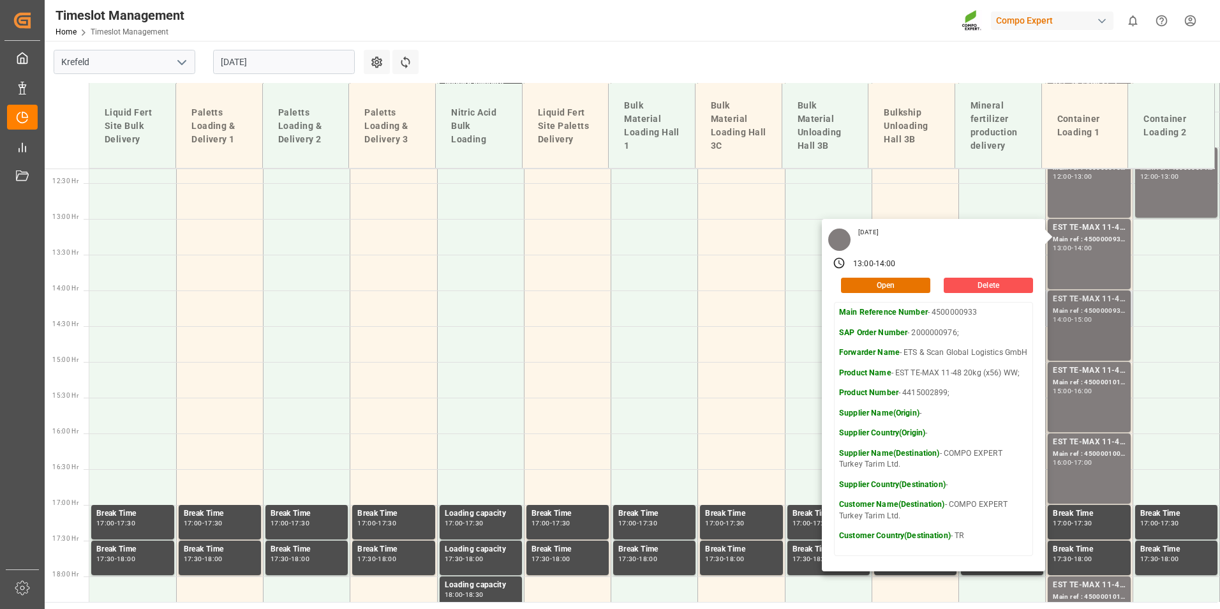
scroll to position [897, 0]
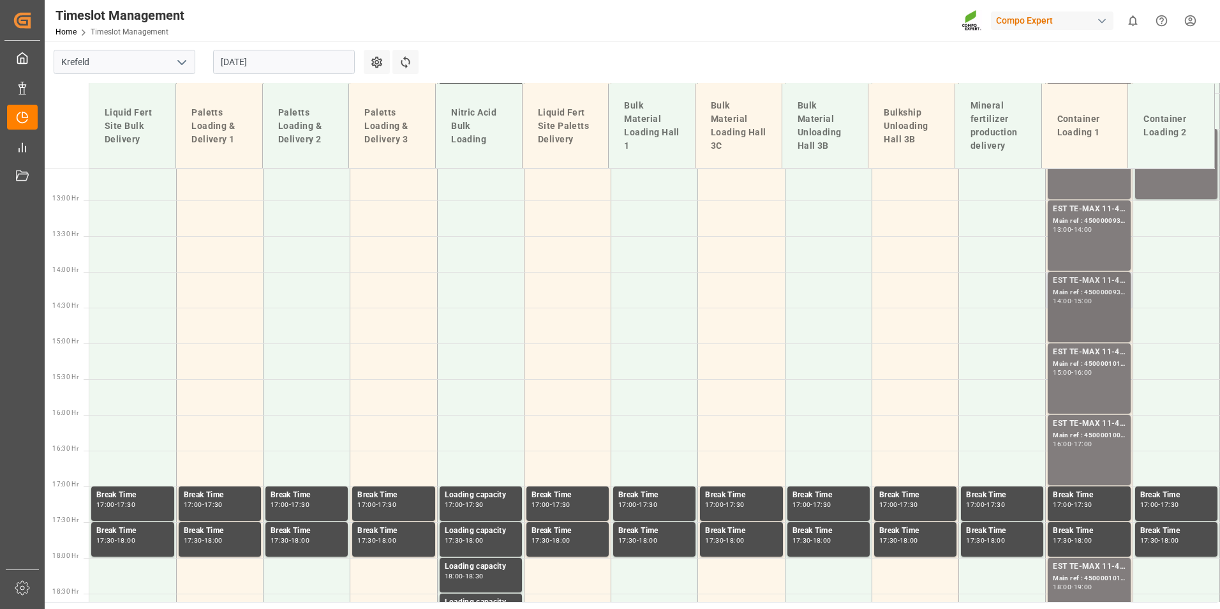
click at [1056, 327] on div "EST TE-MAX 11-48 20kg (x56) WW; Main ref : 4500000934, 2000000976; 14:00 - 15:00" at bounding box center [1089, 306] width 72 height 65
click at [1074, 363] on div "Main ref : 4500001011, 2000000381;" at bounding box center [1089, 364] width 72 height 11
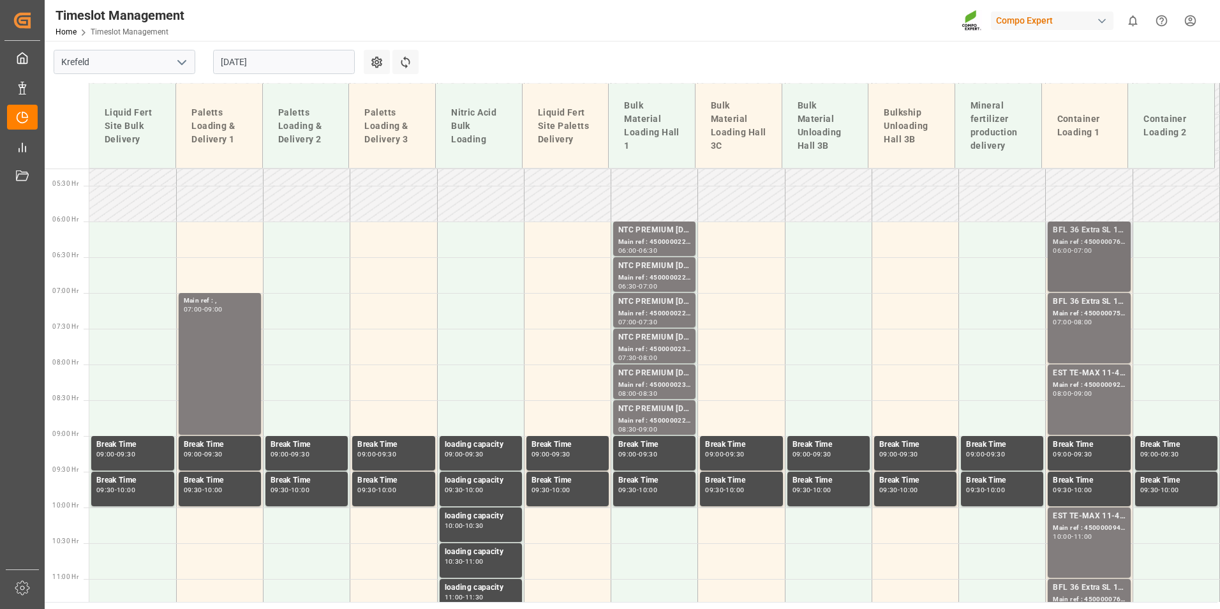
scroll to position [387, 0]
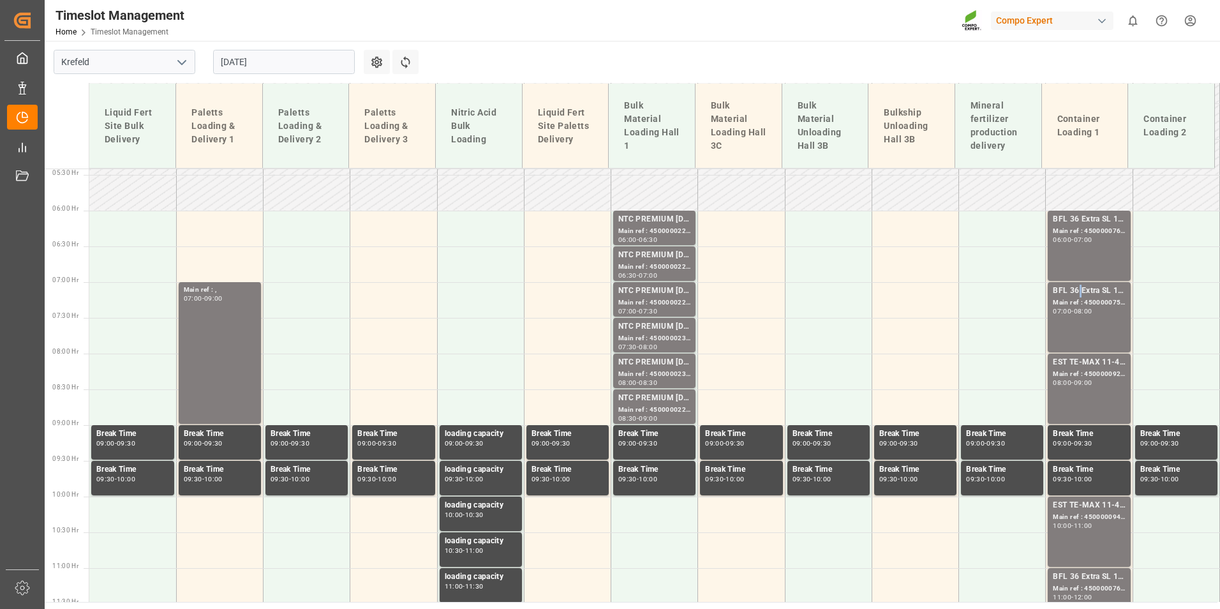
click at [1073, 289] on div "BFL 36 Extra SL 10L (x60) EN,TR MTO;" at bounding box center [1089, 291] width 72 height 13
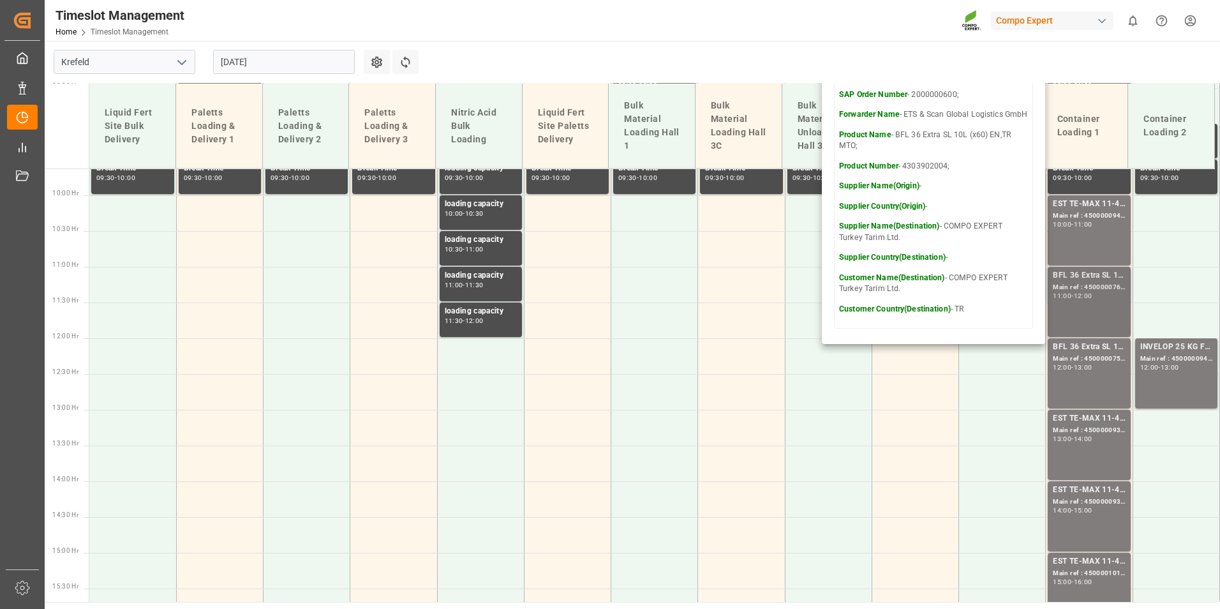
scroll to position [706, 0]
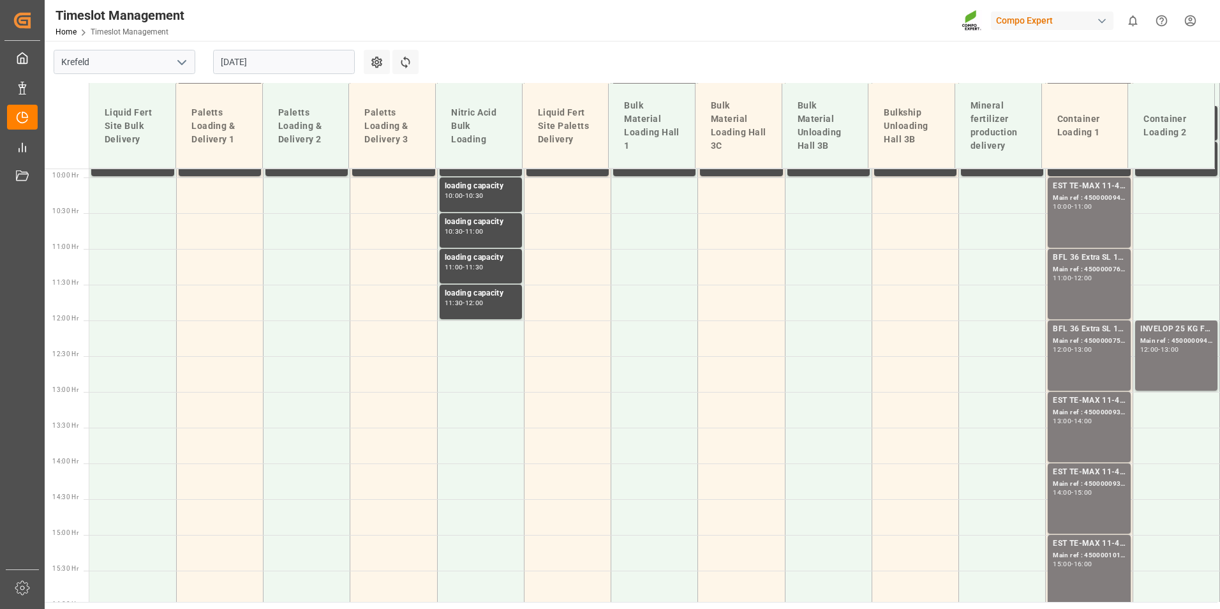
click at [1083, 287] on div "BFL 36 Extra SL 10L (x60) EN,TR MTO; Main ref : 4500000760, 2000000600; 11:00 -…" at bounding box center [1089, 283] width 72 height 65
click at [1082, 359] on div "BFL 36 Extra SL 10L (x60) EN,TR MTO; Main ref : 4500000759, 2000000600; 12:00 -…" at bounding box center [1089, 355] width 72 height 65
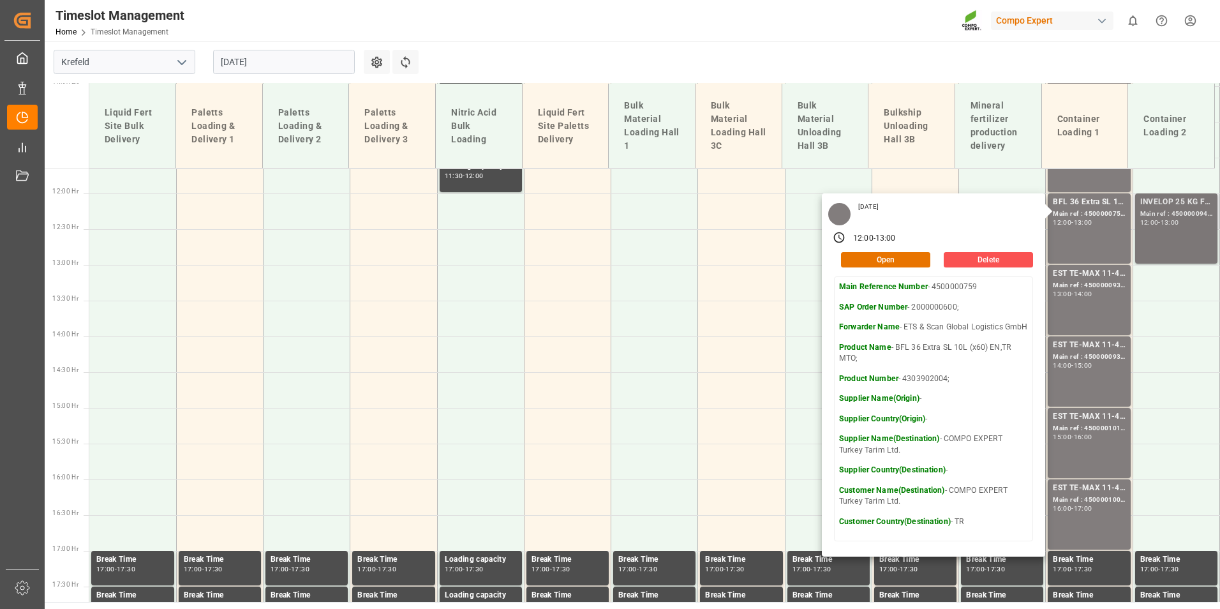
scroll to position [833, 0]
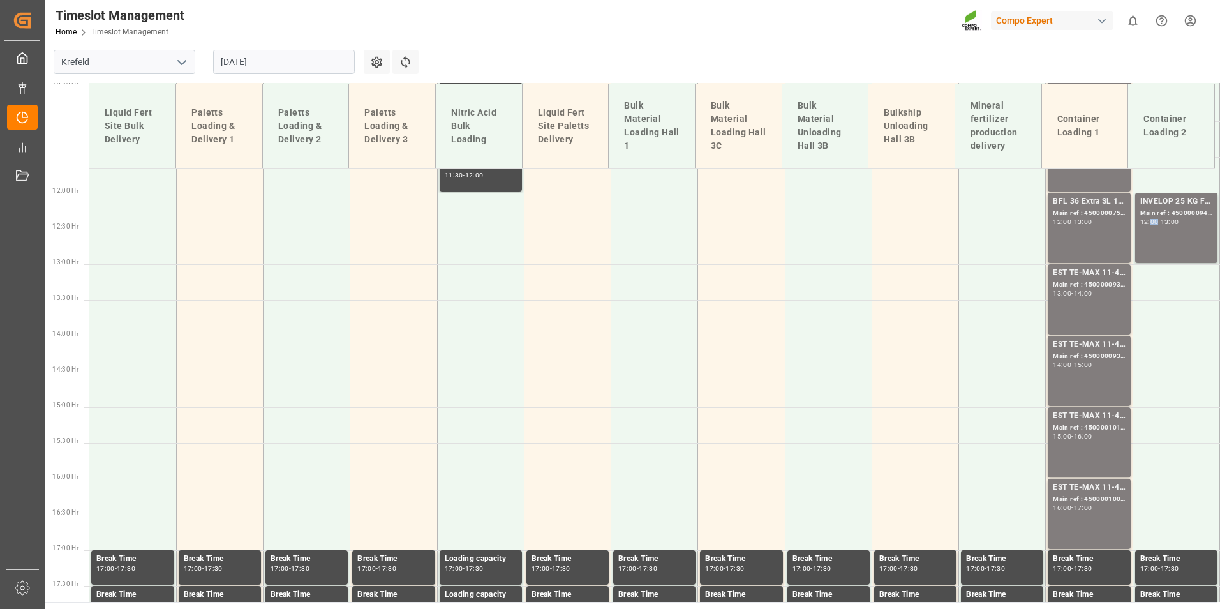
click at [1145, 221] on div "12:00" at bounding box center [1149, 222] width 19 height 6
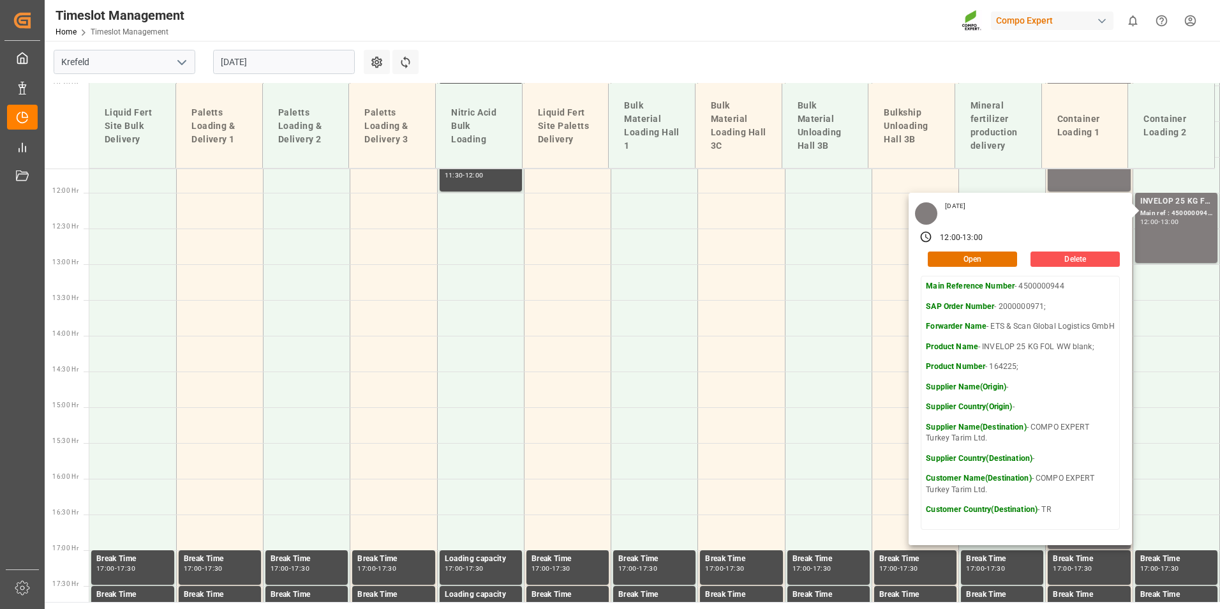
click at [893, 53] on main "[GEOGRAPHIC_DATA] [DATE] Settings Refresh Time Slots Liquid Fert Site Bulk Deli…" at bounding box center [631, 321] width 1173 height 561
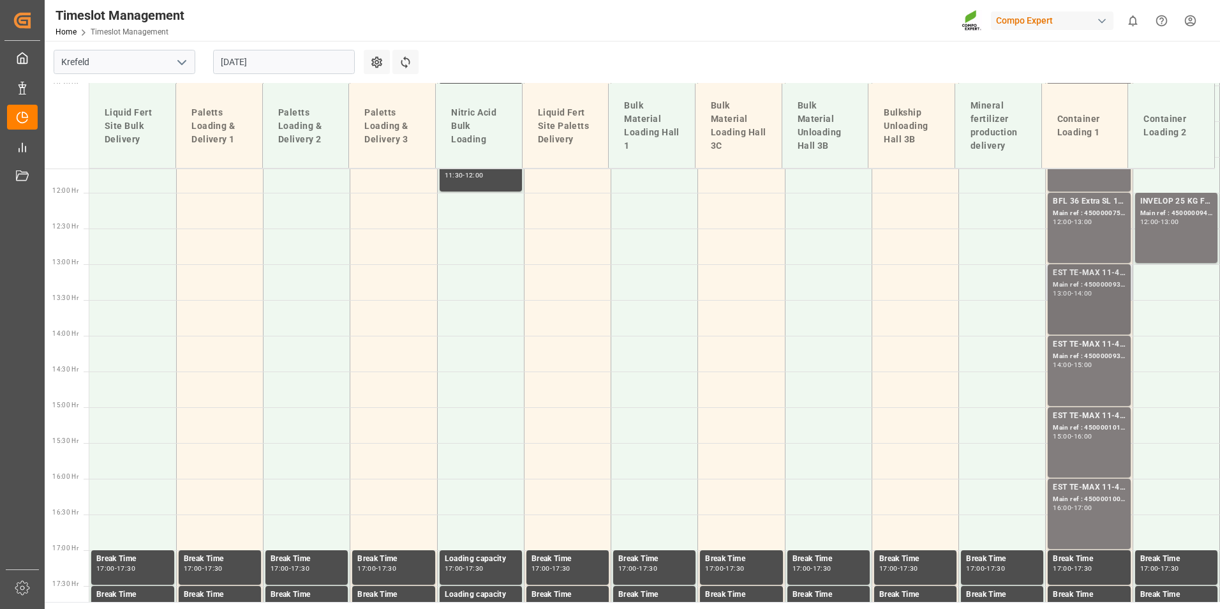
click at [1067, 279] on div "Main ref : 4500000933, 2000000976;" at bounding box center [1089, 284] width 72 height 11
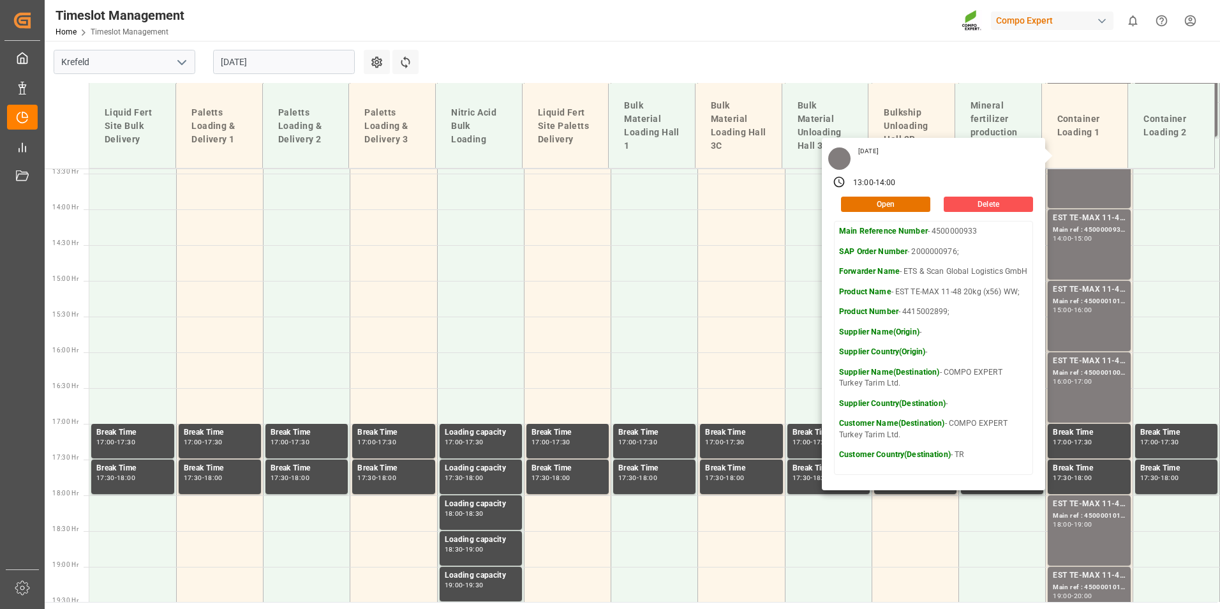
scroll to position [961, 0]
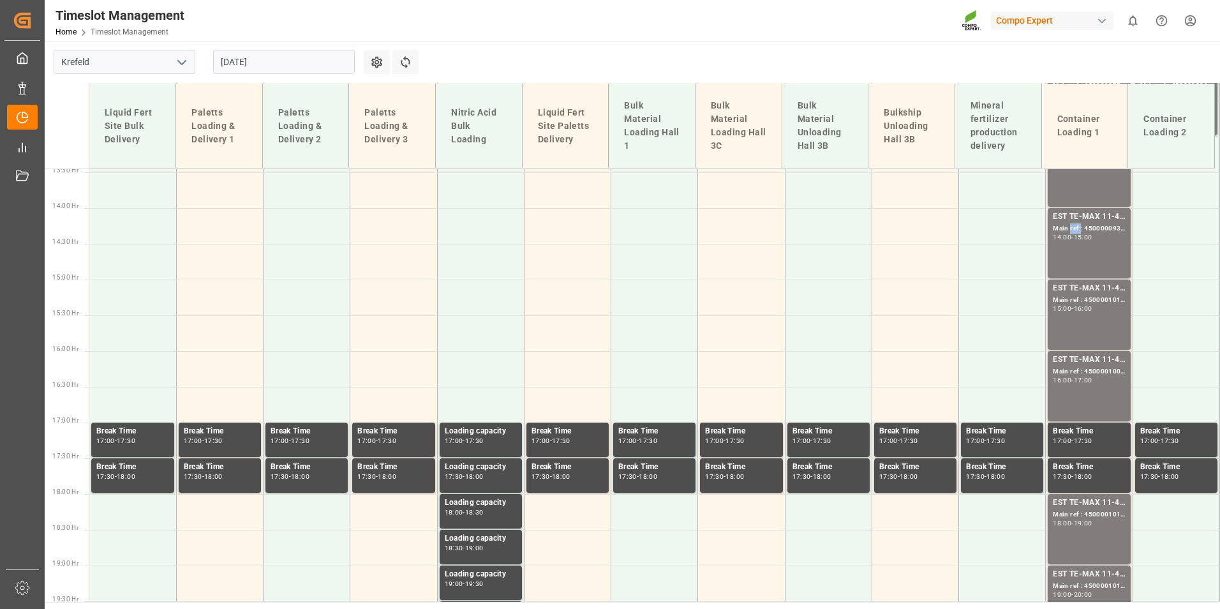
click at [1067, 227] on div "Main ref : 4500000934, 2000000976;" at bounding box center [1089, 228] width 72 height 11
click at [1089, 291] on div "EST TE-MAX 11-48 20kg (x45) ES, PT MTO;" at bounding box center [1089, 288] width 72 height 13
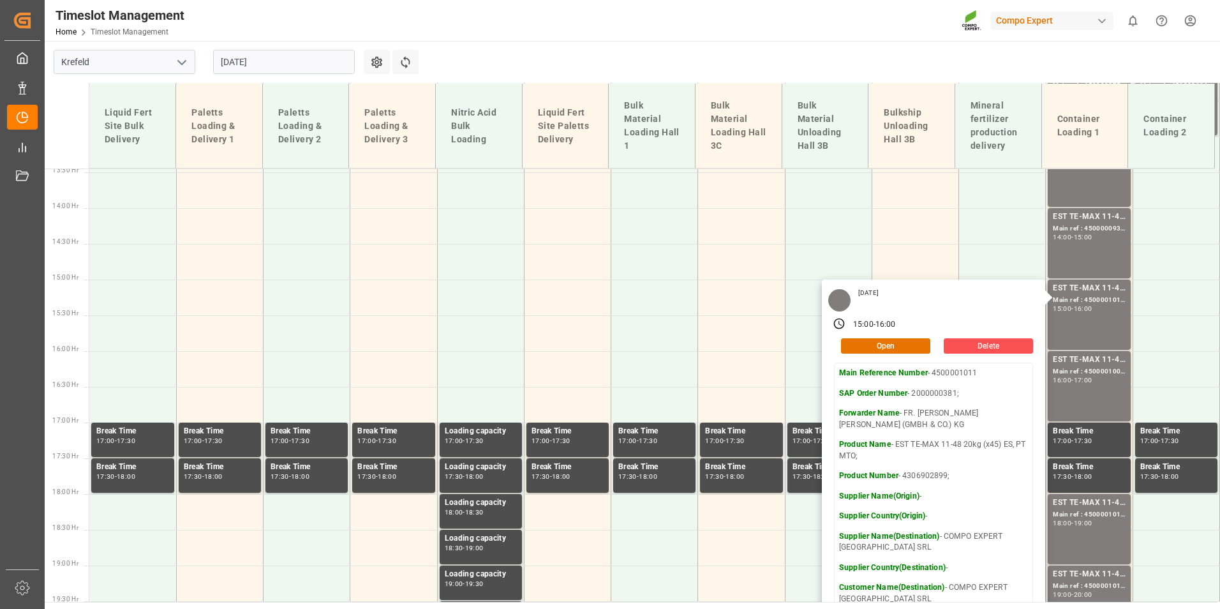
scroll to position [1025, 0]
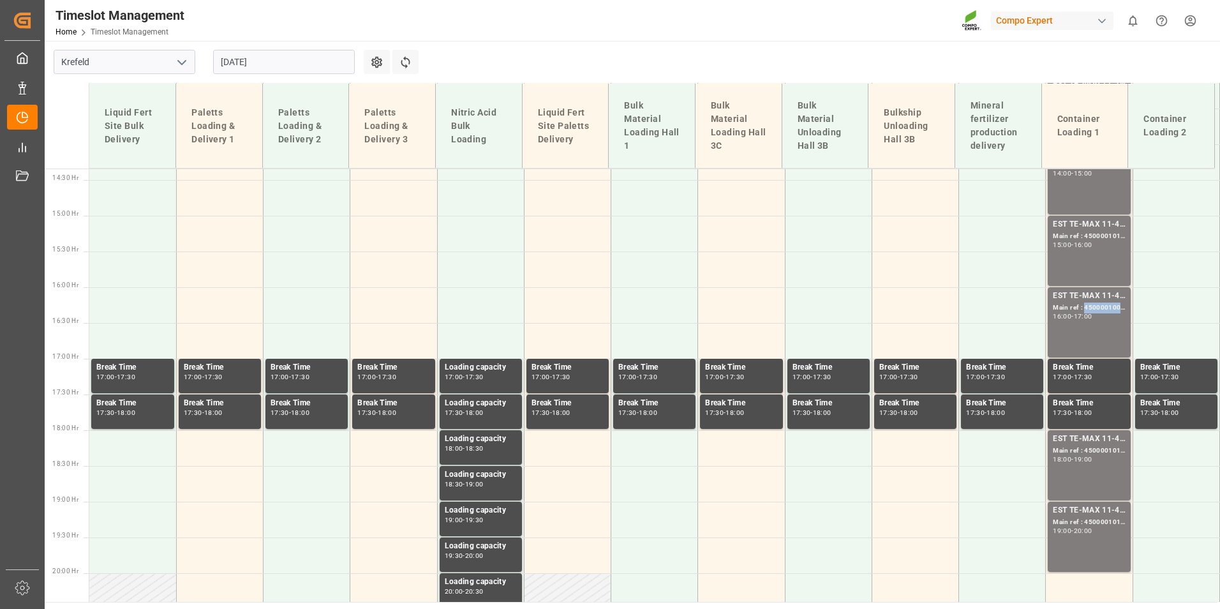
click at [1089, 302] on div "Main ref : 4500001009, 2000000381;" at bounding box center [1089, 307] width 72 height 11
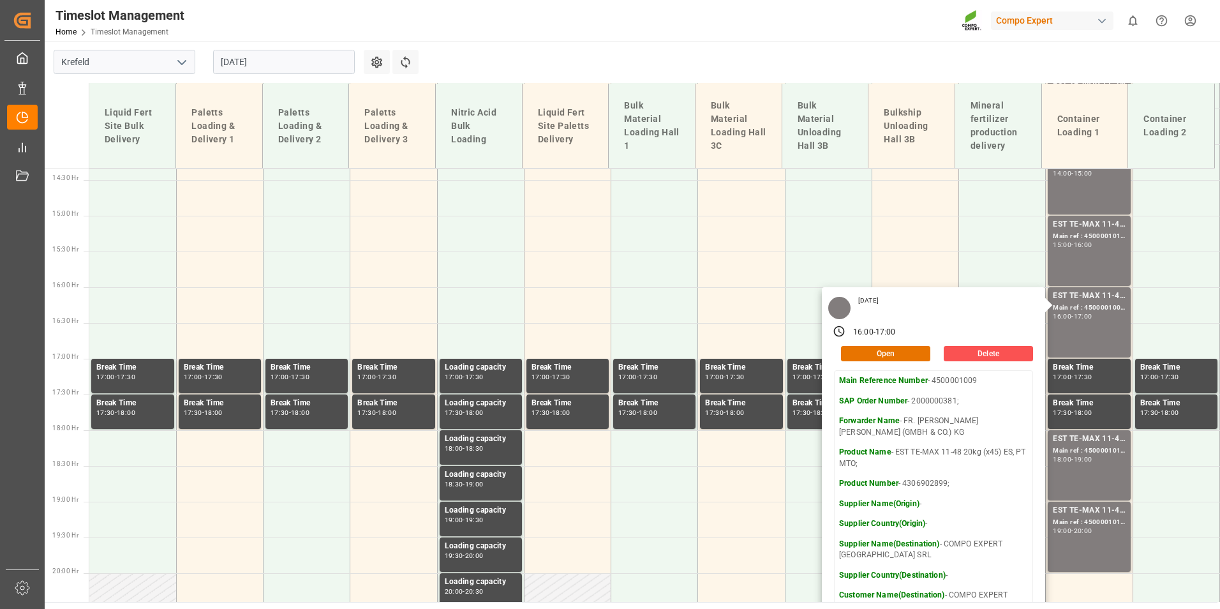
scroll to position [1152, 0]
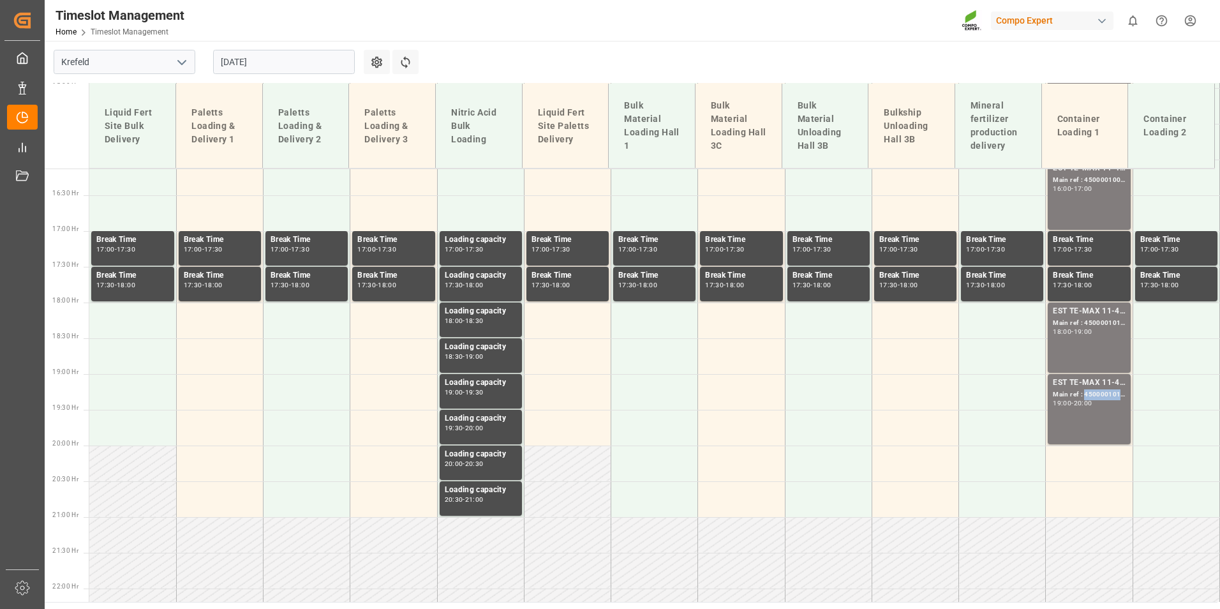
click at [1083, 398] on div "Main ref : 4500001013, 2000000382;" at bounding box center [1089, 394] width 72 height 11
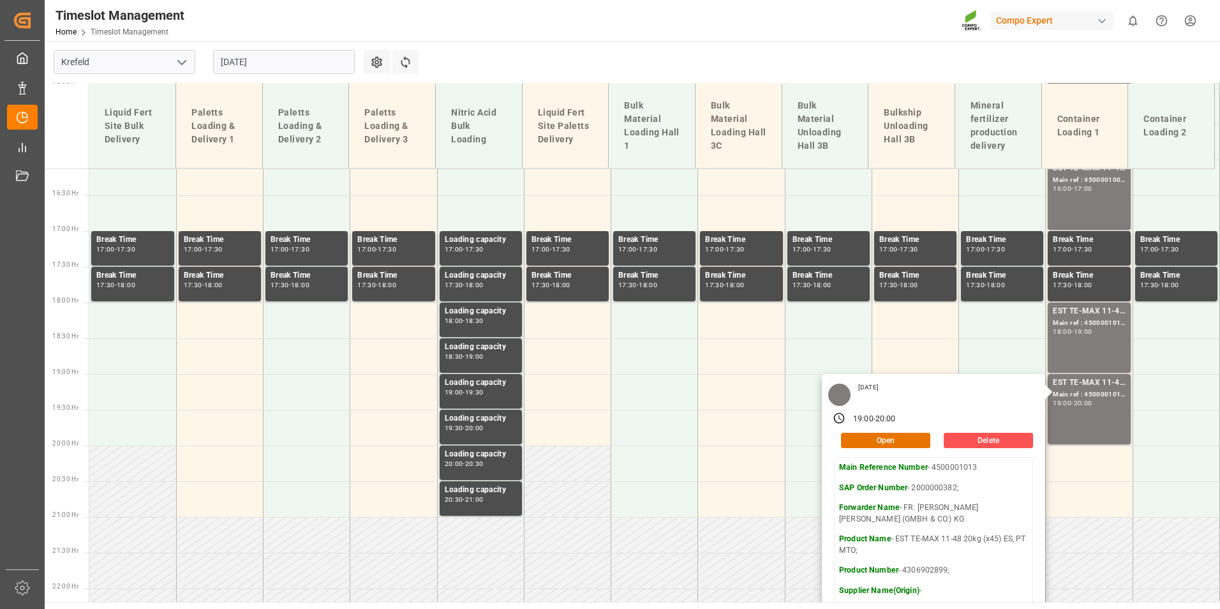
click at [275, 55] on input "[DATE]" at bounding box center [284, 62] width 142 height 24
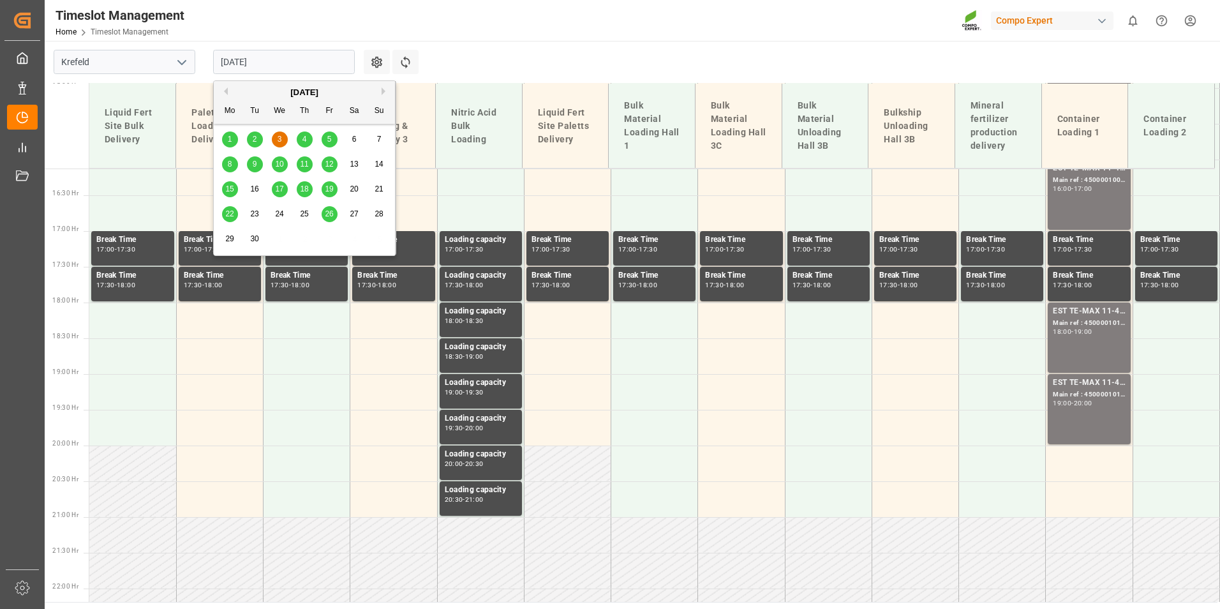
click at [310, 142] on div "4" at bounding box center [305, 139] width 16 height 15
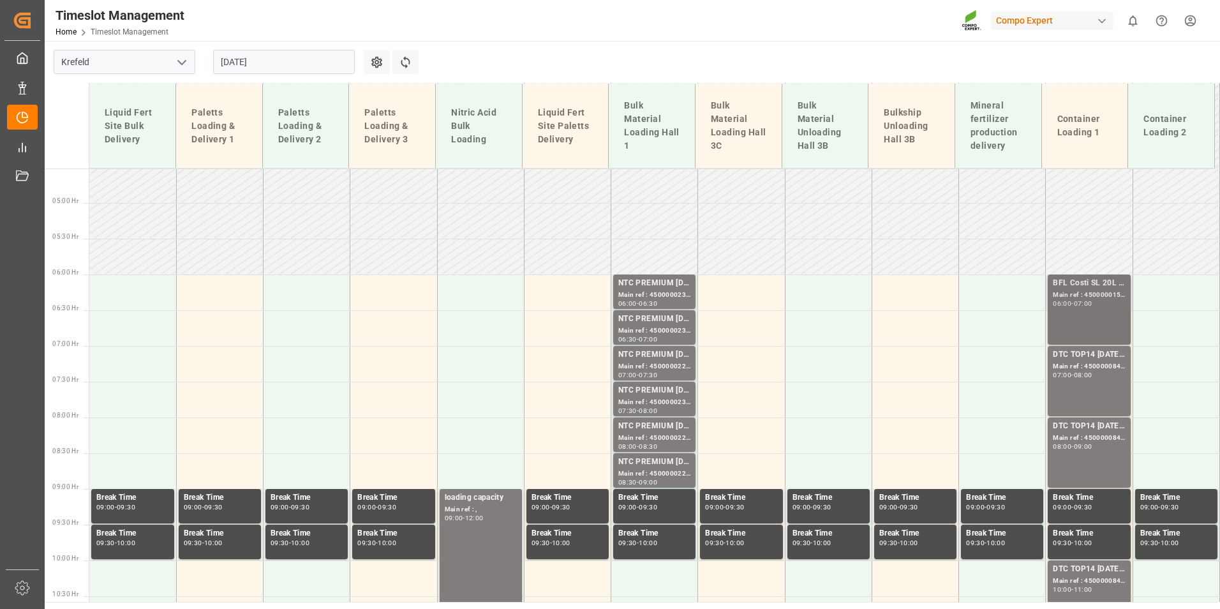
click at [1069, 295] on div "Main ref : 4500000158, 2000000005;" at bounding box center [1089, 295] width 72 height 11
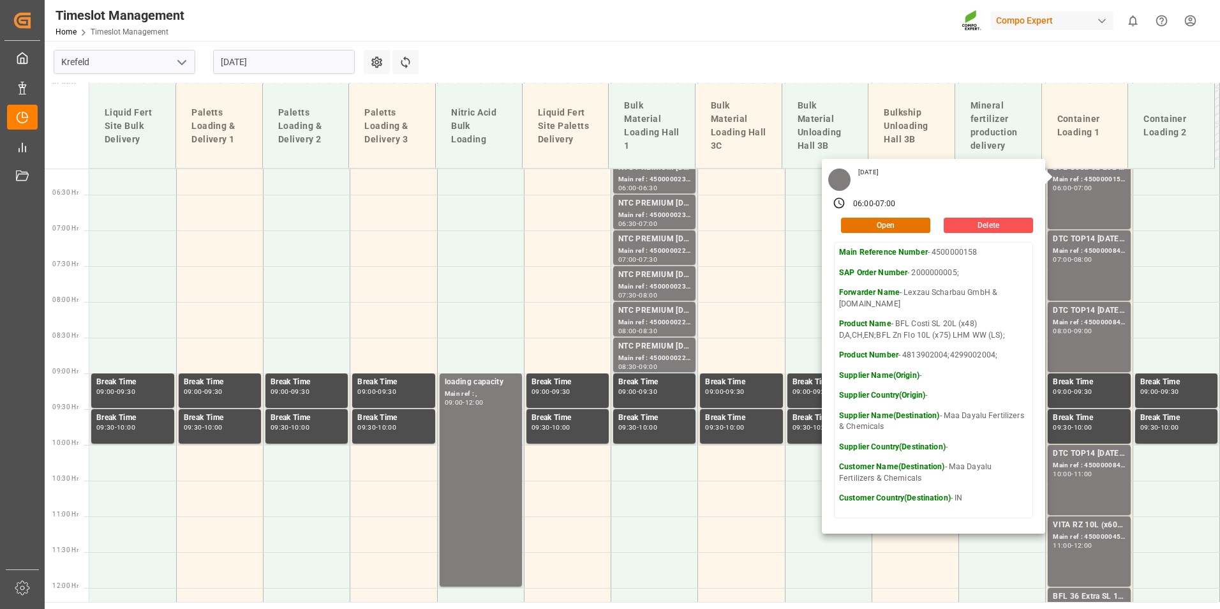
scroll to position [451, 0]
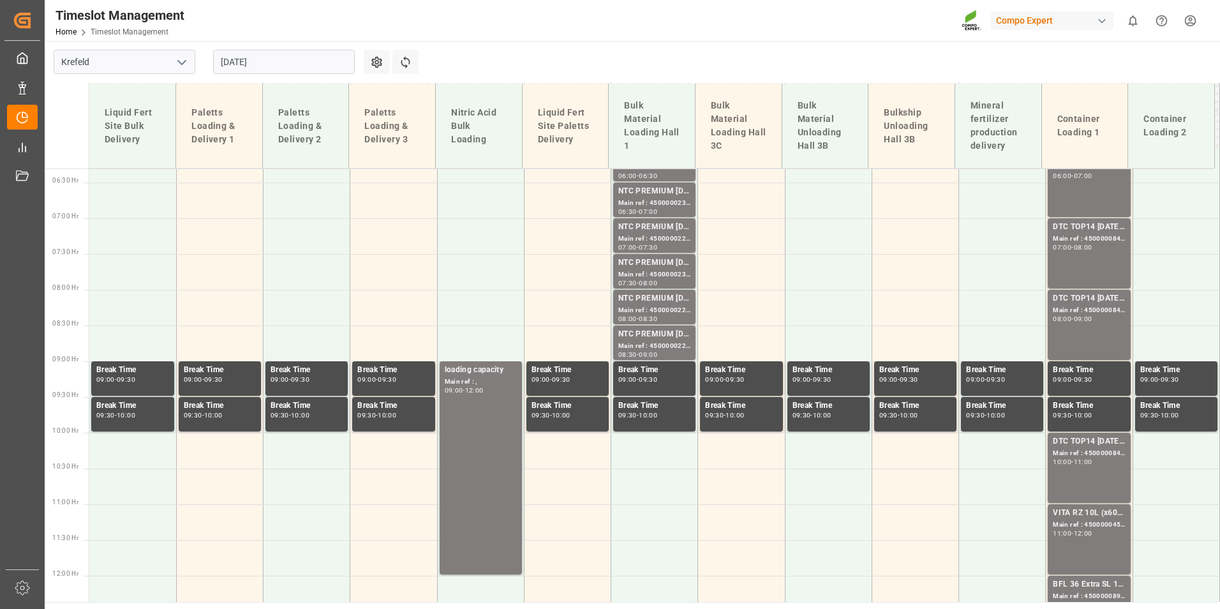
click at [1076, 256] on div "DTC TOP14 [DATE] 15%UH 3M 25kg(x42) WW; Main ref : 4500000847, 2000000538; 07:0…" at bounding box center [1089, 253] width 72 height 65
click at [1078, 298] on div "DTC TOP14 [DATE] 15%UH 3M 25kg(x42) WW;" at bounding box center [1089, 298] width 72 height 13
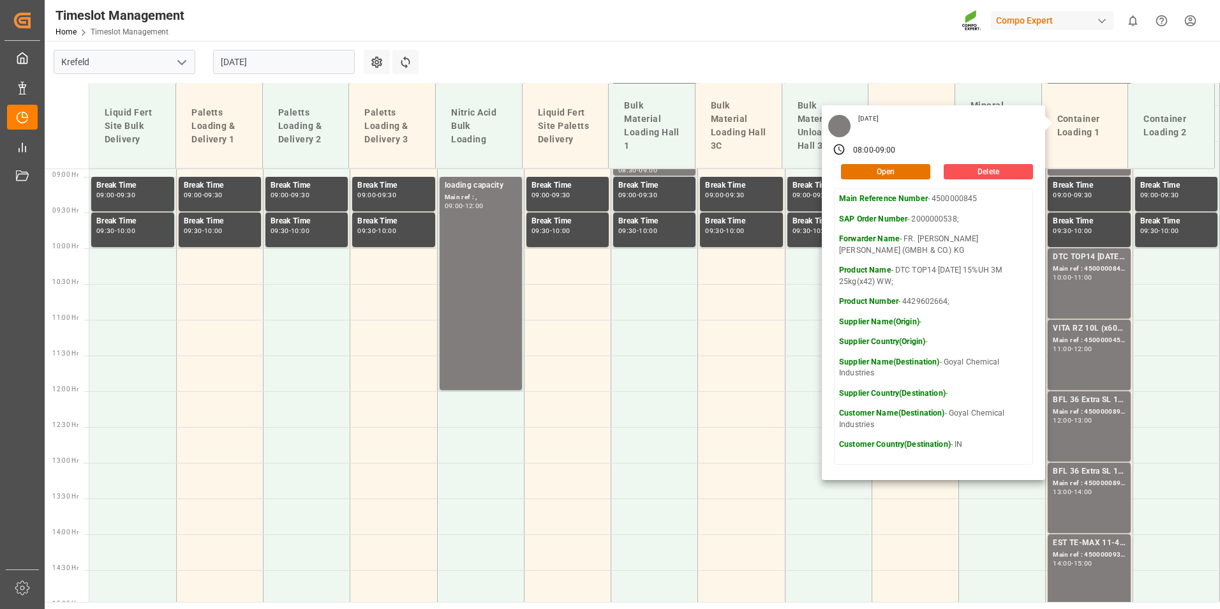
scroll to position [642, 0]
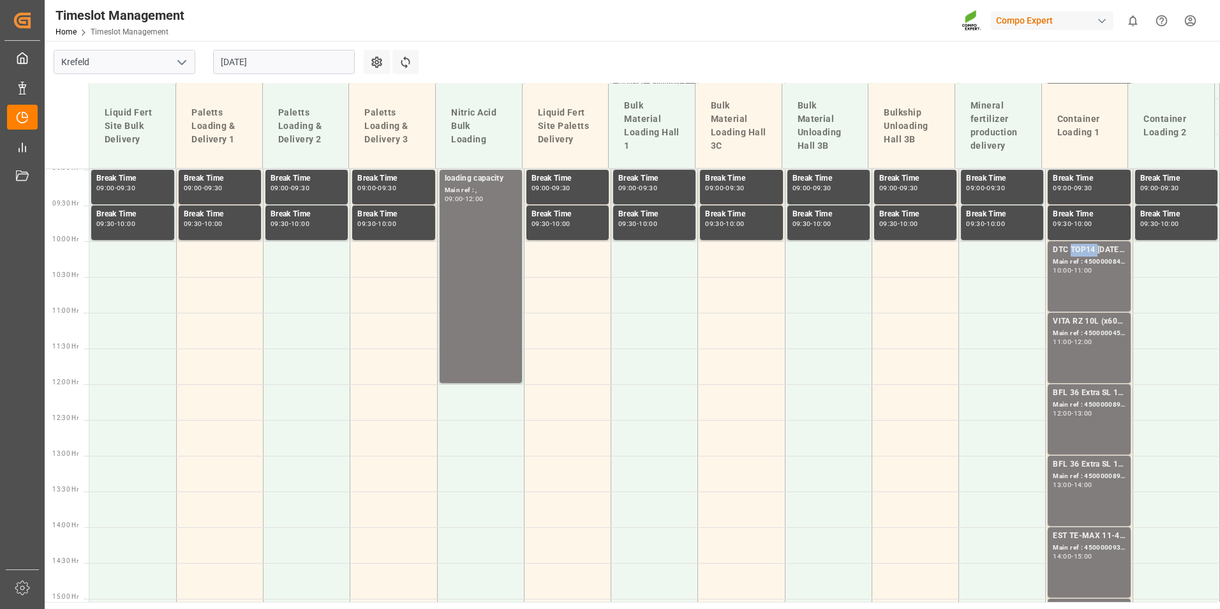
click at [1068, 249] on div "DTC TOP14 [DATE] 15%UH 3M 25kg(x42) WW;" at bounding box center [1089, 250] width 72 height 13
click at [1085, 319] on div "VITA RZ 10L (x60) IN MTO;" at bounding box center [1089, 321] width 72 height 13
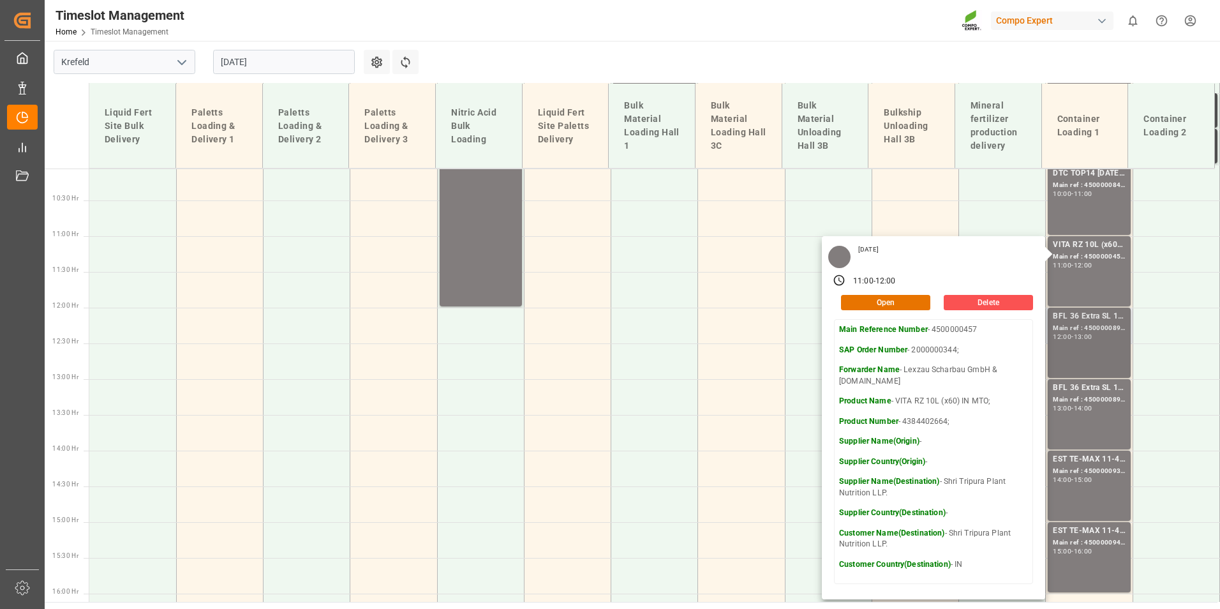
scroll to position [706, 0]
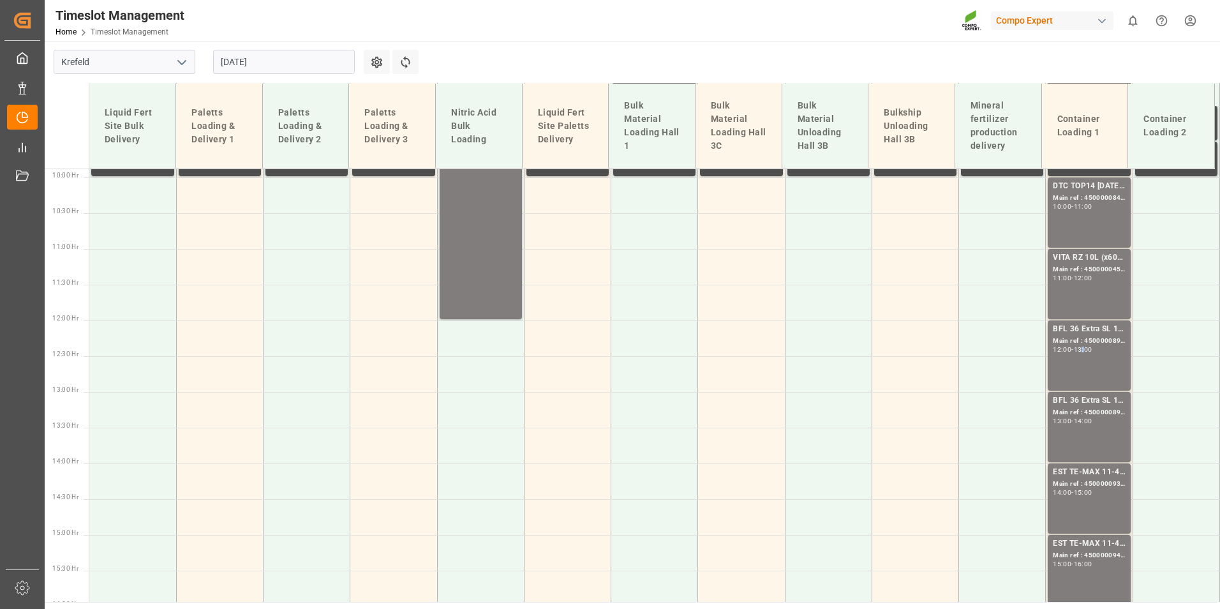
click at [1083, 346] on div "13:00" at bounding box center [1083, 349] width 19 height 6
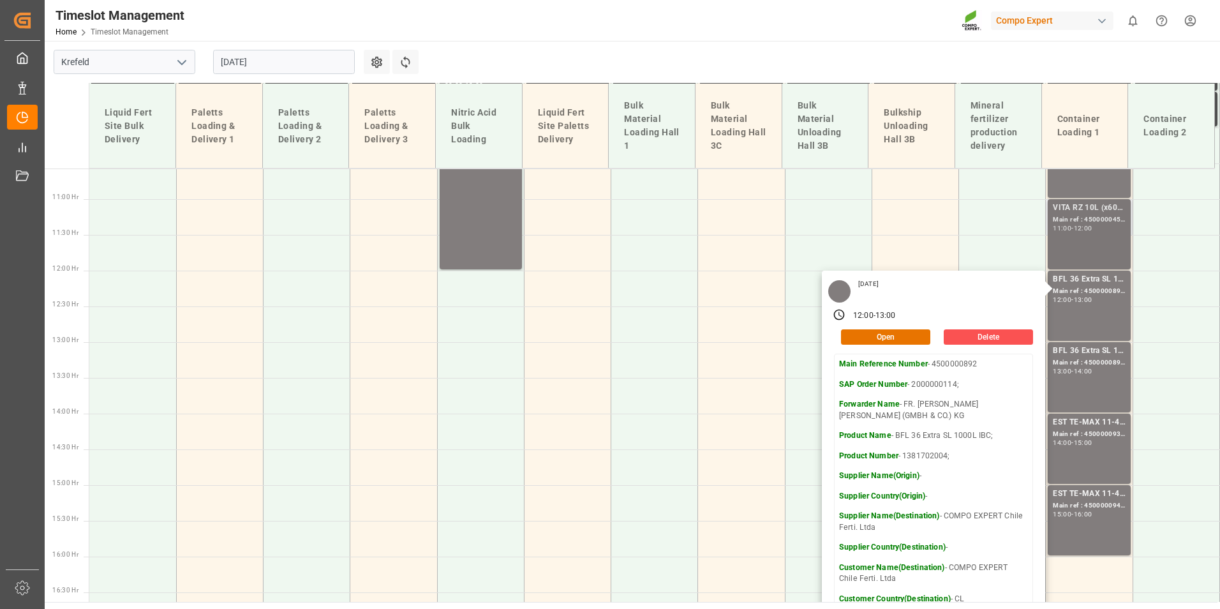
scroll to position [833, 0]
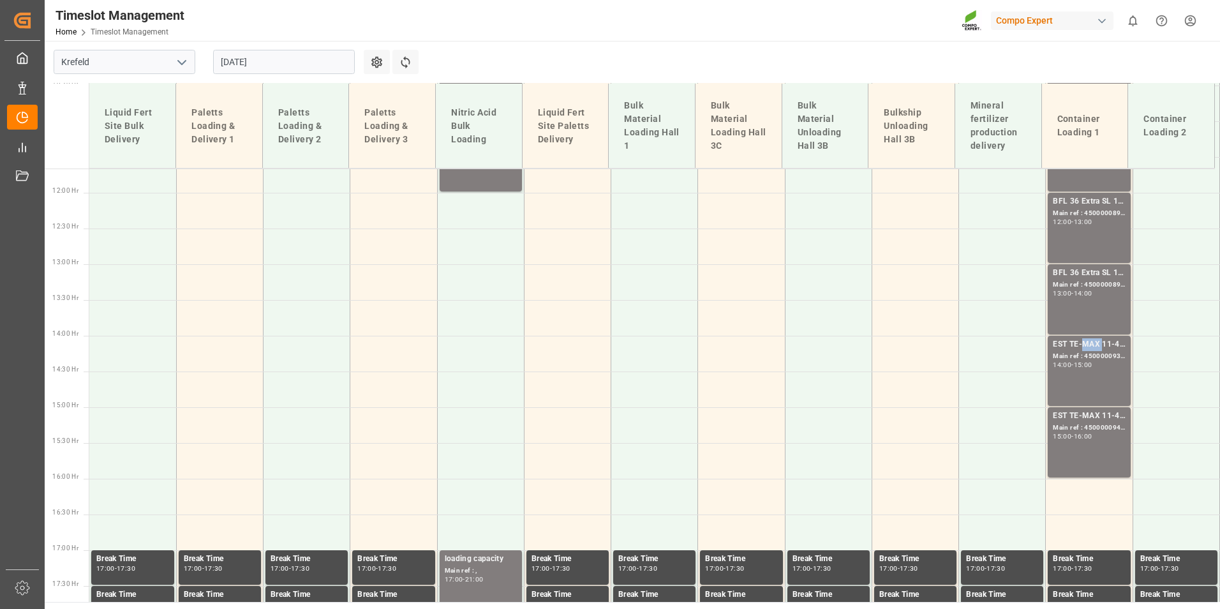
click at [1085, 347] on div "EST TE-MAX 11-48 20kg (x56) WW;" at bounding box center [1089, 344] width 72 height 13
click at [1088, 446] on div "EST TE-MAX 11-48 20kg (x56) WW; Main ref : 4500000940, 2000000976; 15:00 - 16:00" at bounding box center [1089, 442] width 72 height 65
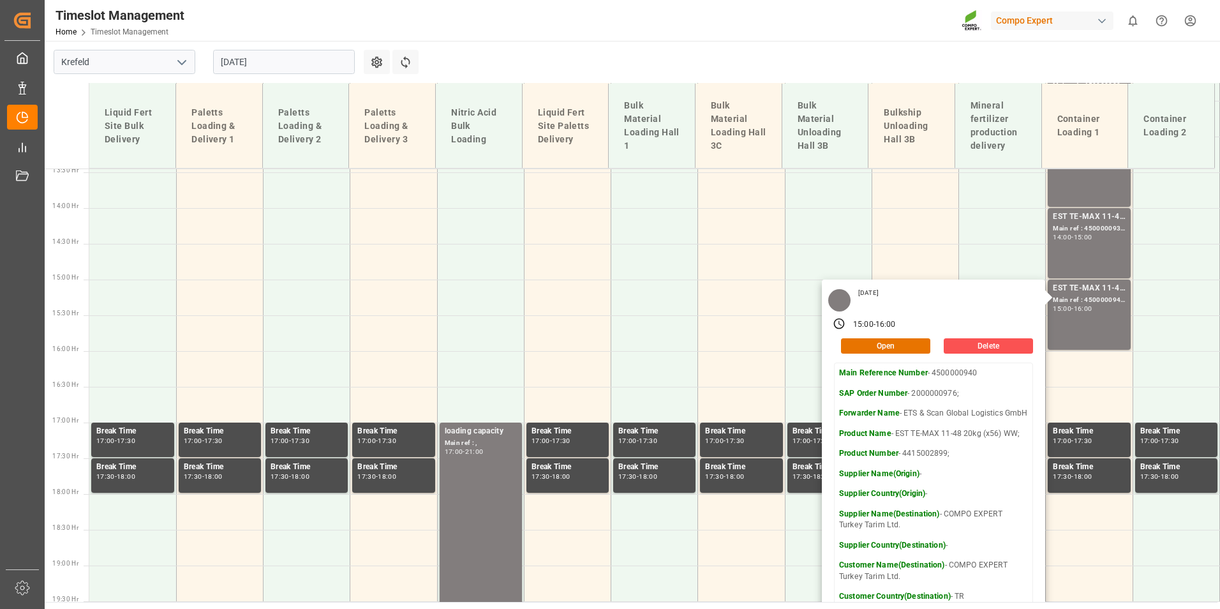
scroll to position [1025, 0]
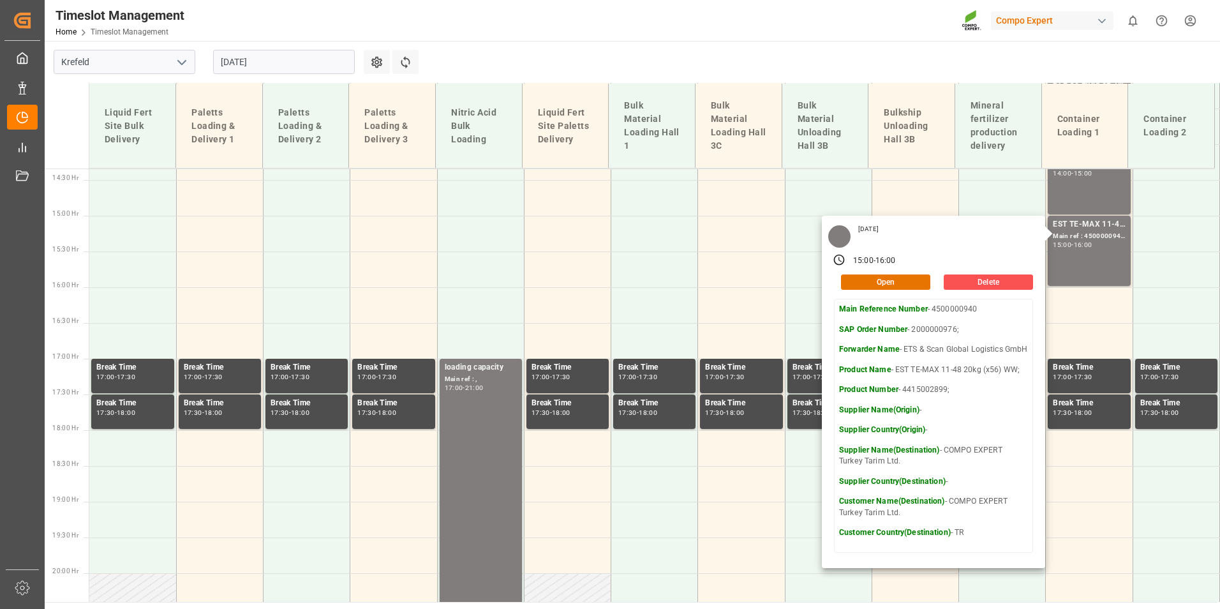
click at [332, 59] on input "[DATE]" at bounding box center [284, 62] width 142 height 24
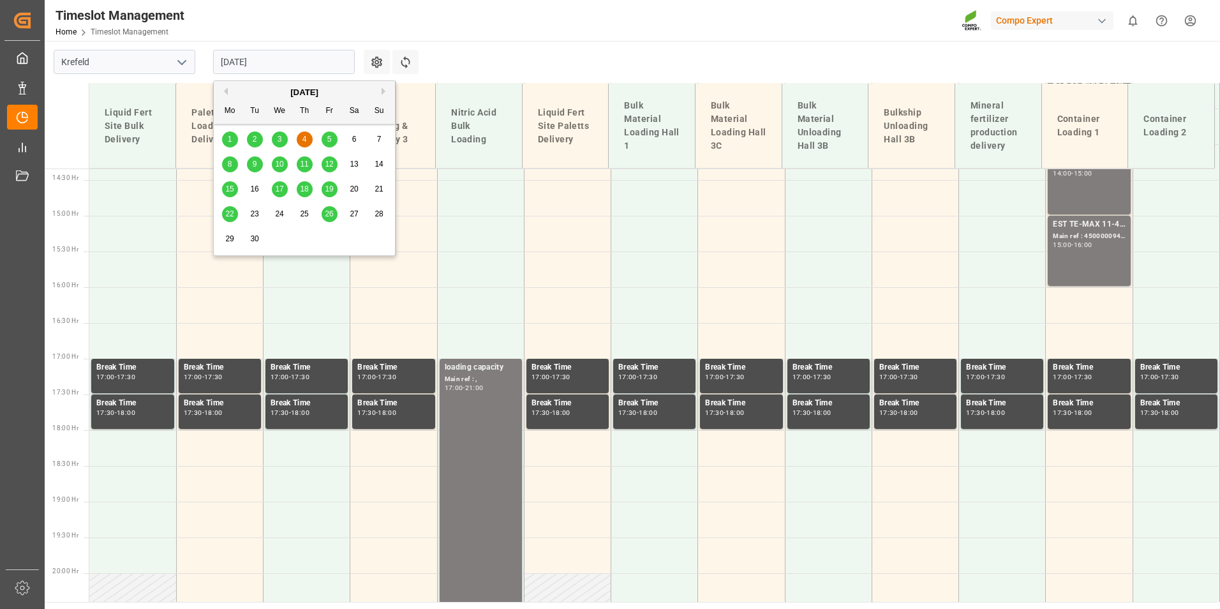
click at [331, 143] on span "5" at bounding box center [329, 139] width 4 height 9
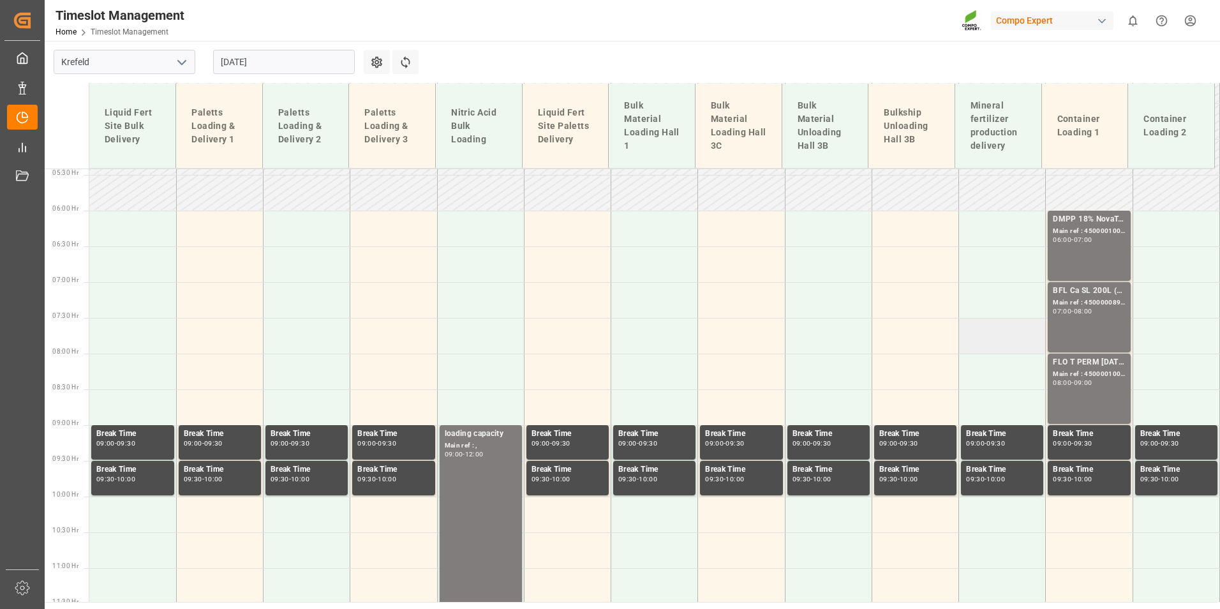
scroll to position [259, 0]
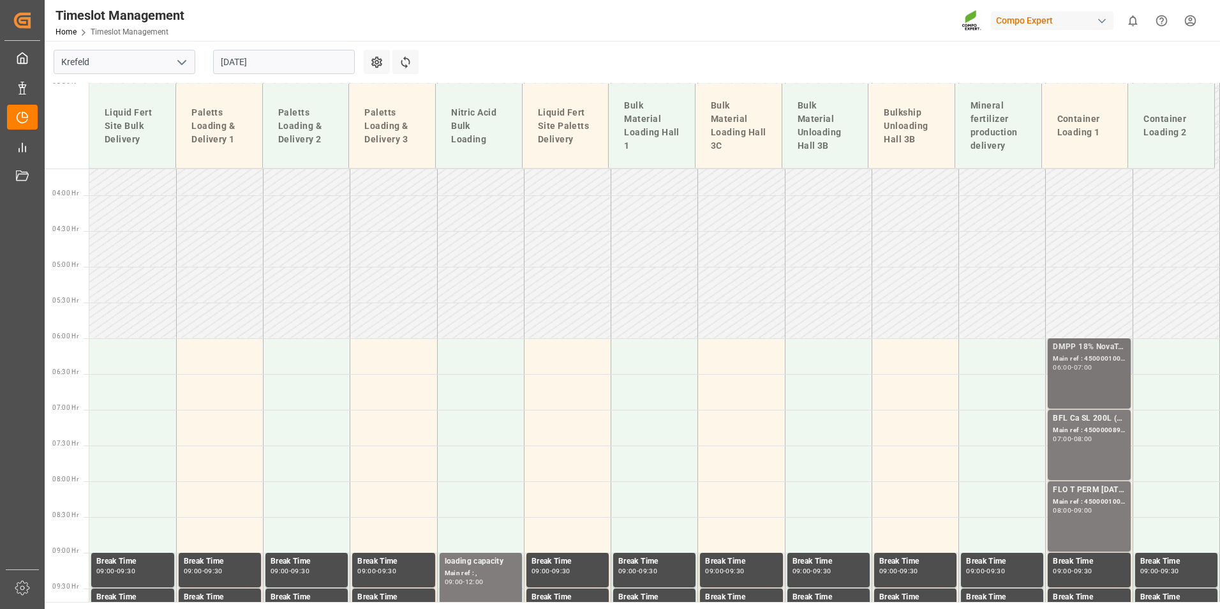
click at [1084, 386] on div "DMPP 18% NovaTec gran 1100kg CON;DMPP 18% NTC redbrown 1100kg CON MTO;DMPP 34,8…" at bounding box center [1089, 373] width 72 height 65
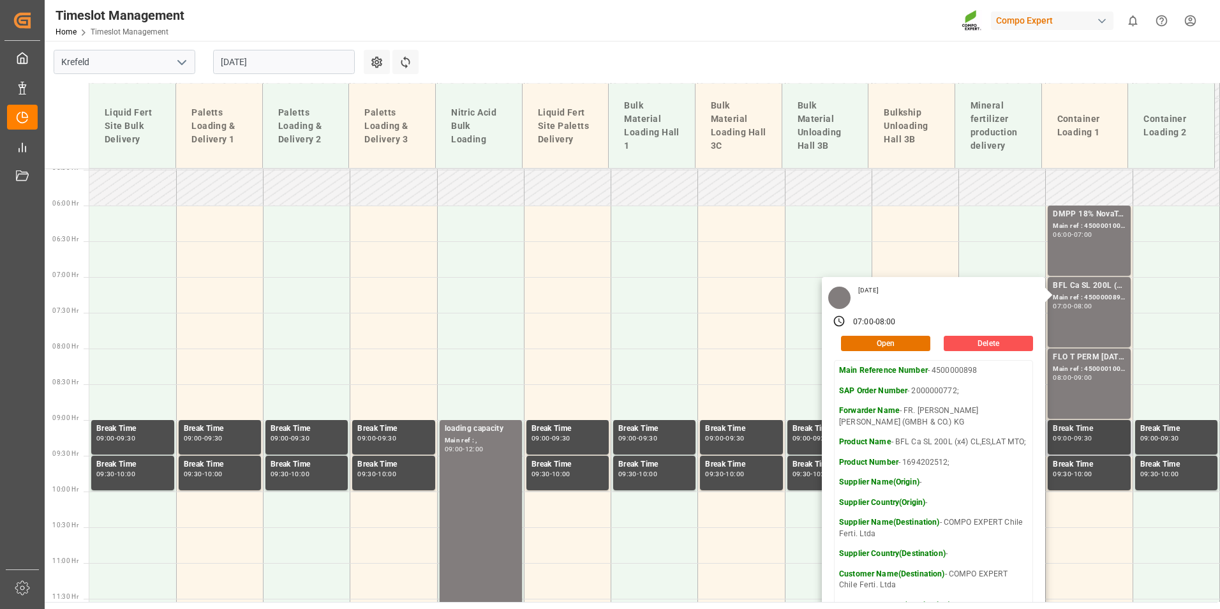
scroll to position [451, 0]
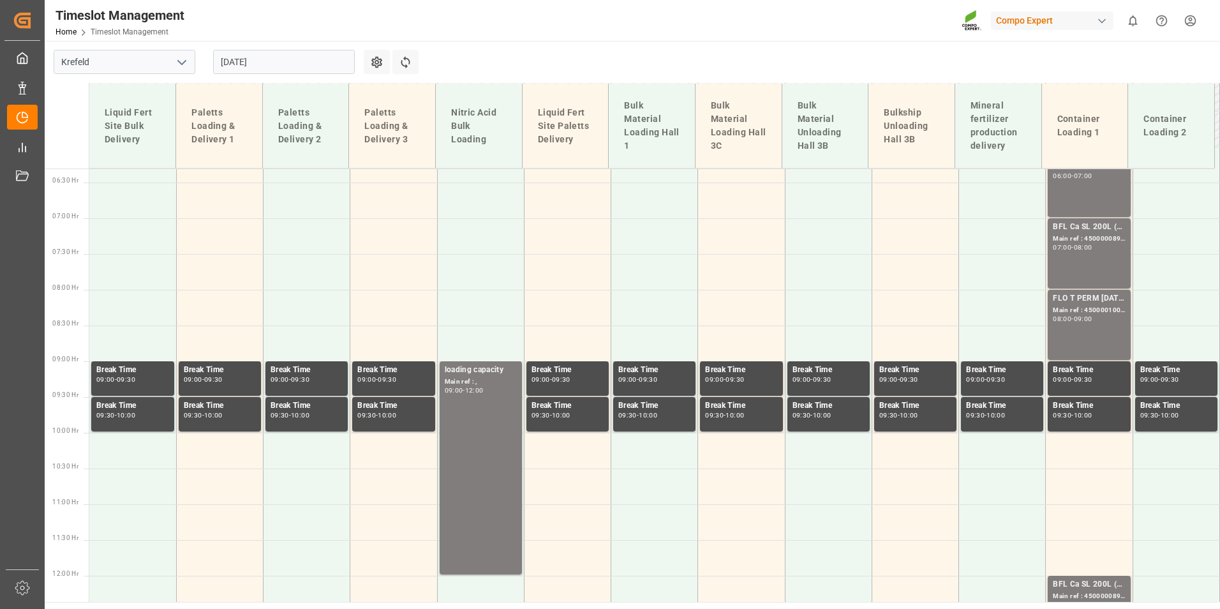
click at [1069, 331] on div "FLO T PERM [DATE] 25kg (x42) INT; Main ref : 4500001007, 2000001046; 08:00 - 09…" at bounding box center [1089, 324] width 72 height 65
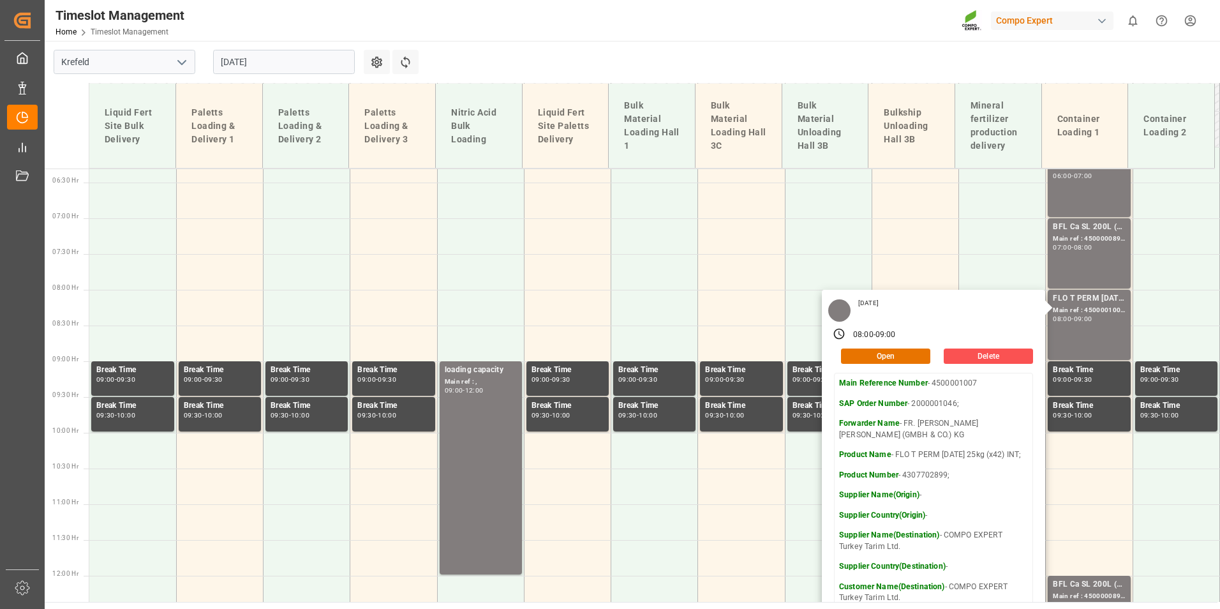
scroll to position [642, 0]
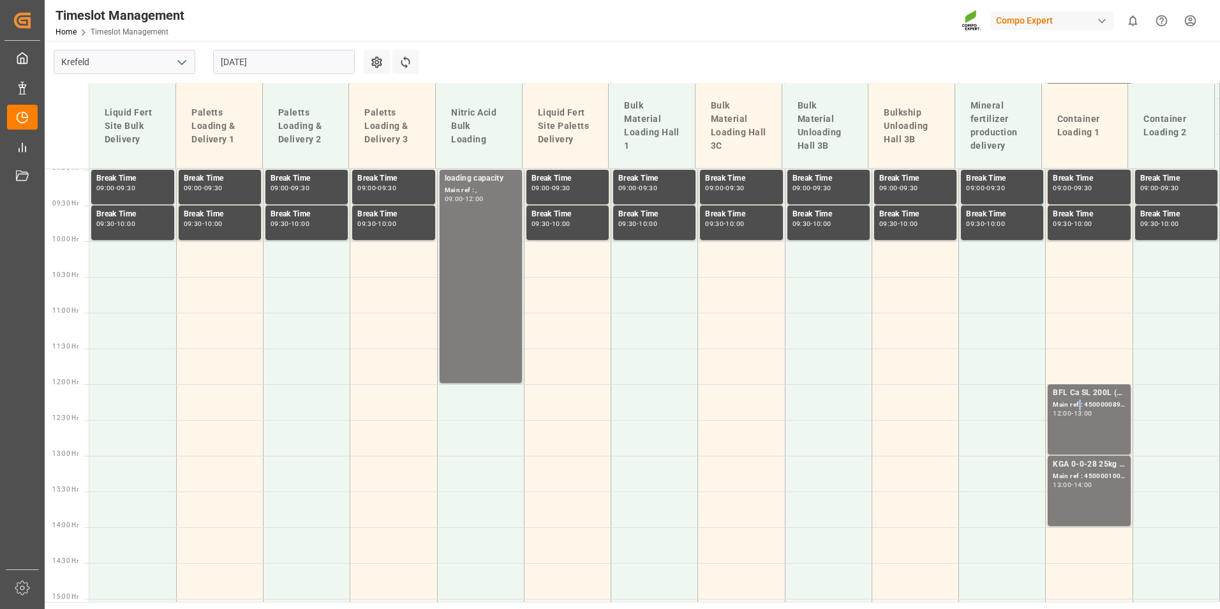
click at [1075, 401] on div "Main ref : 4500000897, 2000000772;" at bounding box center [1089, 404] width 72 height 11
click at [1092, 473] on div "Main ref : 4500001006, 2000001046;" at bounding box center [1089, 476] width 72 height 11
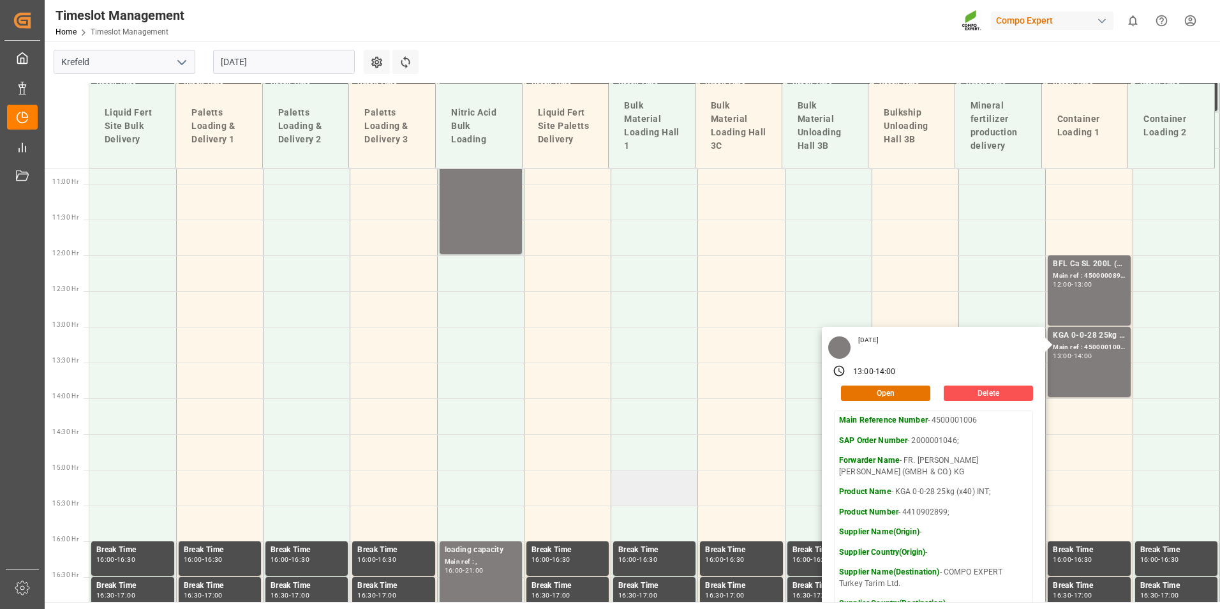
scroll to position [514, 0]
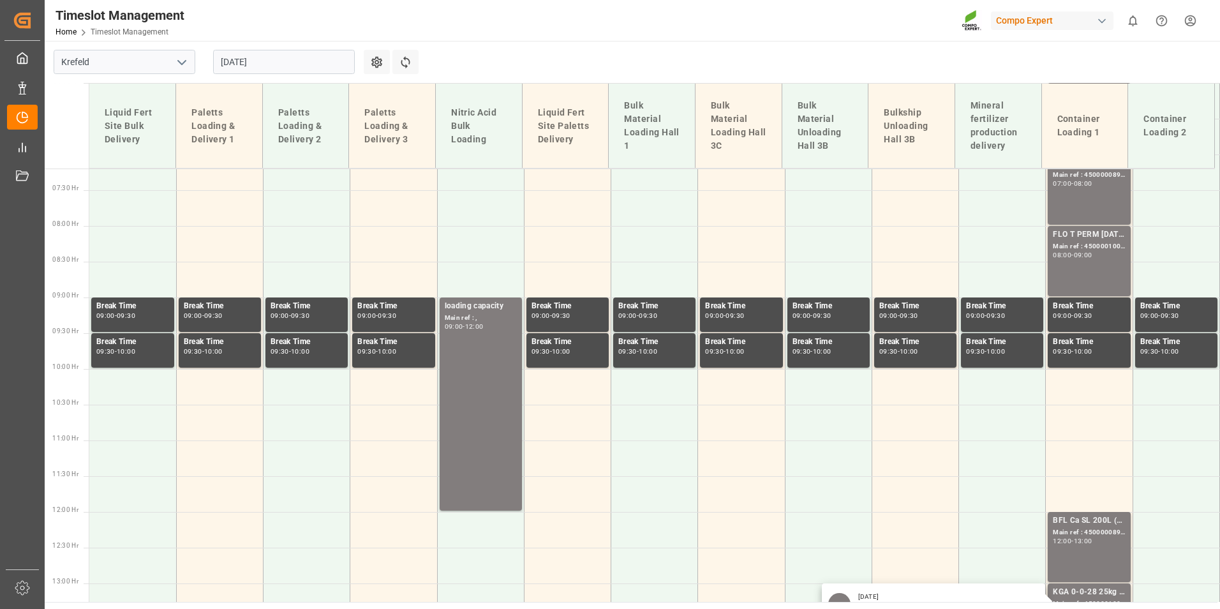
click at [268, 62] on input "[DATE]" at bounding box center [284, 62] width 142 height 24
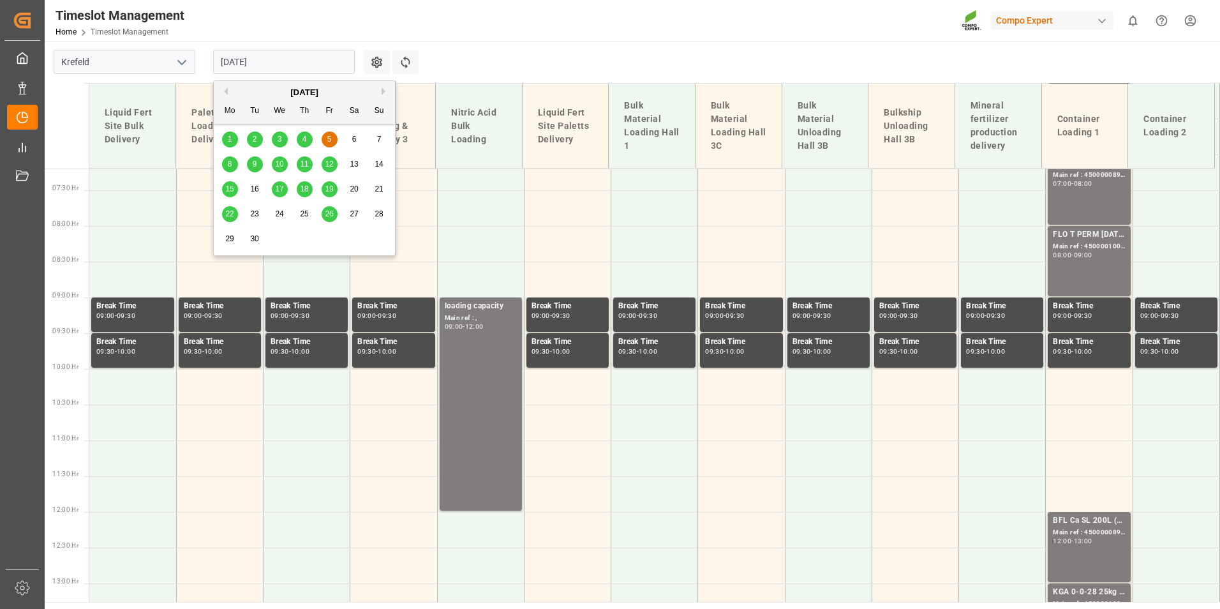
click at [233, 140] on div "1" at bounding box center [230, 139] width 16 height 15
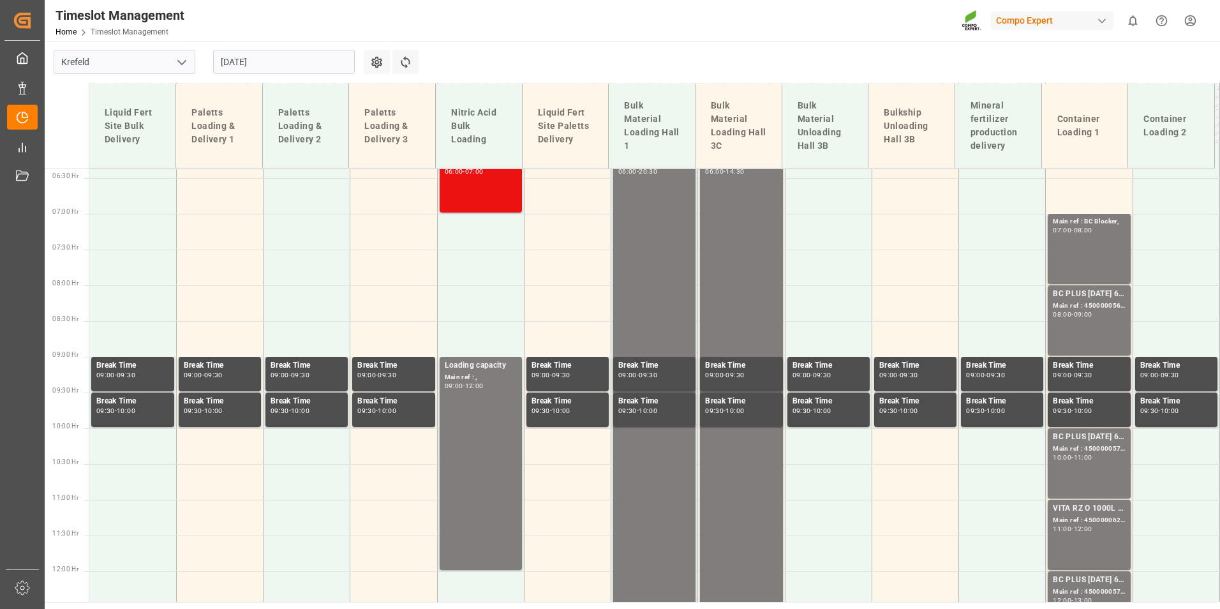
scroll to position [451, 0]
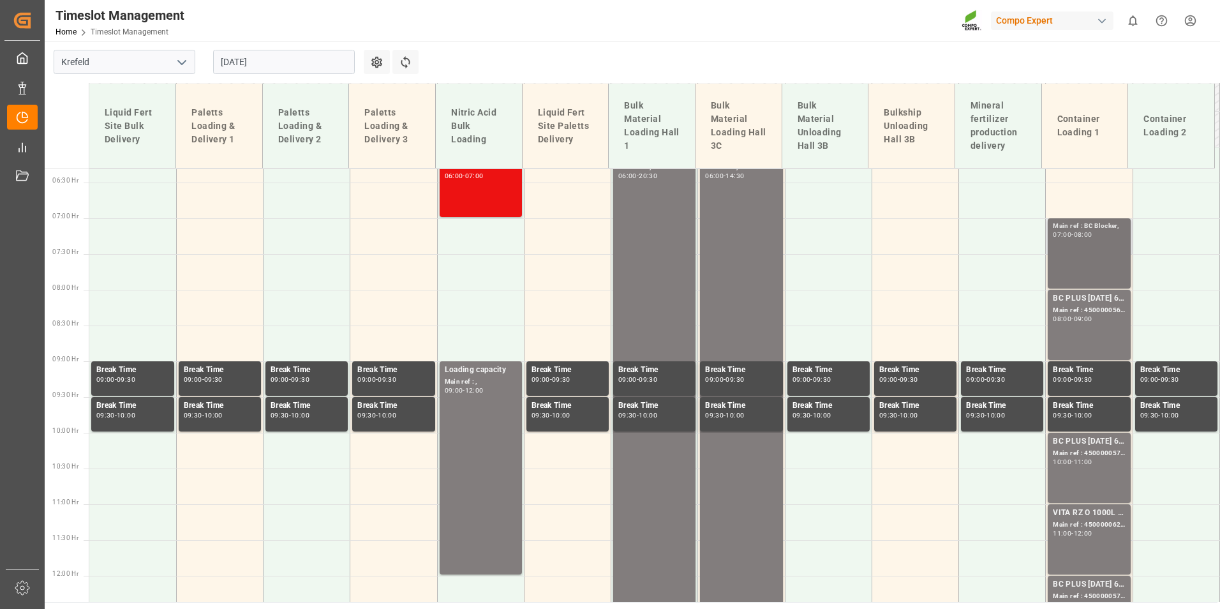
click at [1073, 275] on div "Main ref : [PERSON_NAME], 07:00 - 08:00" at bounding box center [1089, 253] width 72 height 65
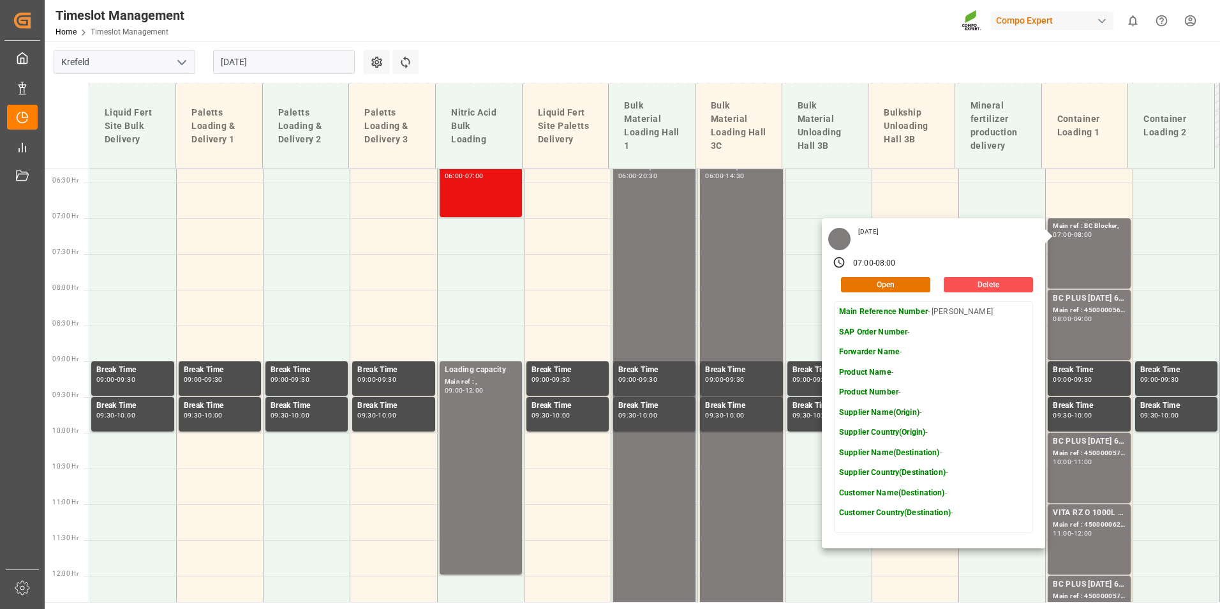
scroll to position [578, 0]
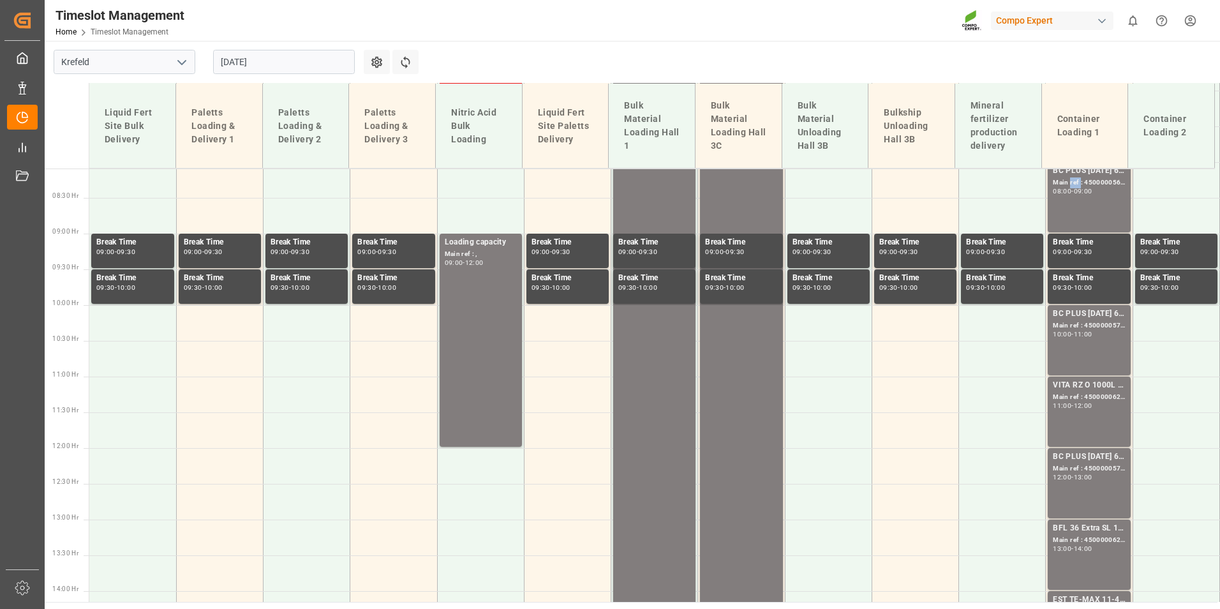
click at [1069, 182] on div "Main ref : 4500000569, 2000000524;" at bounding box center [1089, 182] width 72 height 11
click at [1082, 336] on div "11:00" at bounding box center [1083, 334] width 19 height 6
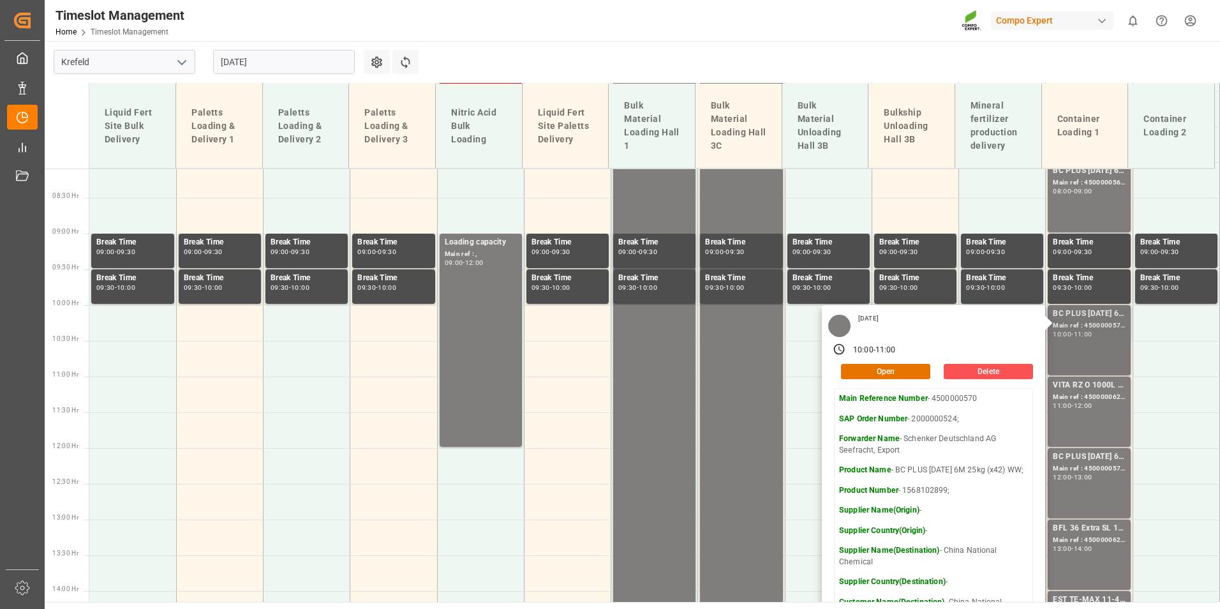
scroll to position [642, 0]
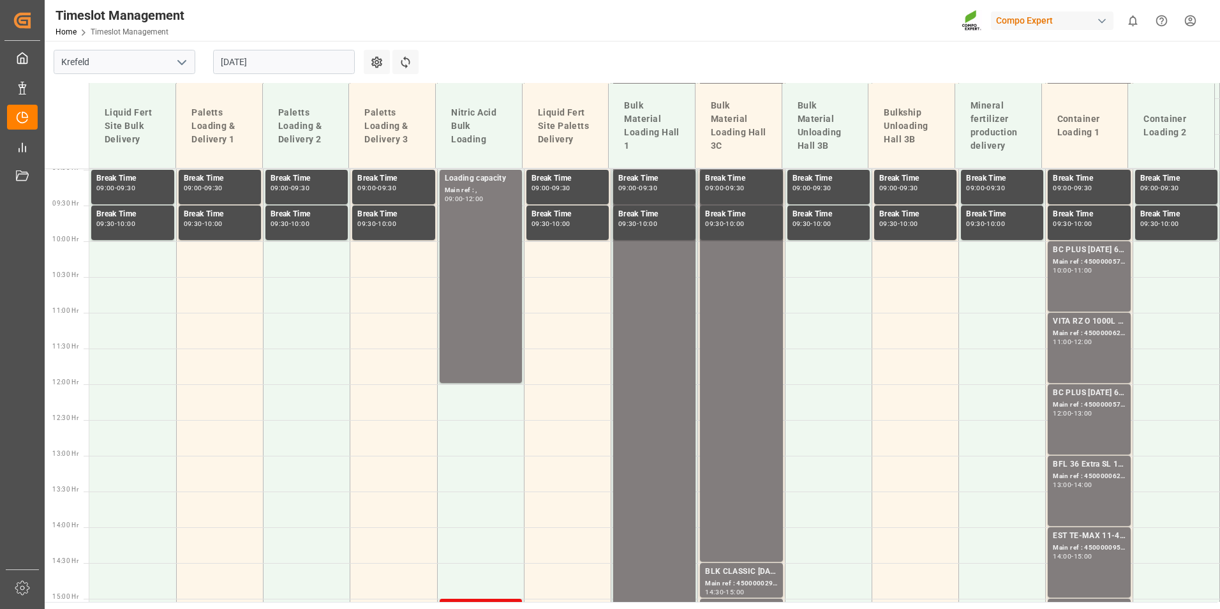
click at [1080, 355] on div "VITA RZ O 1000L IBC MTO; Main ref : 4500000628, 2000000545; 11:00 - 12:00" at bounding box center [1089, 347] width 72 height 65
click at [1092, 396] on div "BC PLUS [DATE] 6M 25kg (x42) WW;" at bounding box center [1089, 393] width 72 height 13
click at [1083, 366] on div "VITA RZ O 1000L IBC MTO; Main ref : 4500000628, 2000000545; 11:00 - 12:00" at bounding box center [1089, 347] width 72 height 65
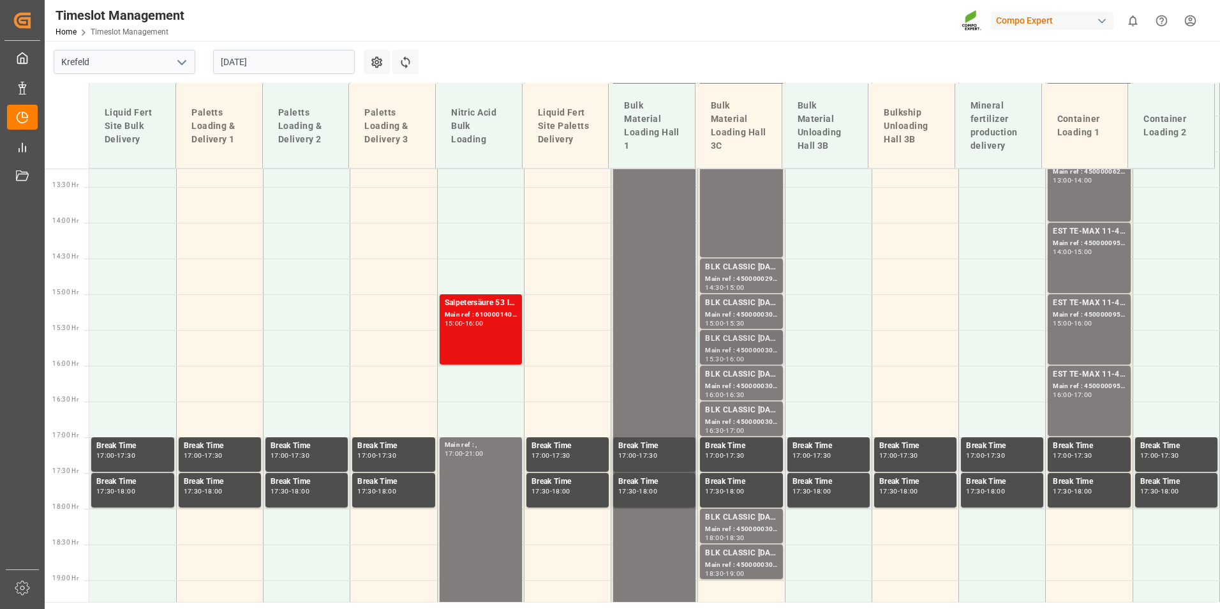
scroll to position [961, 0]
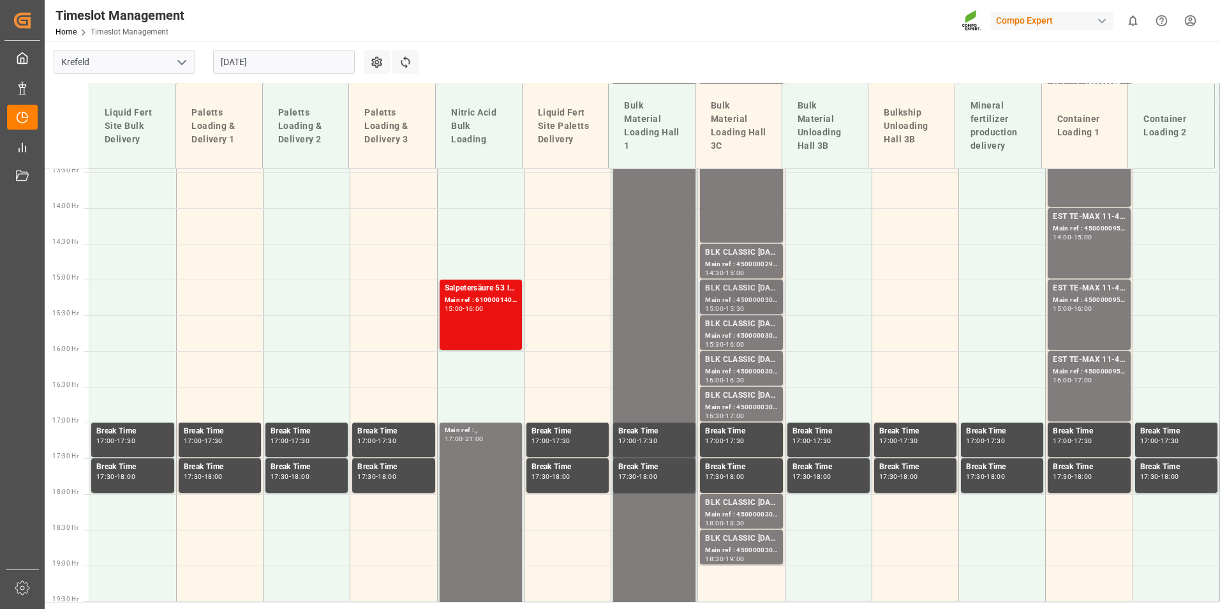
click at [756, 302] on div "Main ref : 4500000303, 2000000241;" at bounding box center [741, 300] width 72 height 11
click at [757, 328] on div "BLK CLASSIC [DATE]+3+TE BULK;" at bounding box center [741, 324] width 72 height 13
click at [754, 366] on div "Main ref : 4500000301, 2000000241;" at bounding box center [741, 371] width 72 height 11
click at [752, 408] on div "Main ref : 4500000304, 2000000241;" at bounding box center [741, 407] width 72 height 11
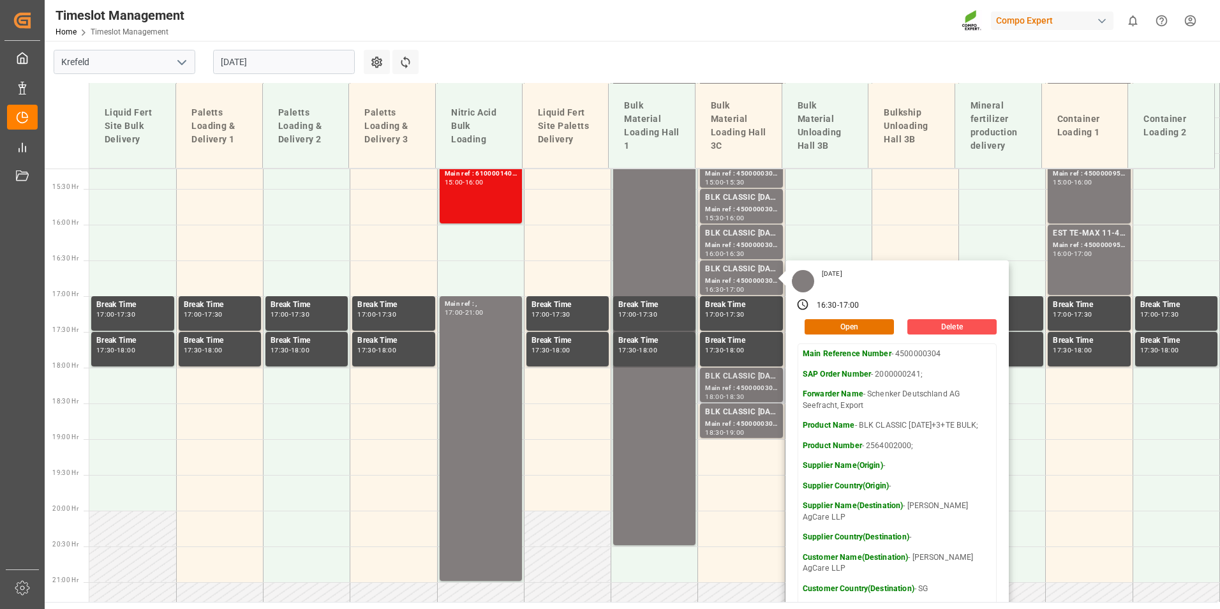
scroll to position [1089, 0]
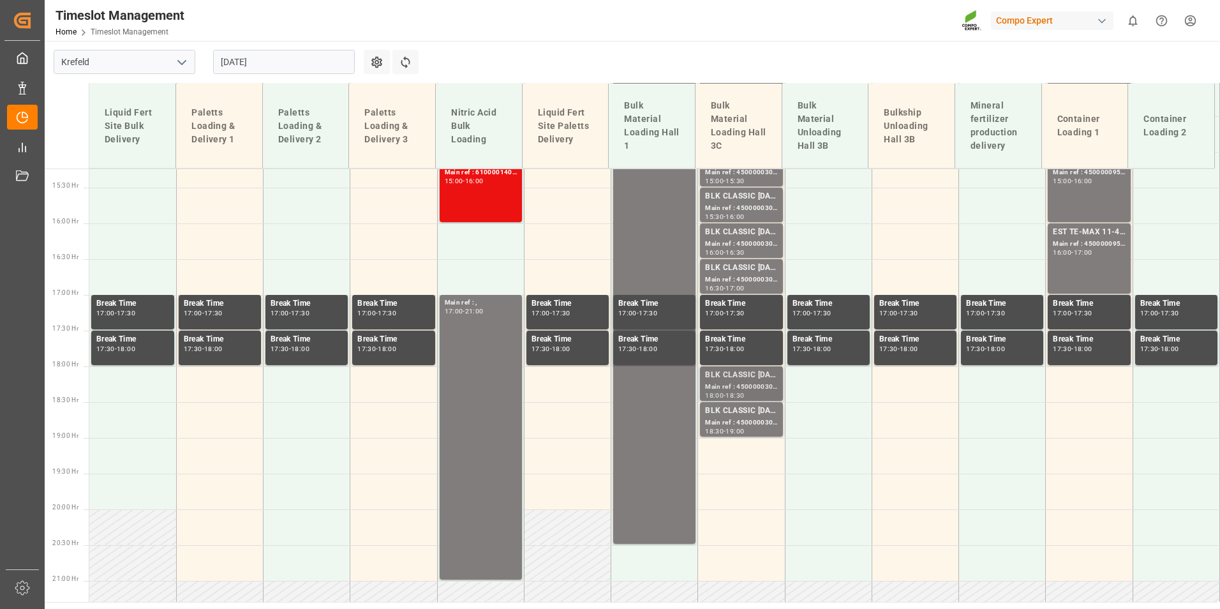
click at [746, 389] on div "Main ref : 4500000302, 2000000241;" at bounding box center [741, 387] width 72 height 11
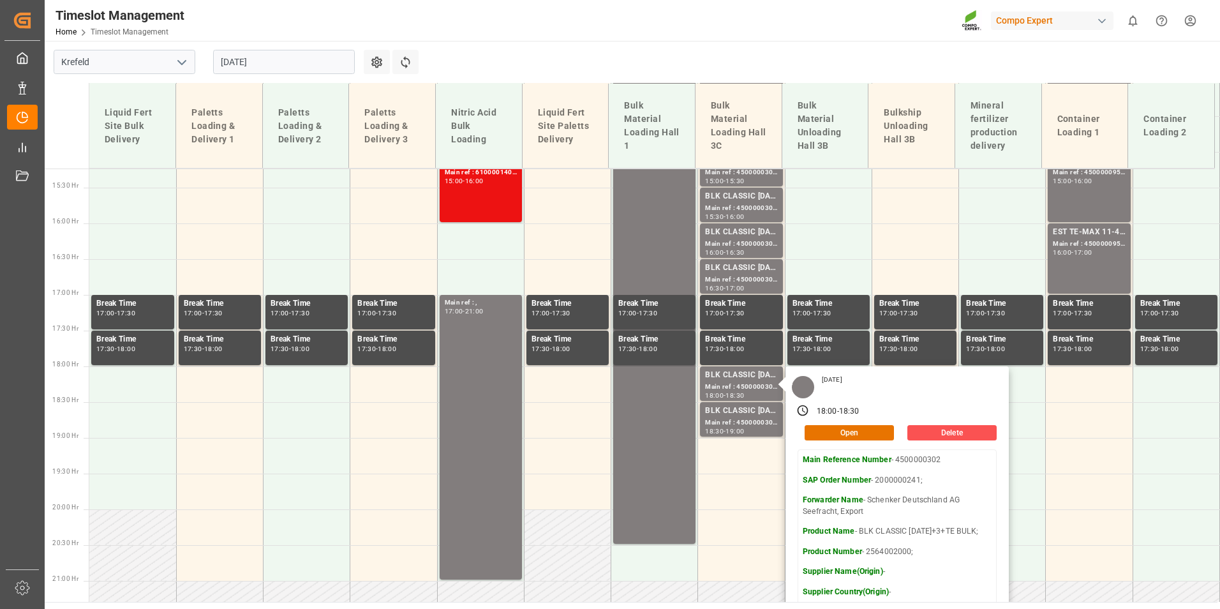
click at [299, 70] on input "[DATE]" at bounding box center [284, 62] width 142 height 24
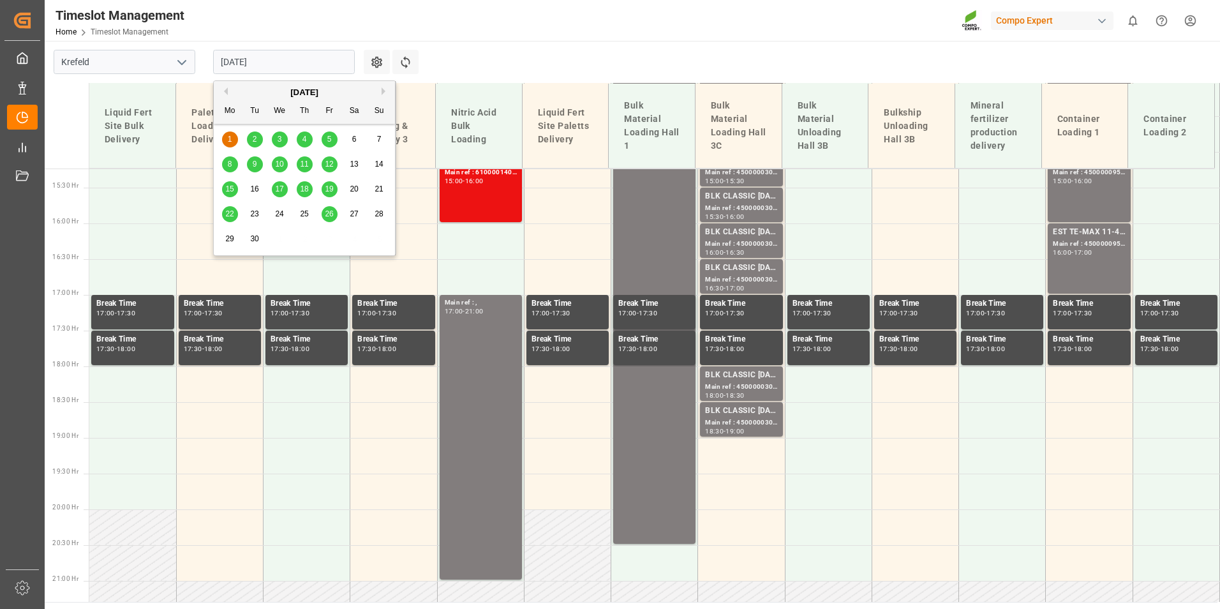
click at [253, 140] on span "2" at bounding box center [255, 139] width 4 height 9
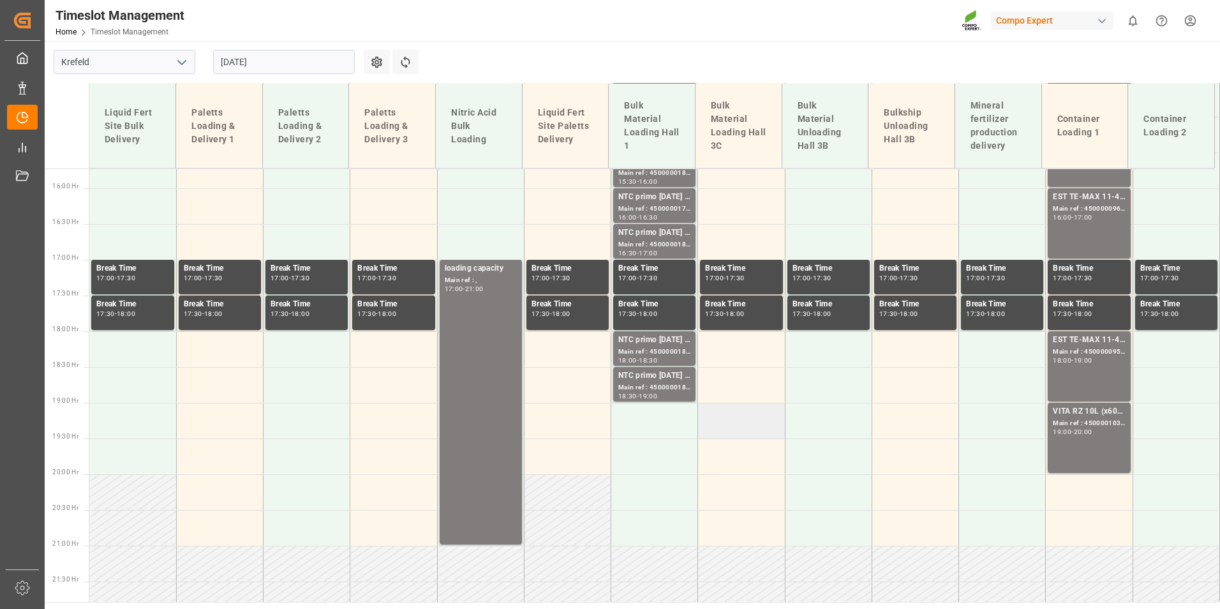
scroll to position [1152, 0]
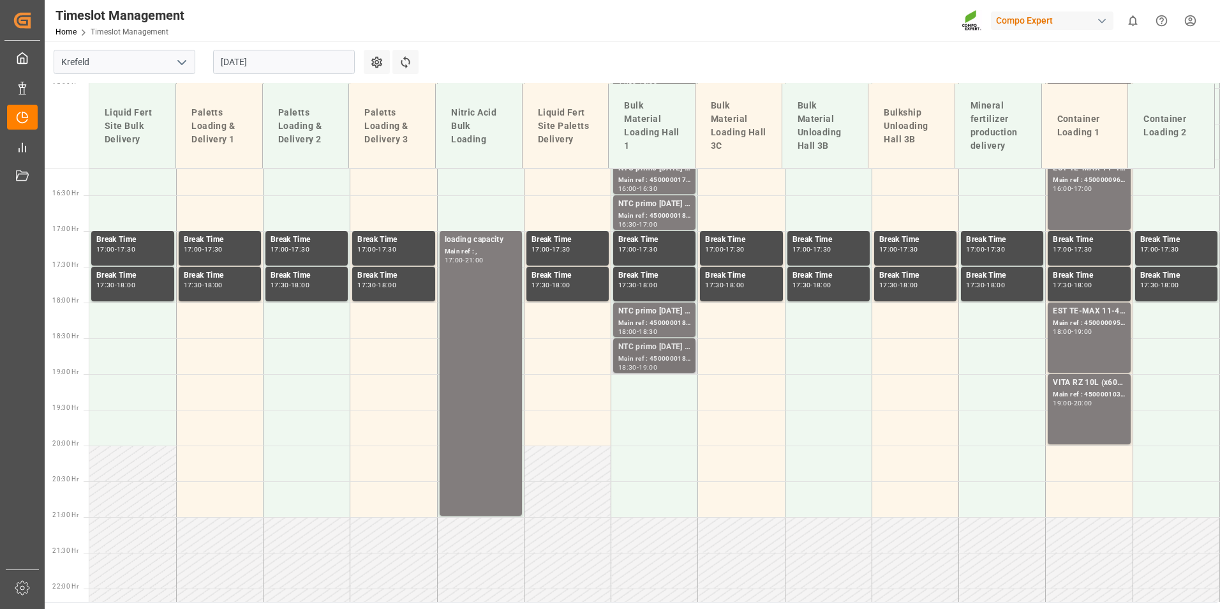
click at [674, 354] on div "Main ref : 4500000182, 2000000017;" at bounding box center [654, 359] width 72 height 11
click at [671, 323] on div "Main ref : 4500000185, 2000000017;" at bounding box center [654, 323] width 72 height 11
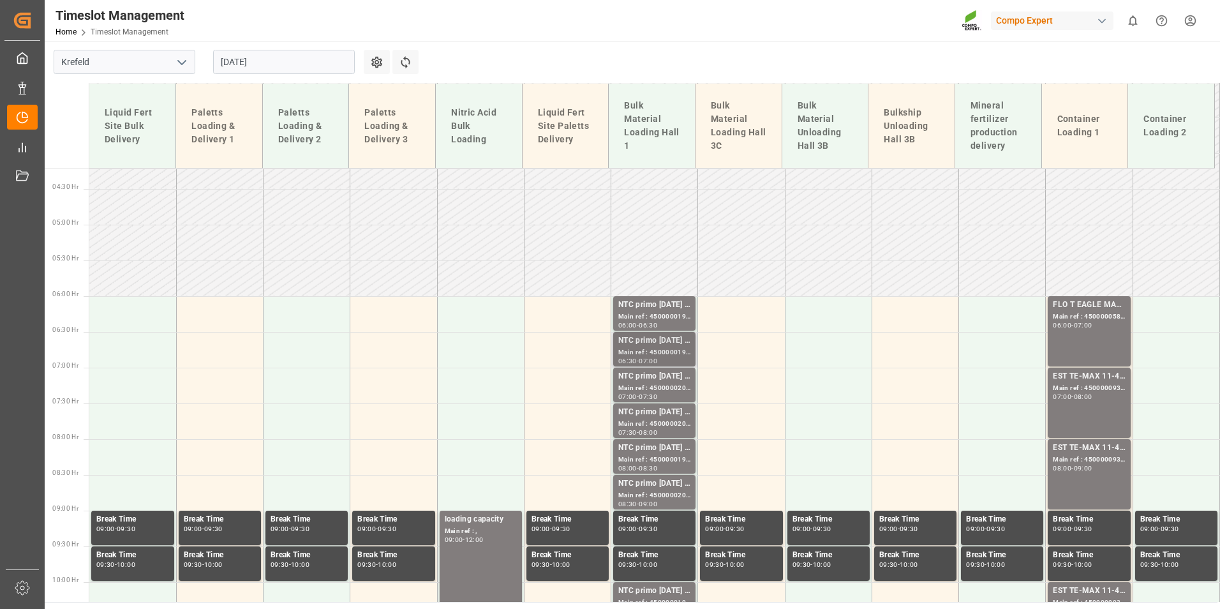
scroll to position [323, 0]
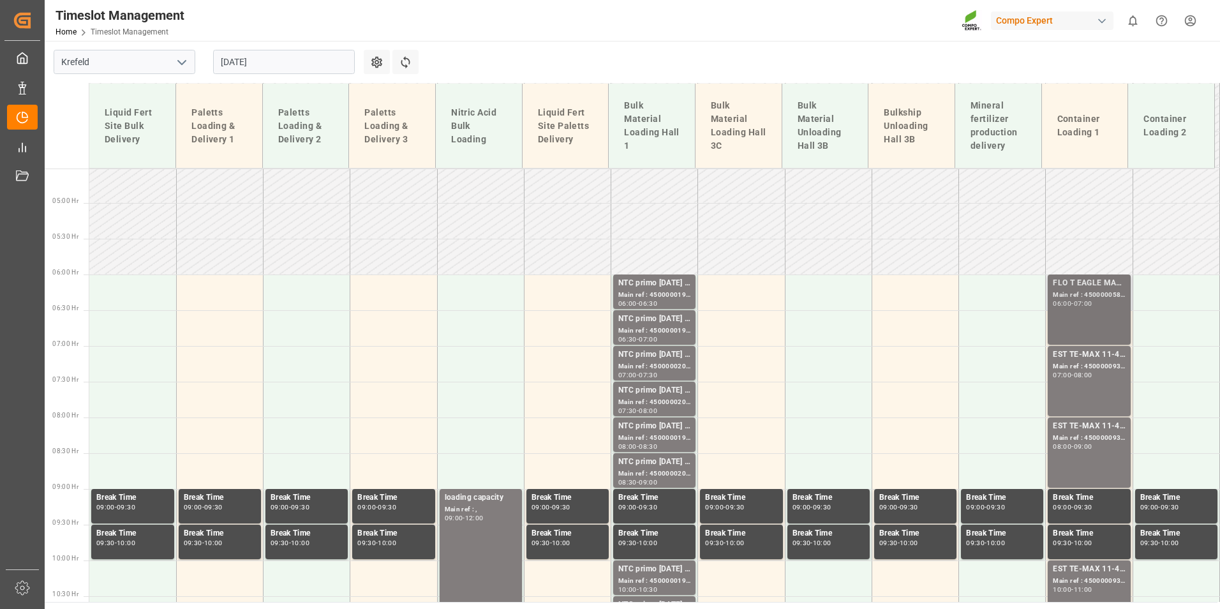
click at [1101, 311] on div "FLO T EAGLE MASTER [DATE] 25kg (x42) WW; Main ref : 4500000585, 2000000428; 06:…" at bounding box center [1089, 309] width 72 height 65
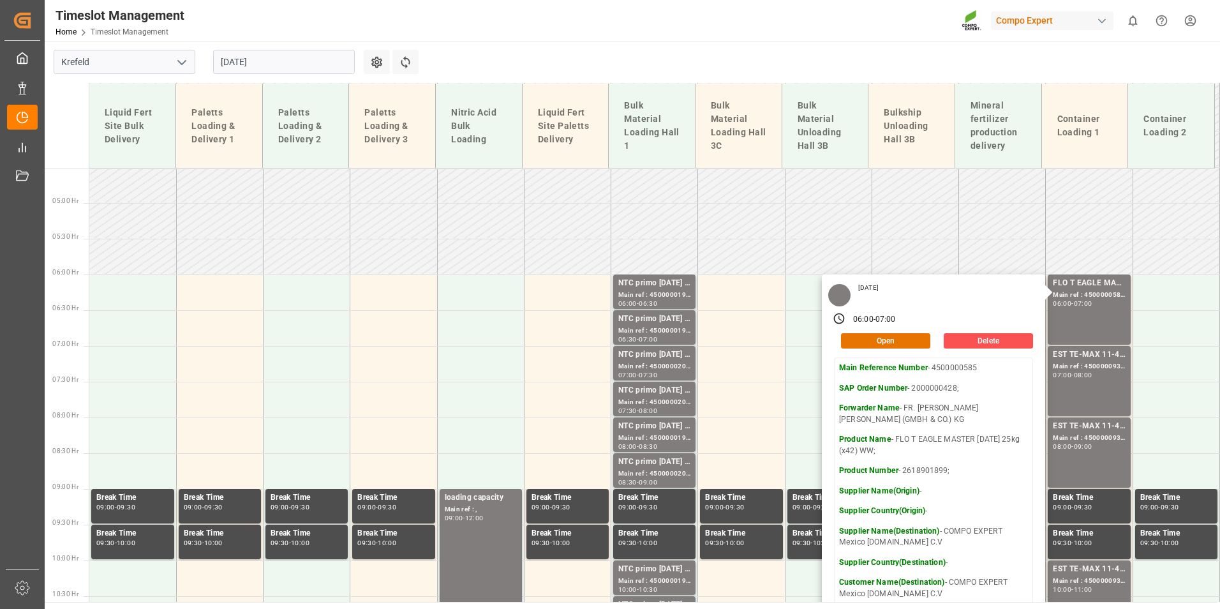
click at [332, 65] on input "[DATE]" at bounding box center [284, 62] width 142 height 24
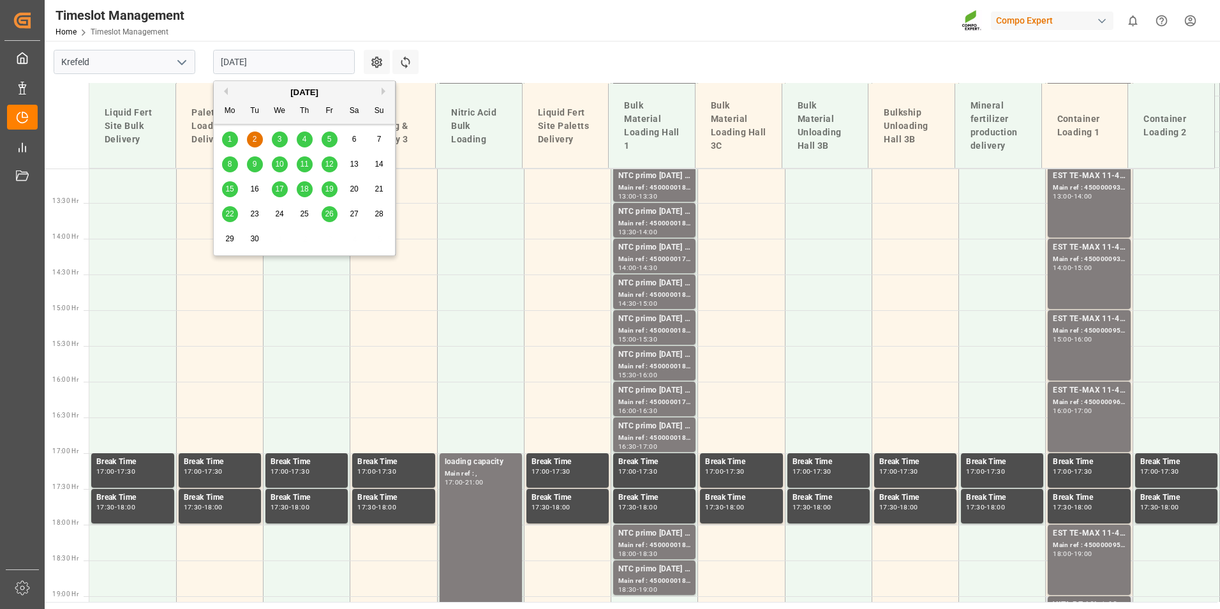
scroll to position [1089, 0]
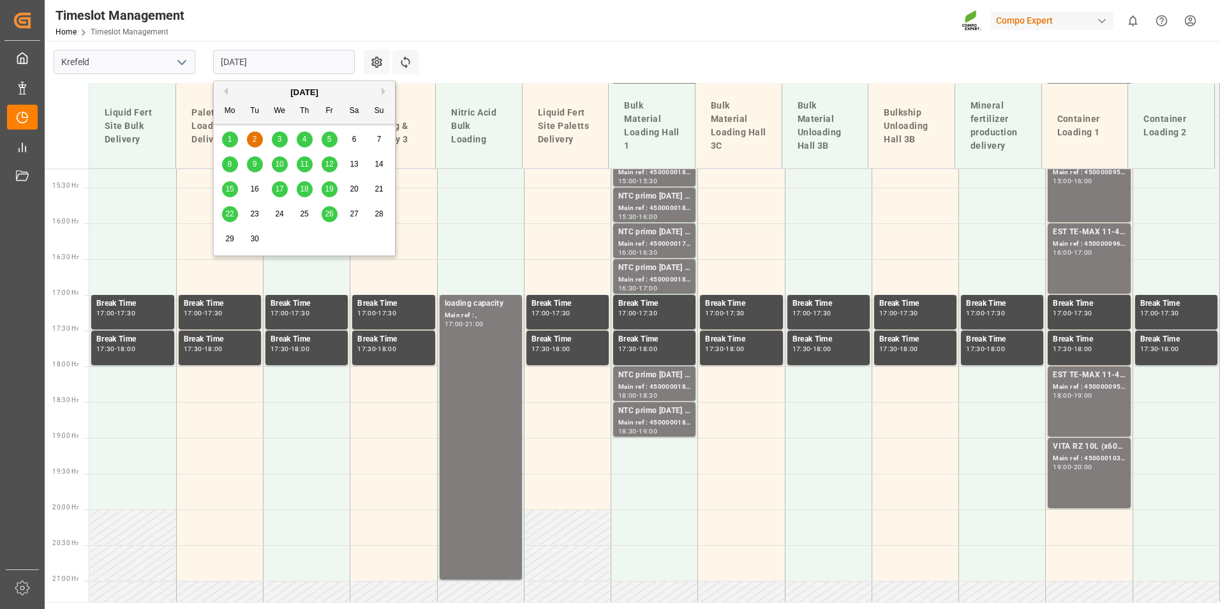
click at [285, 141] on div "3" at bounding box center [280, 139] width 16 height 15
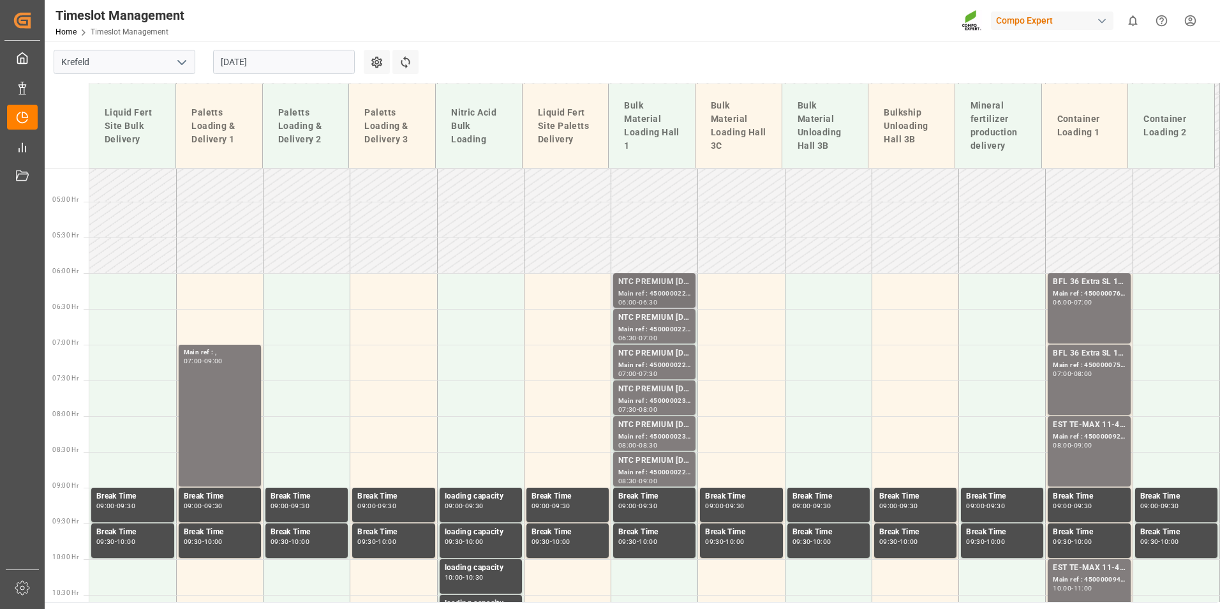
scroll to position [323, 0]
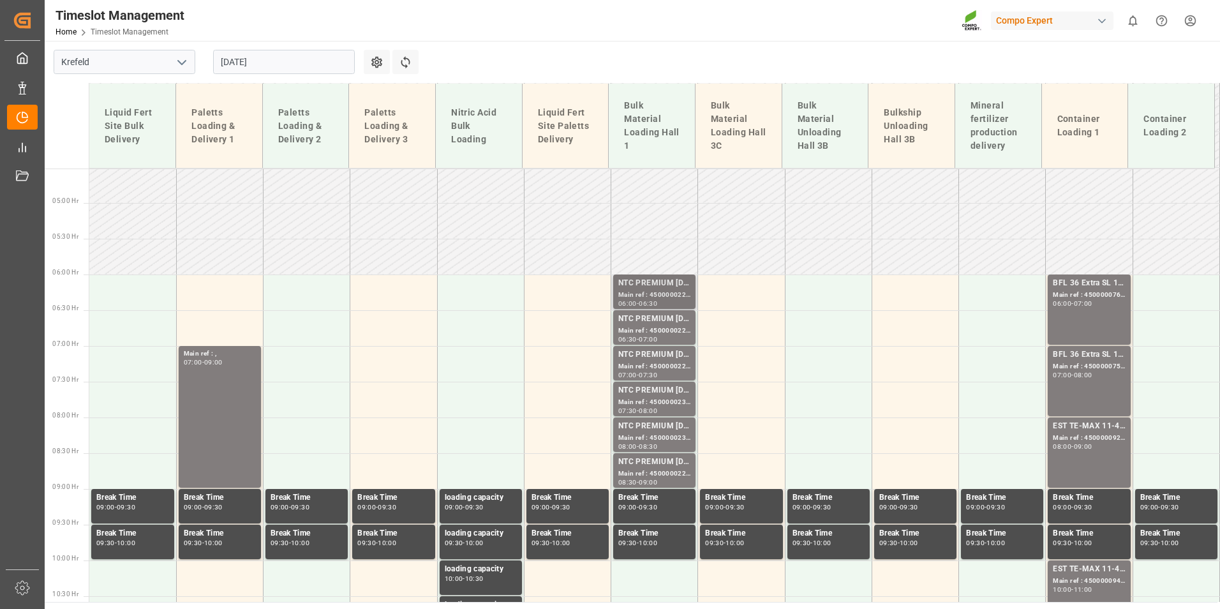
click at [624, 294] on div "Main ref : 4500000224, 2000000040;" at bounding box center [654, 295] width 72 height 11
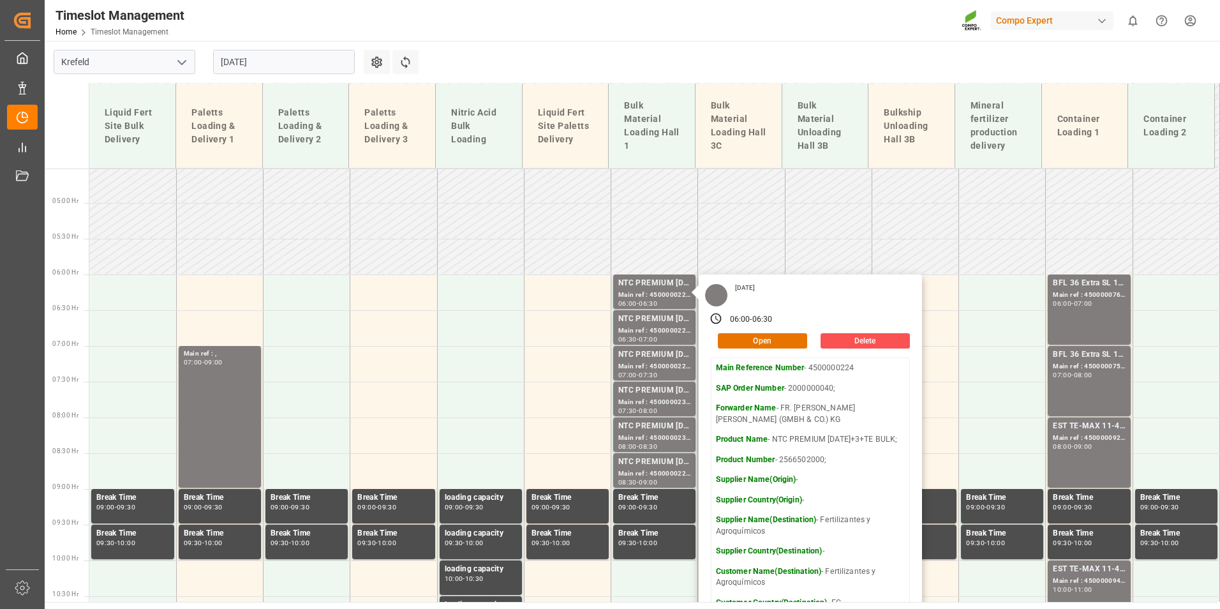
click at [320, 71] on input "[DATE]" at bounding box center [284, 62] width 142 height 24
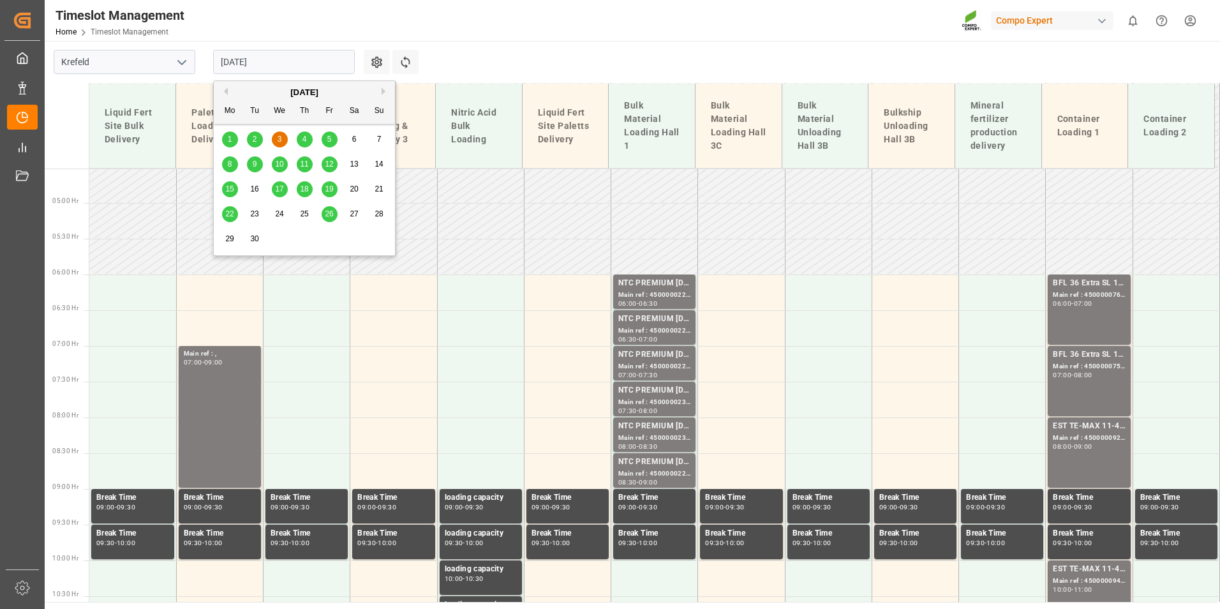
click at [230, 137] on span "1" at bounding box center [230, 139] width 4 height 9
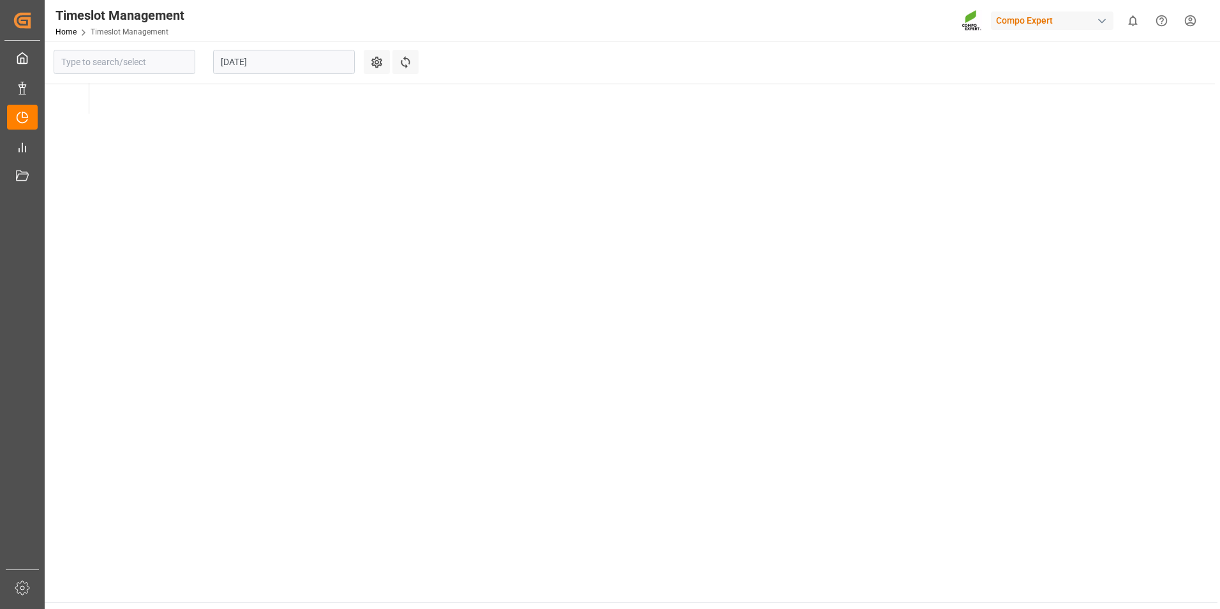
type input "Krefeld"
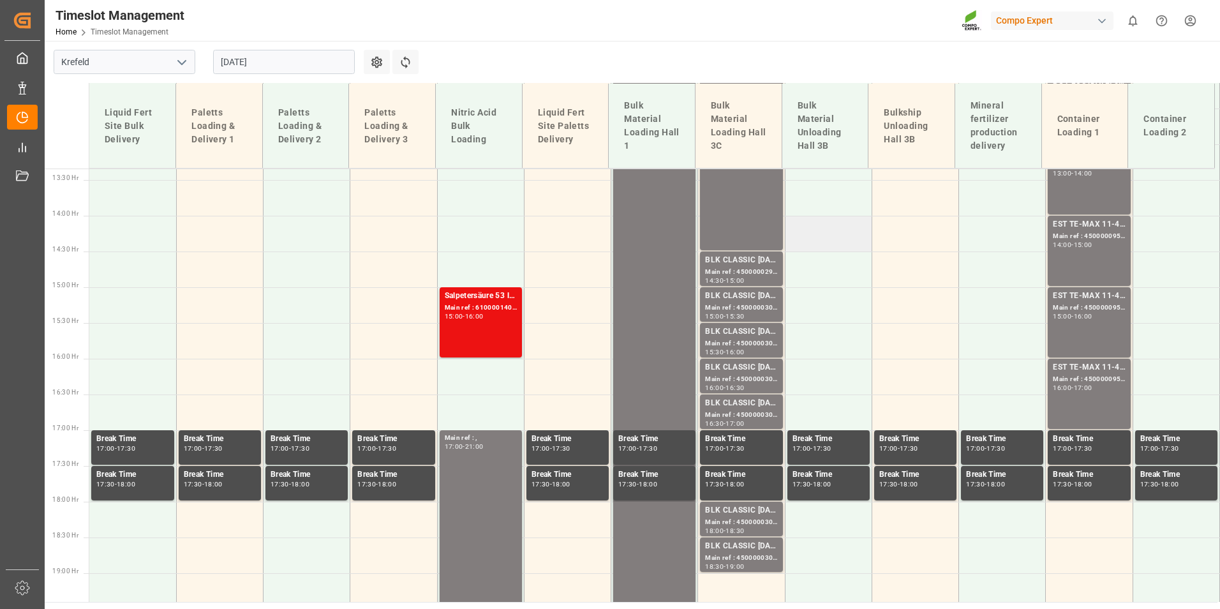
scroll to position [833, 0]
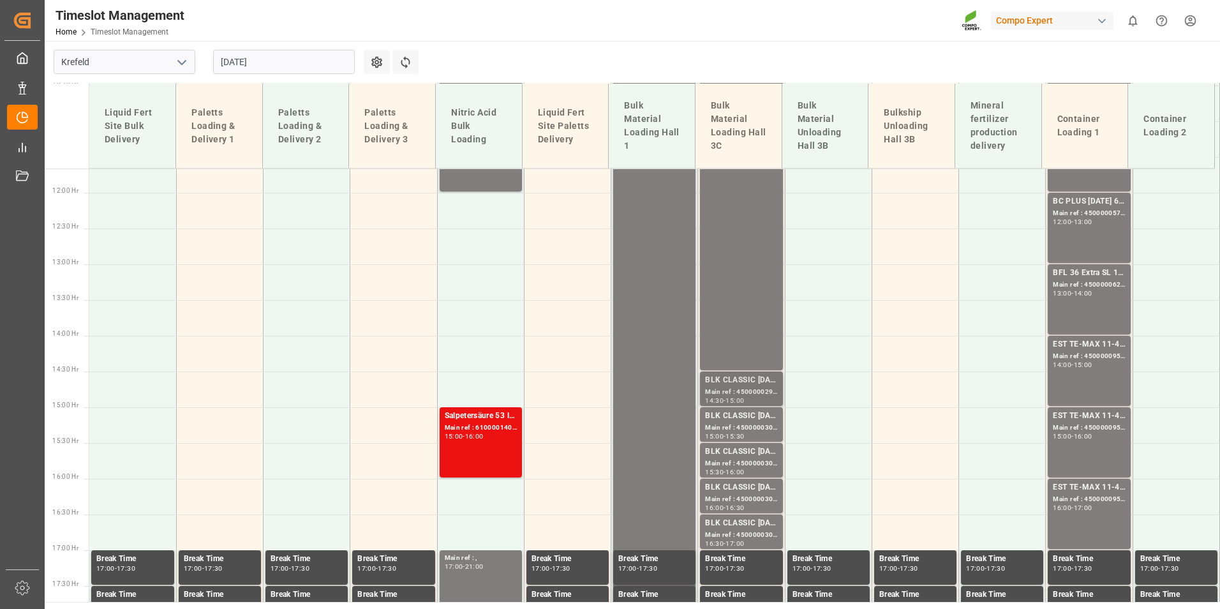
click at [740, 401] on div "15:00" at bounding box center [735, 401] width 19 height 6
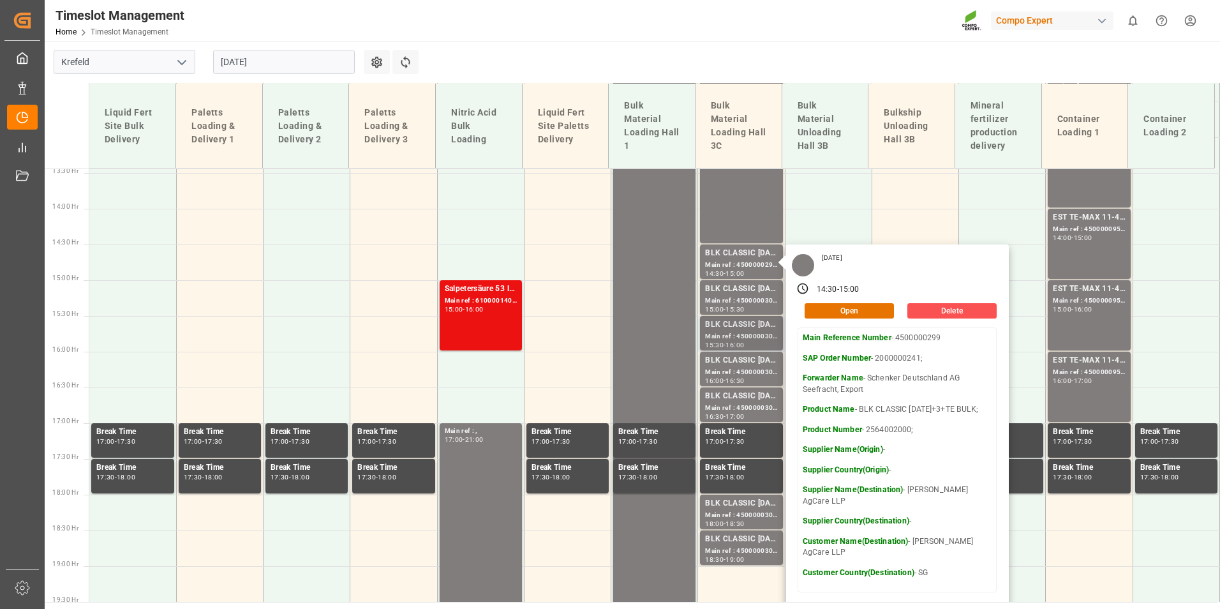
scroll to position [961, 0]
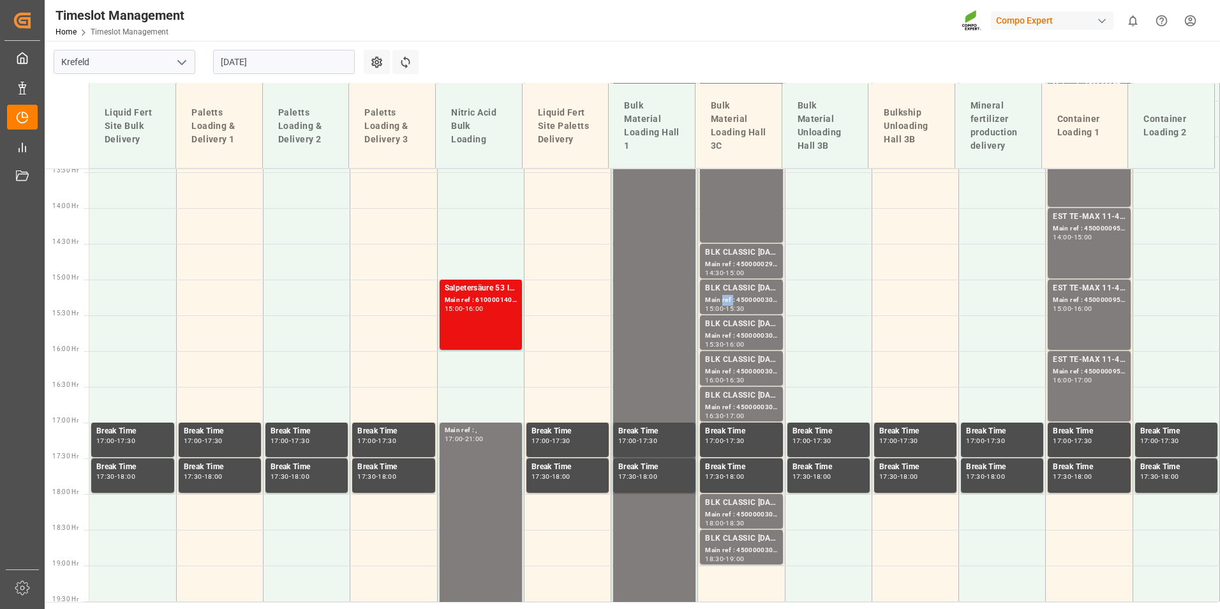
click at [721, 295] on div "Main ref : 4500000303, 2000000241;" at bounding box center [741, 300] width 72 height 11
click at [761, 346] on div "15:30 - 16:00" at bounding box center [741, 344] width 72 height 7
click at [757, 364] on div "BLK CLASSIC [DATE]+3+TE BULK;" at bounding box center [741, 360] width 72 height 13
click at [757, 398] on div "BLK CLASSIC [DATE]+3+TE BULK;" at bounding box center [741, 395] width 72 height 13
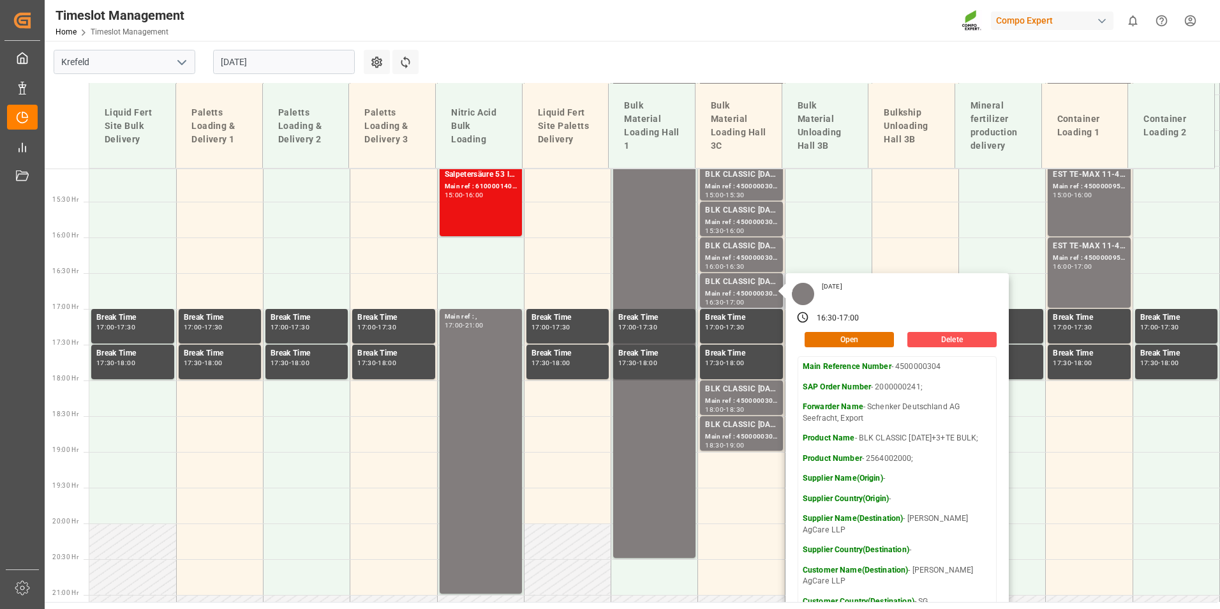
scroll to position [1152, 0]
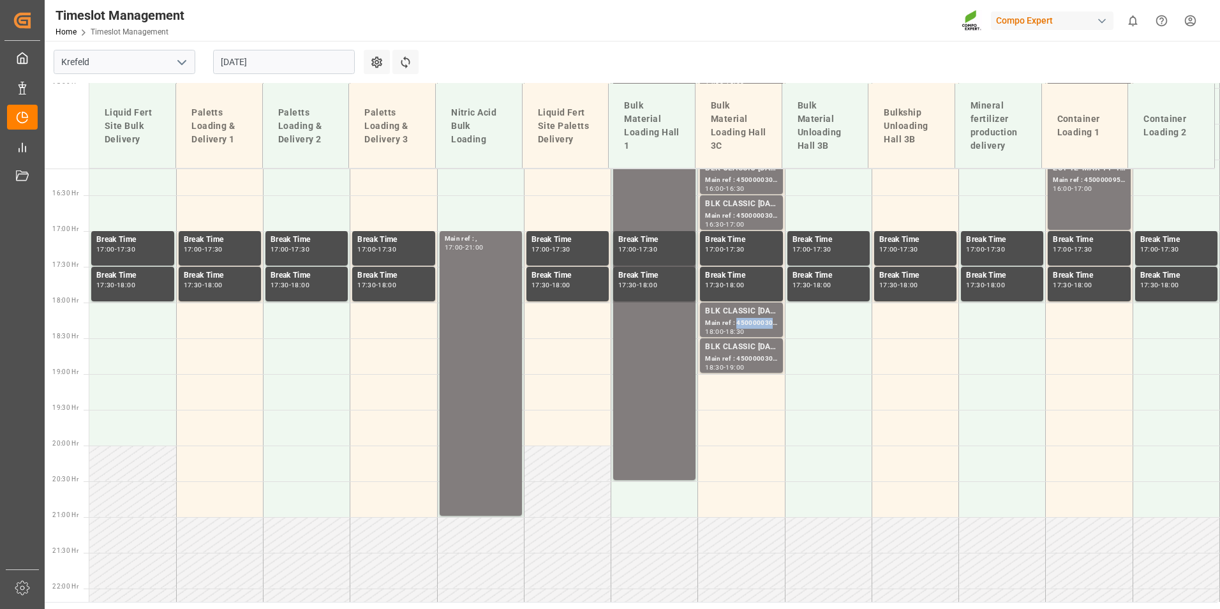
click at [737, 326] on div "Main ref : 4500000302, 2000000241;" at bounding box center [741, 323] width 72 height 11
click at [752, 354] on div "Main ref : 4500000300, 2000000241;" at bounding box center [741, 359] width 72 height 11
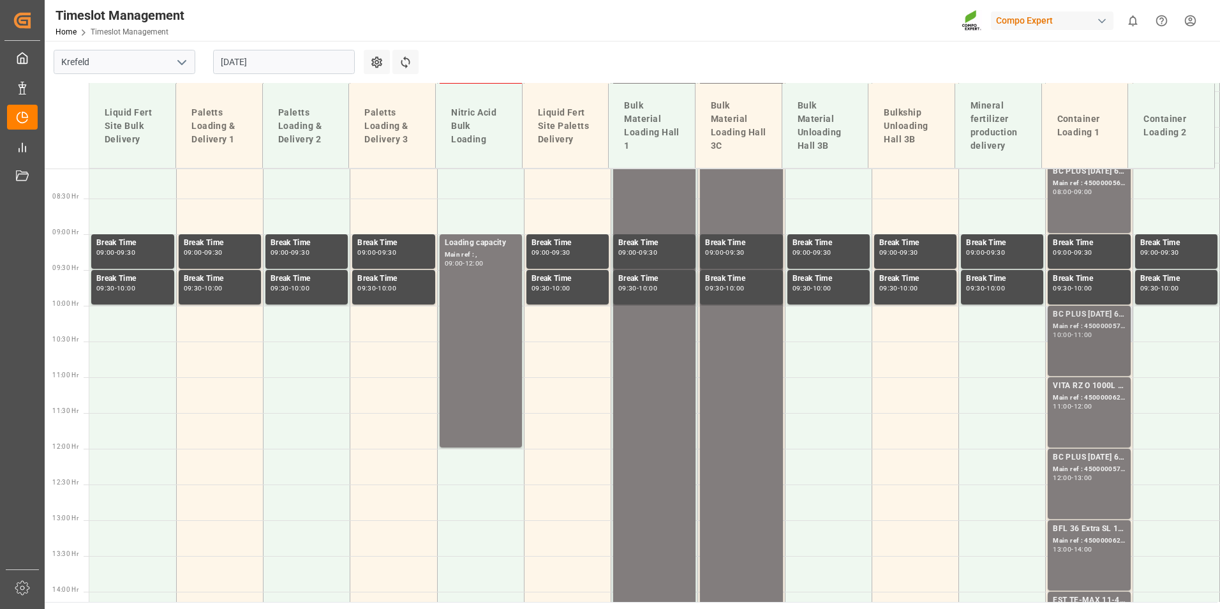
scroll to position [453, 0]
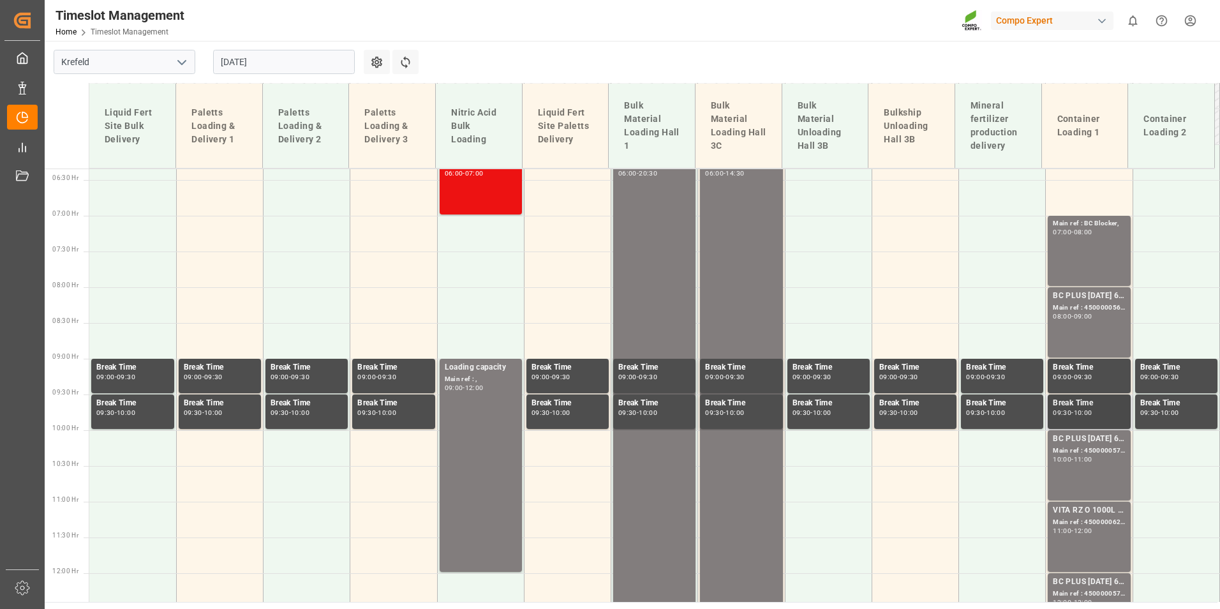
click at [1073, 426] on div "Break Time 09:30 - 10:00" at bounding box center [1089, 411] width 72 height 29
click at [331, 53] on input "[DATE]" at bounding box center [284, 62] width 142 height 24
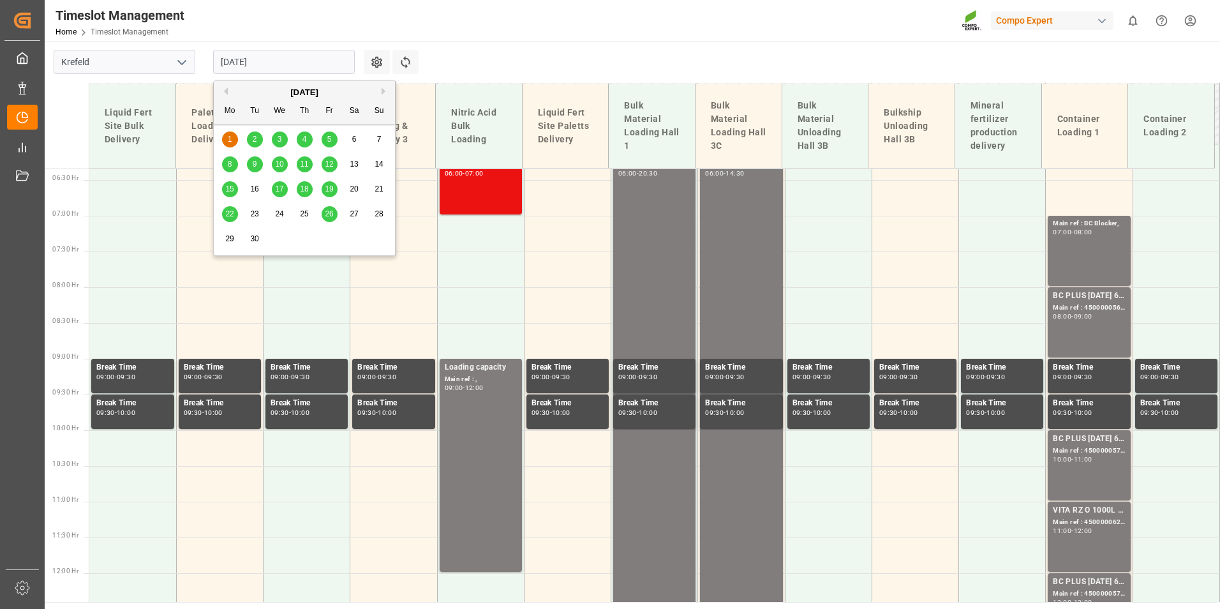
click at [251, 142] on div "2" at bounding box center [255, 139] width 16 height 15
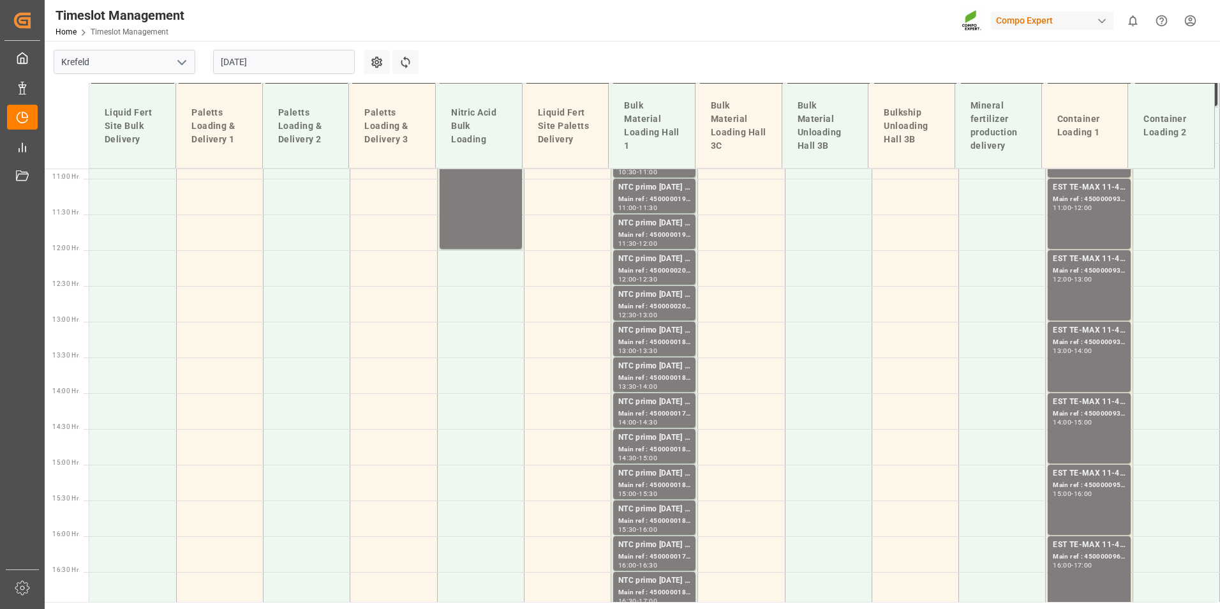
scroll to position [961, 0]
